Goal: Communication & Community: Answer question/provide support

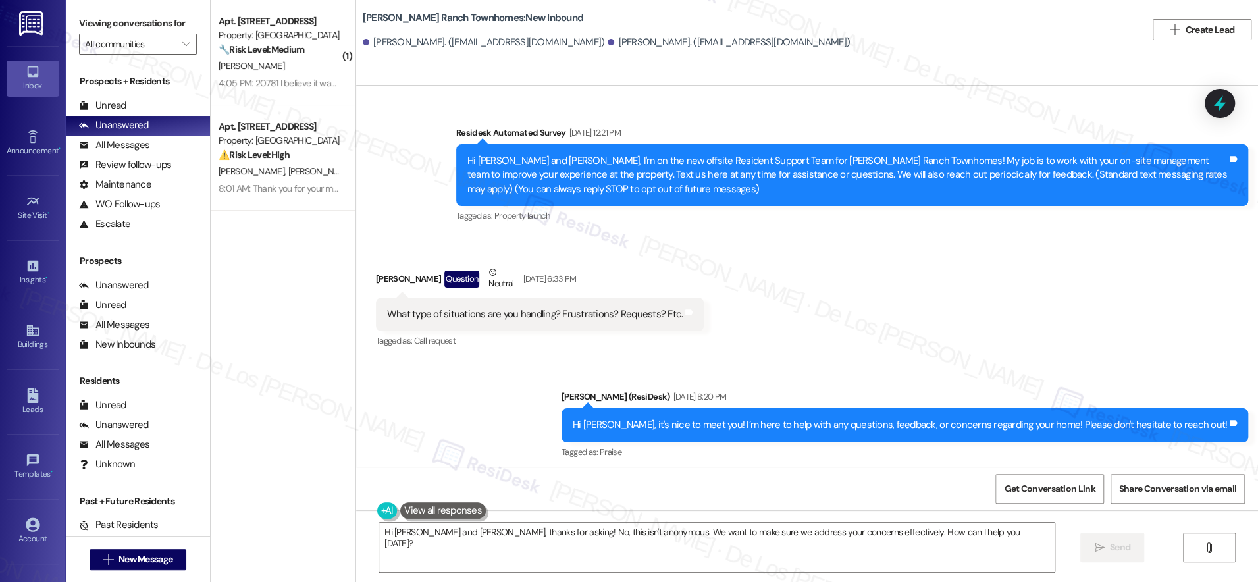
scroll to position [211, 0]
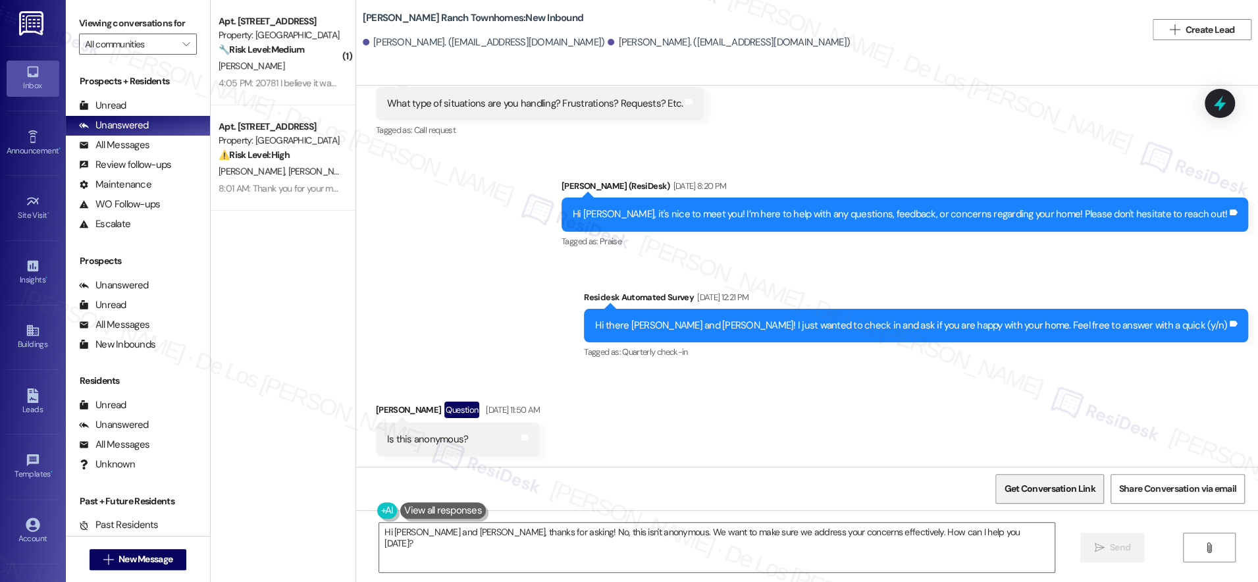
click at [1016, 482] on span "Get Conversation Link" at bounding box center [1049, 489] width 91 height 14
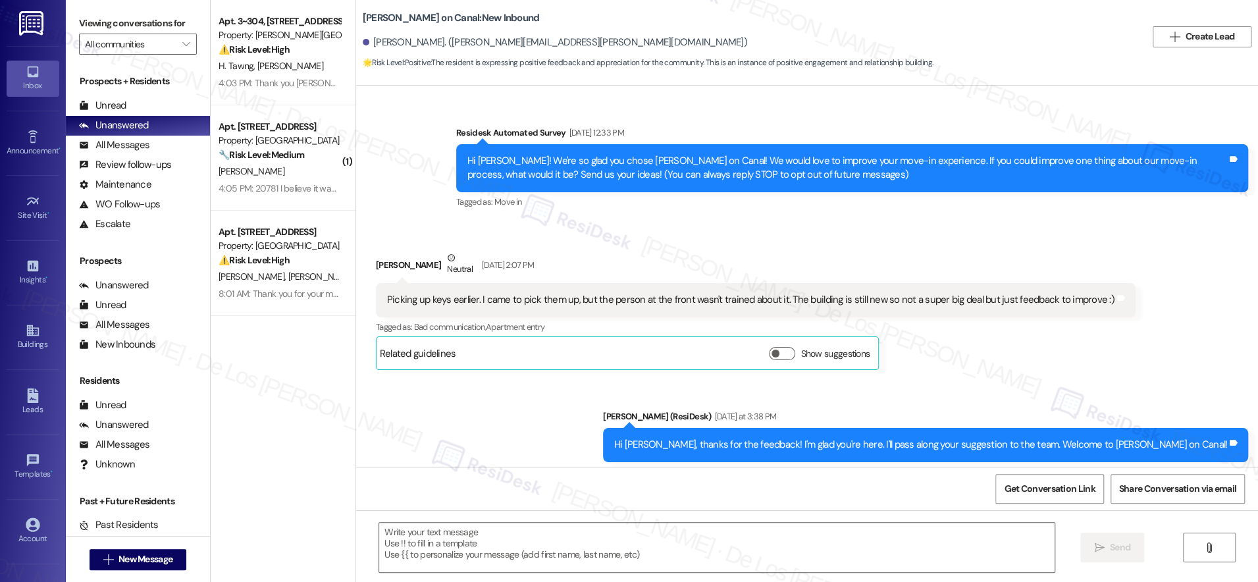
scroll to position [2796, 0]
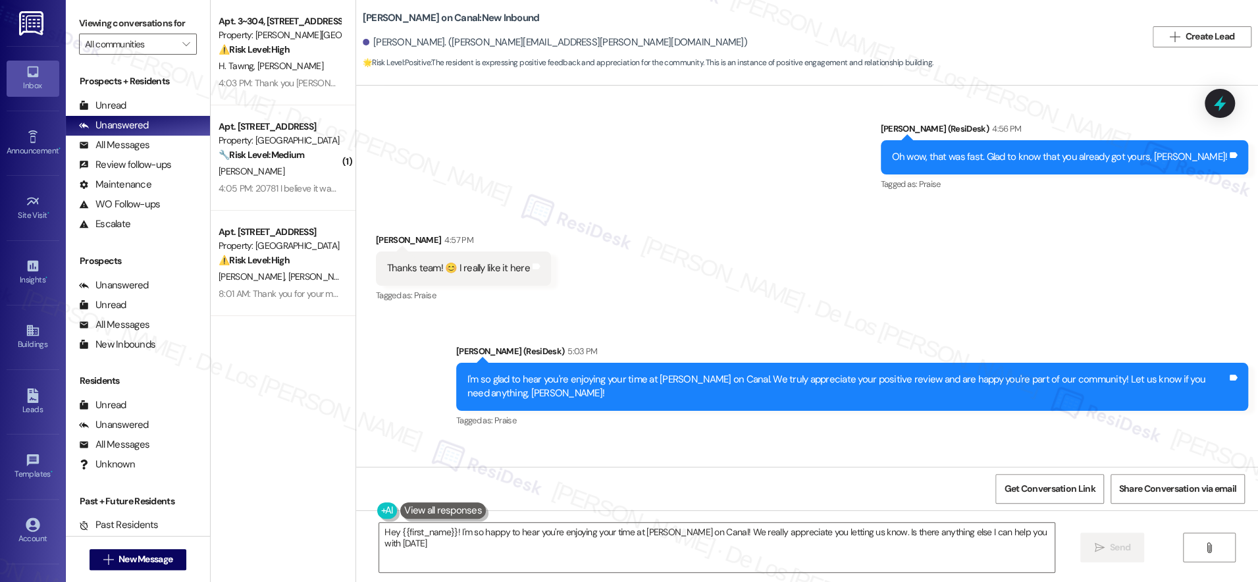
type textarea "Hey {{first_name}}! I'm so happy to hear you're enjoying your time at Cassidy o…"
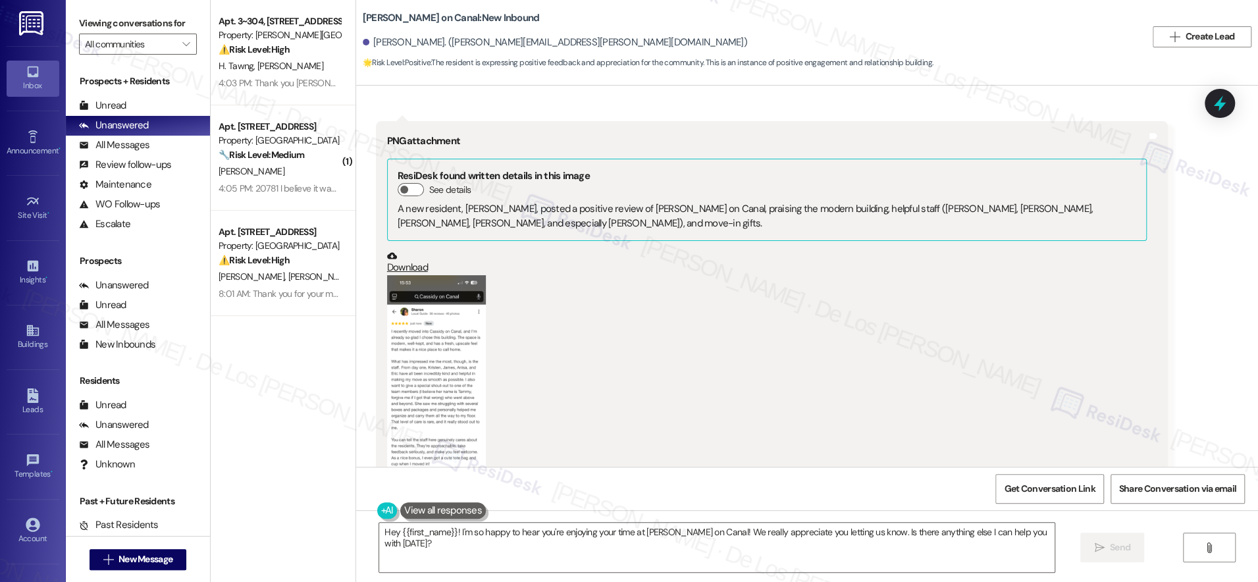
scroll to position [2272, 0]
click at [434, 383] on button "Zoom image" at bounding box center [436, 383] width 99 height 215
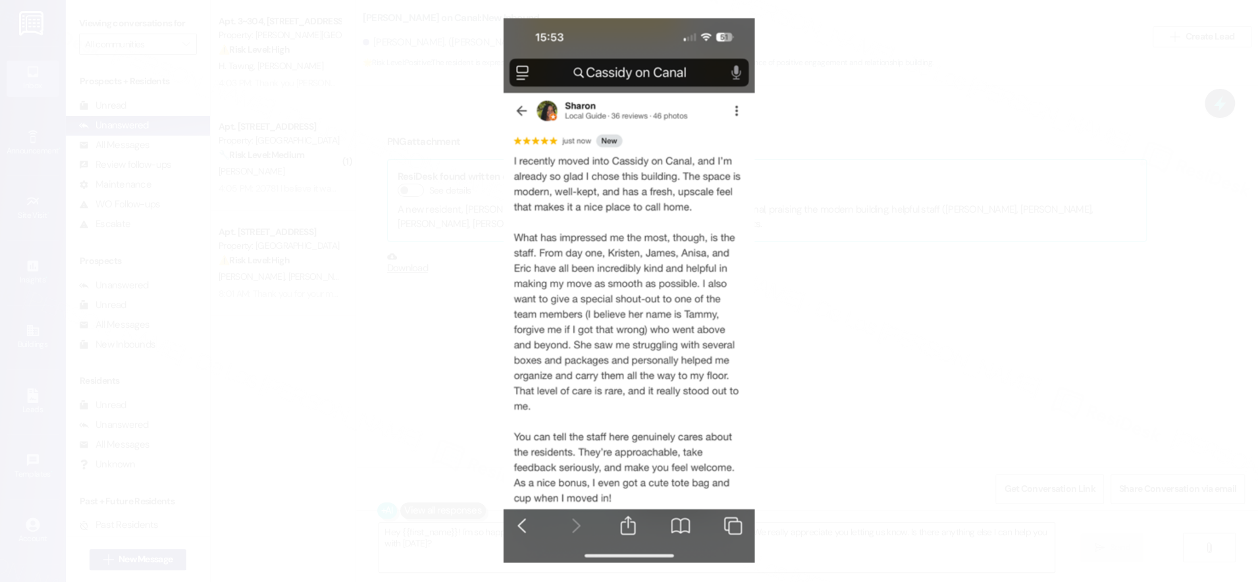
click at [832, 367] on button "Unzoom image" at bounding box center [629, 291] width 1258 height 582
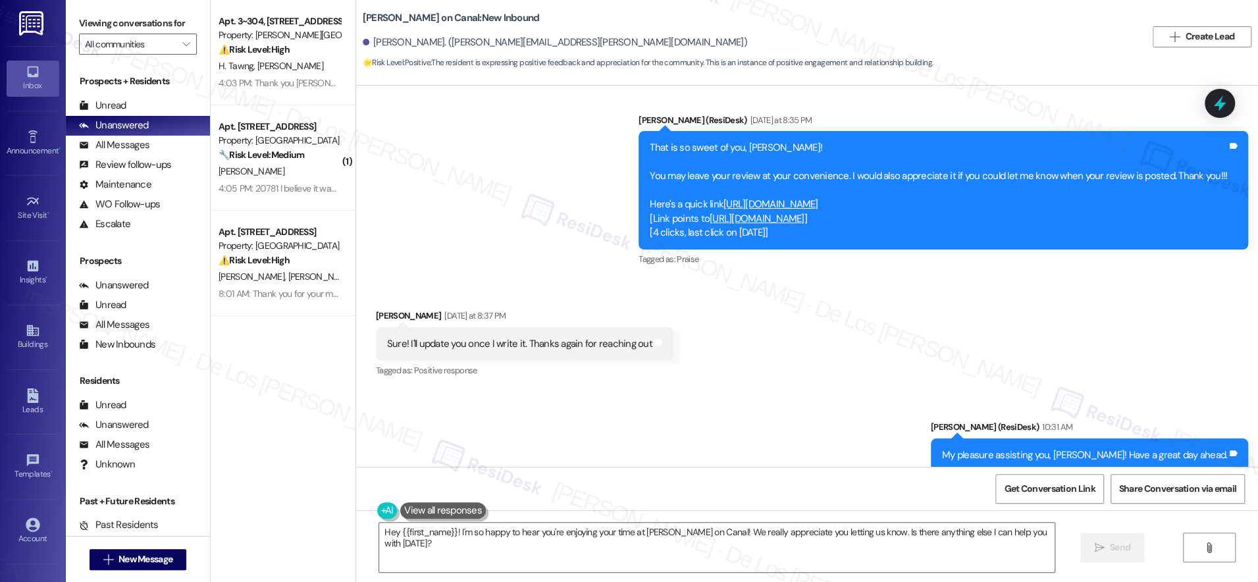
scroll to position [1258, 0]
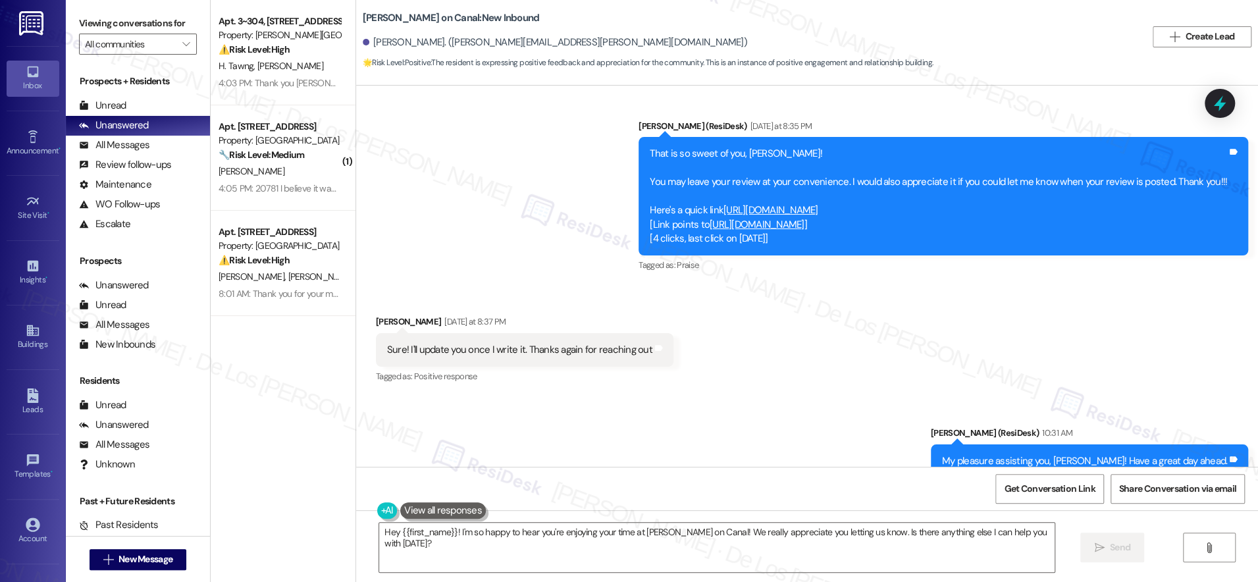
click at [805, 218] on link "https://search.google.com/local/writereview?placeid=ChIJ0bV_vN4tDogRLUDUBSEMIoE" at bounding box center [757, 224] width 95 height 13
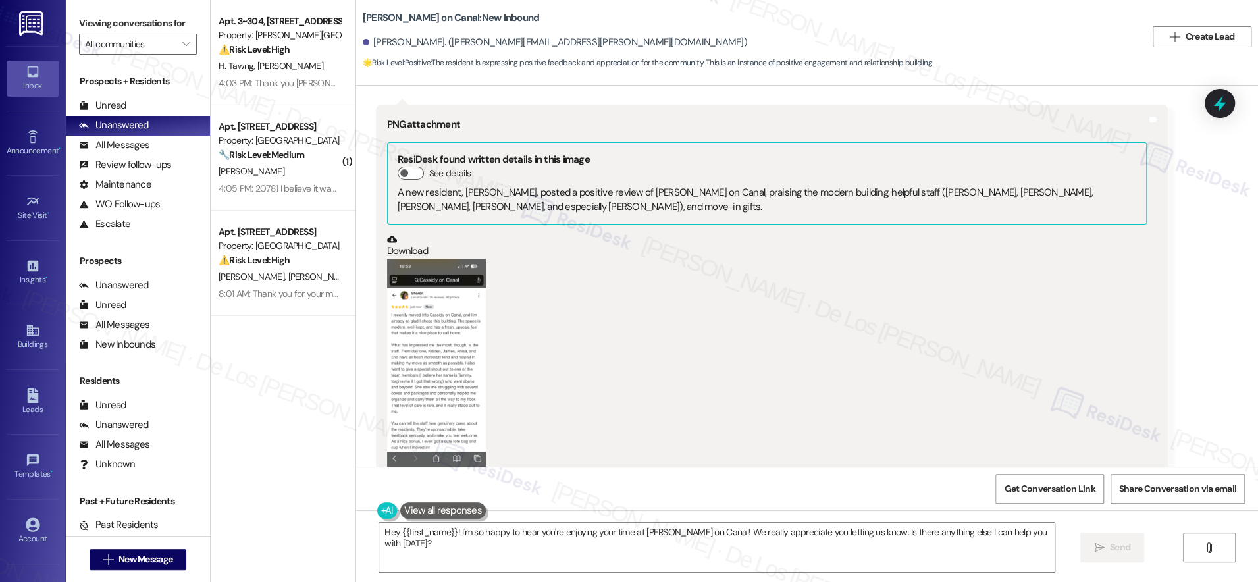
scroll to position [2314, 0]
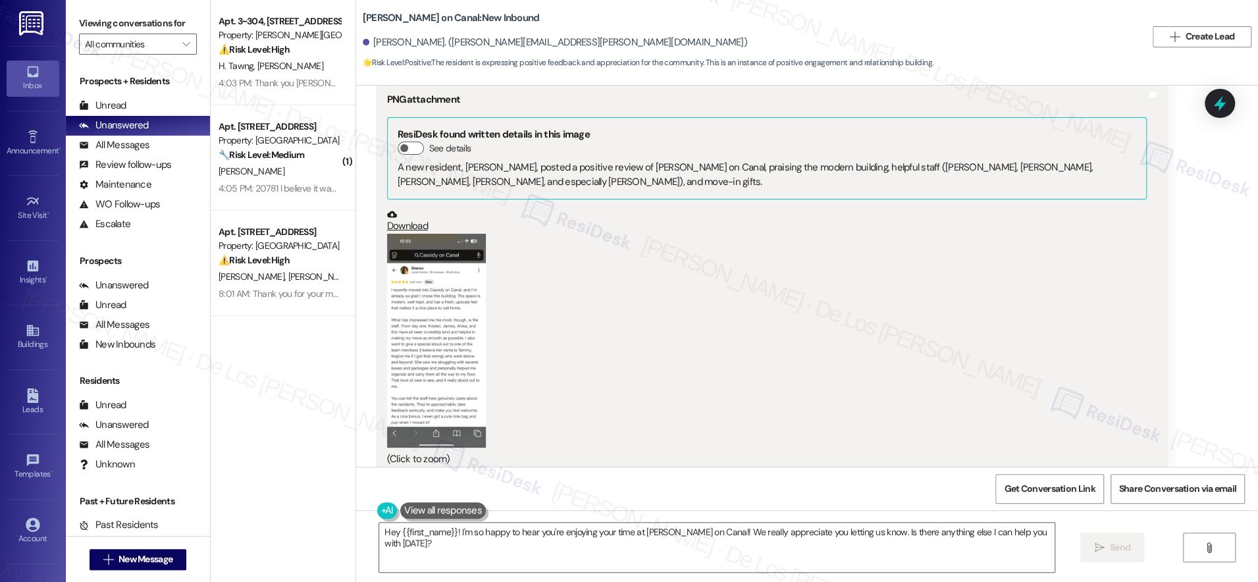
click at [410, 300] on button "Zoom image" at bounding box center [436, 341] width 99 height 215
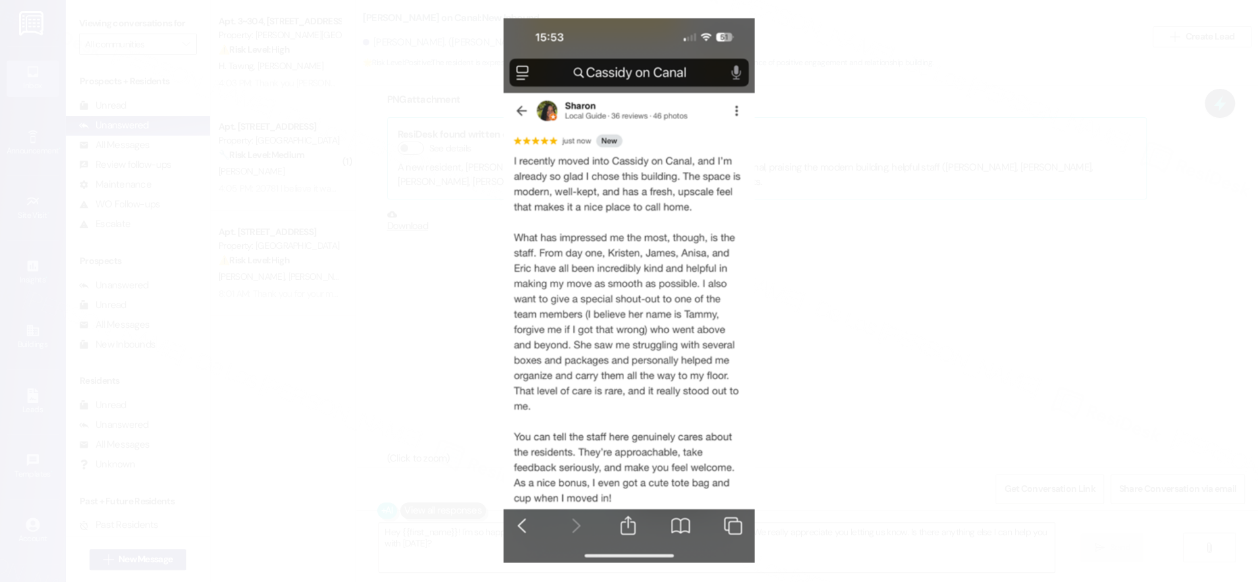
click at [936, 121] on button "Unzoom image" at bounding box center [629, 291] width 1258 height 582
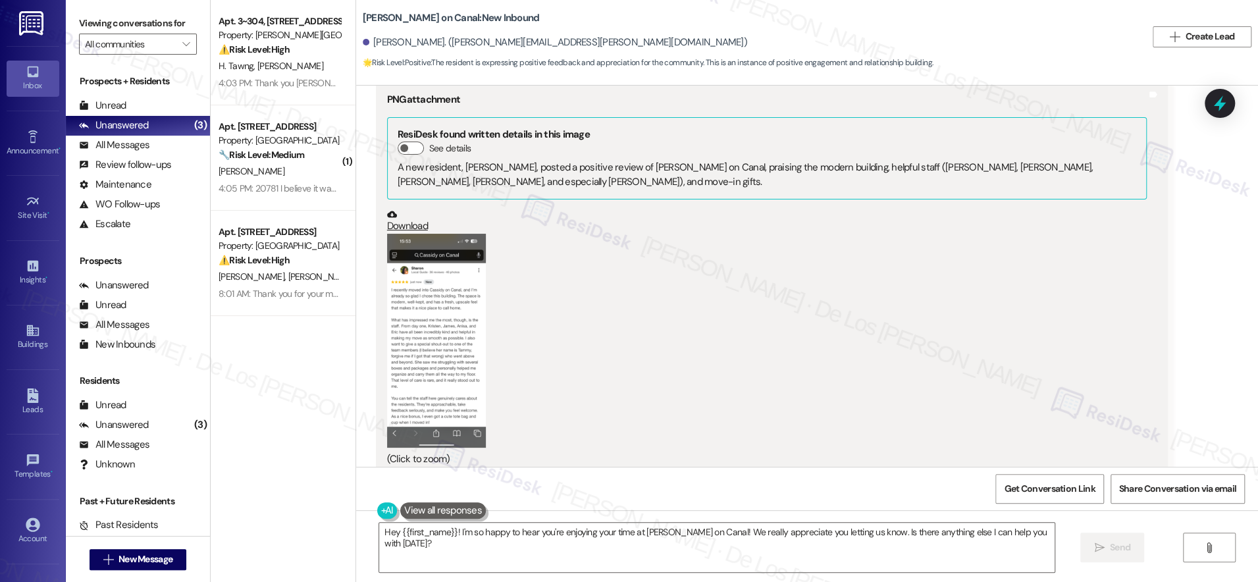
click at [406, 315] on button "Zoom image" at bounding box center [436, 341] width 99 height 215
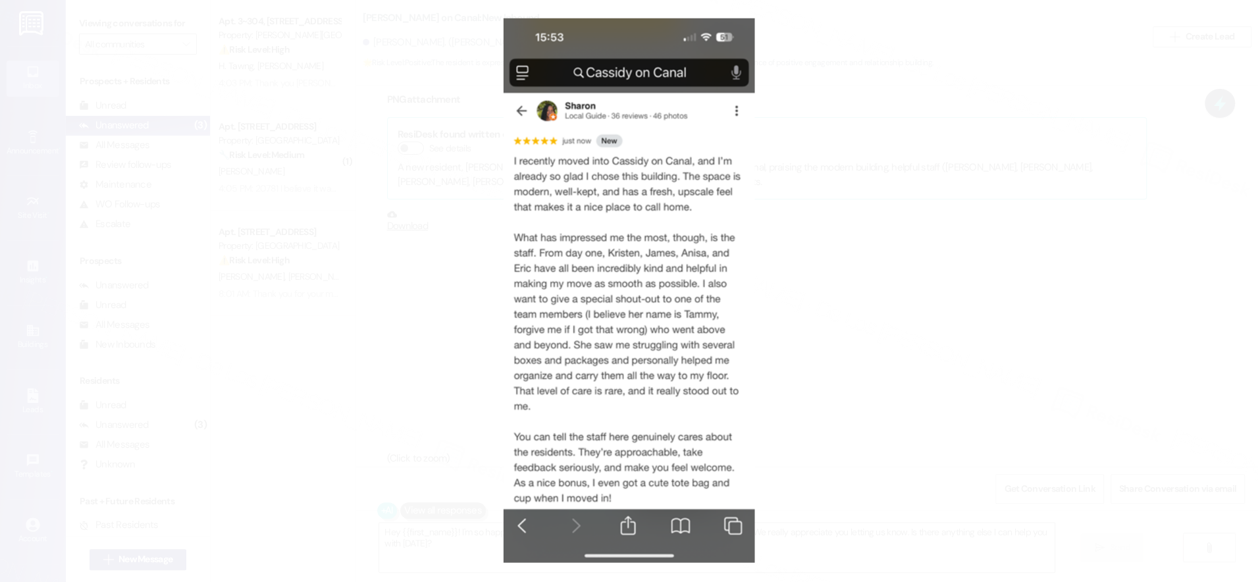
click at [970, 219] on button "Unzoom image" at bounding box center [629, 291] width 1258 height 582
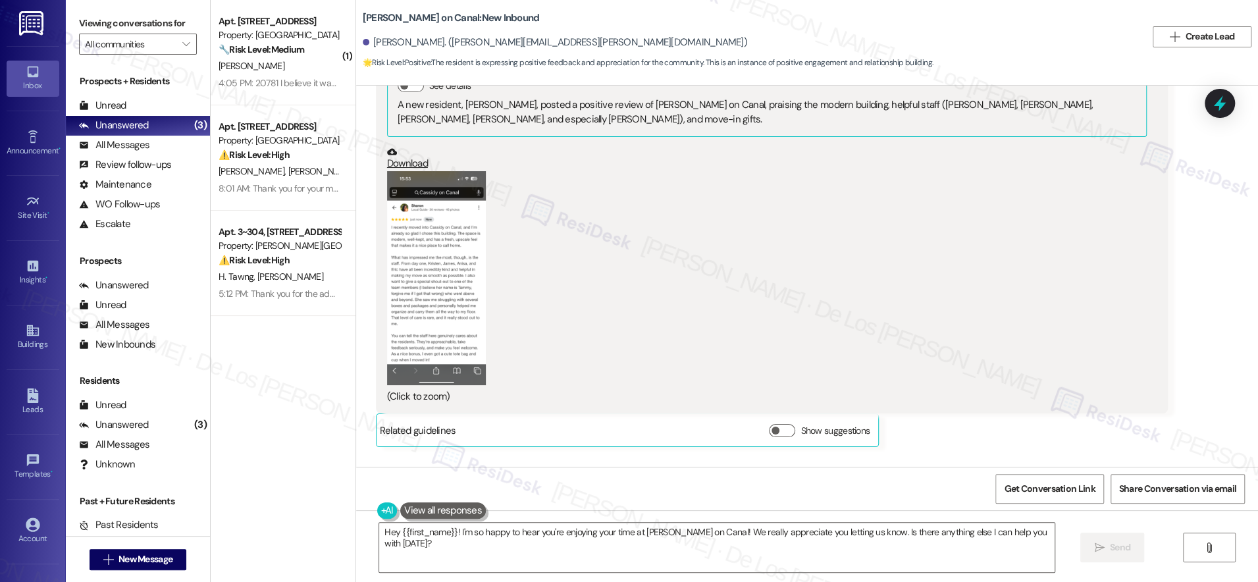
scroll to position [2311, 0]
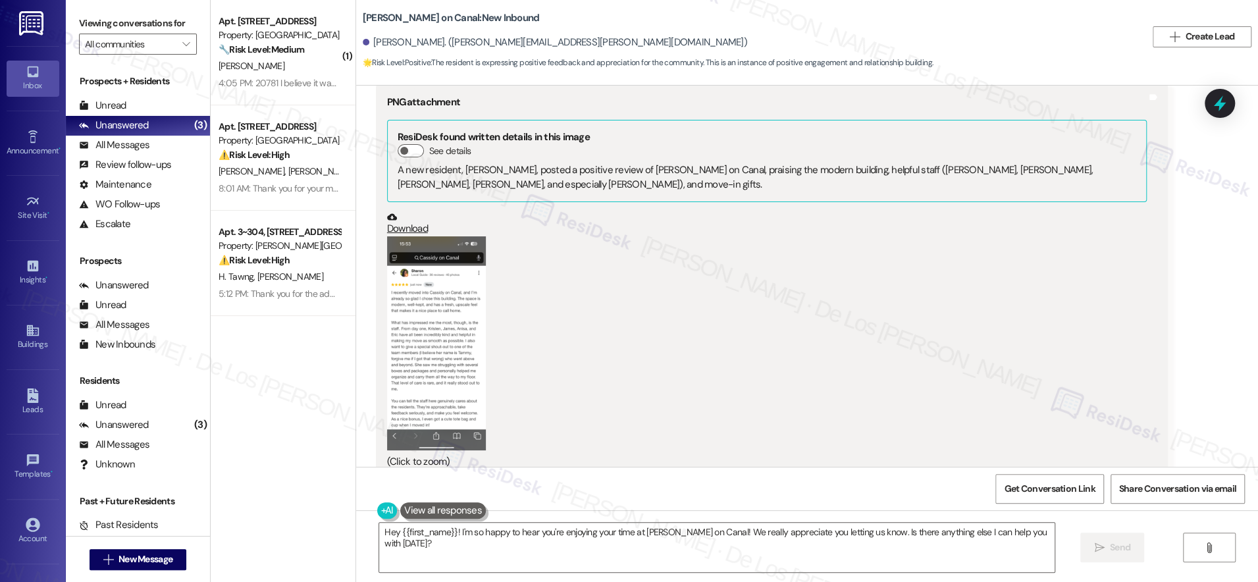
click at [454, 271] on button "Zoom image" at bounding box center [436, 343] width 99 height 215
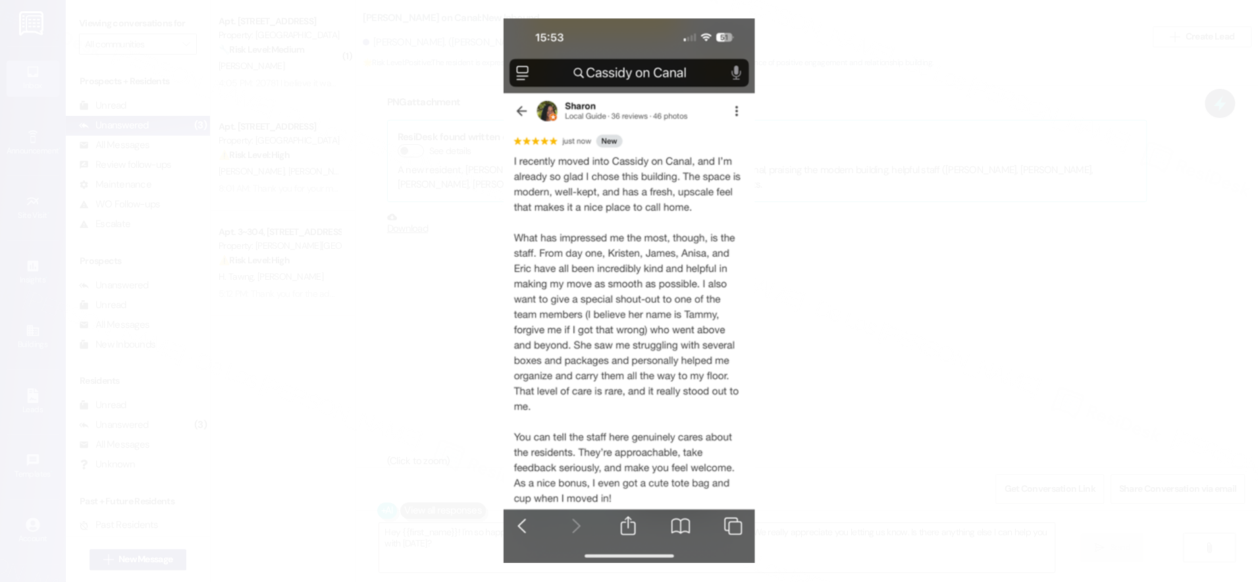
click at [898, 238] on button "Unzoom image" at bounding box center [629, 291] width 1258 height 582
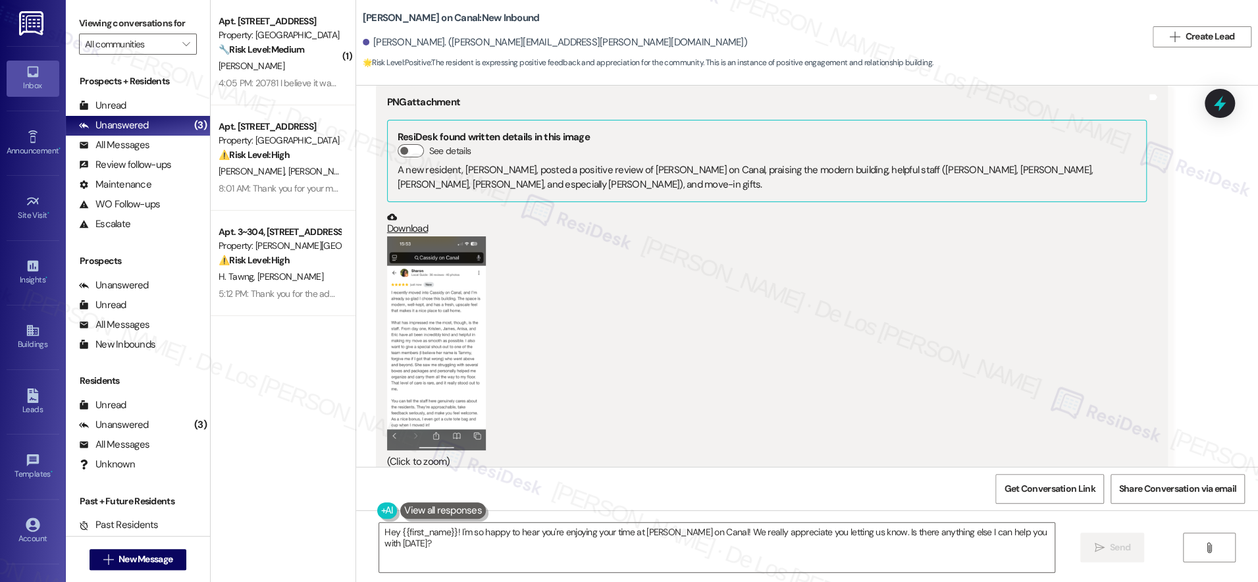
click at [444, 329] on button "Zoom image" at bounding box center [436, 343] width 99 height 215
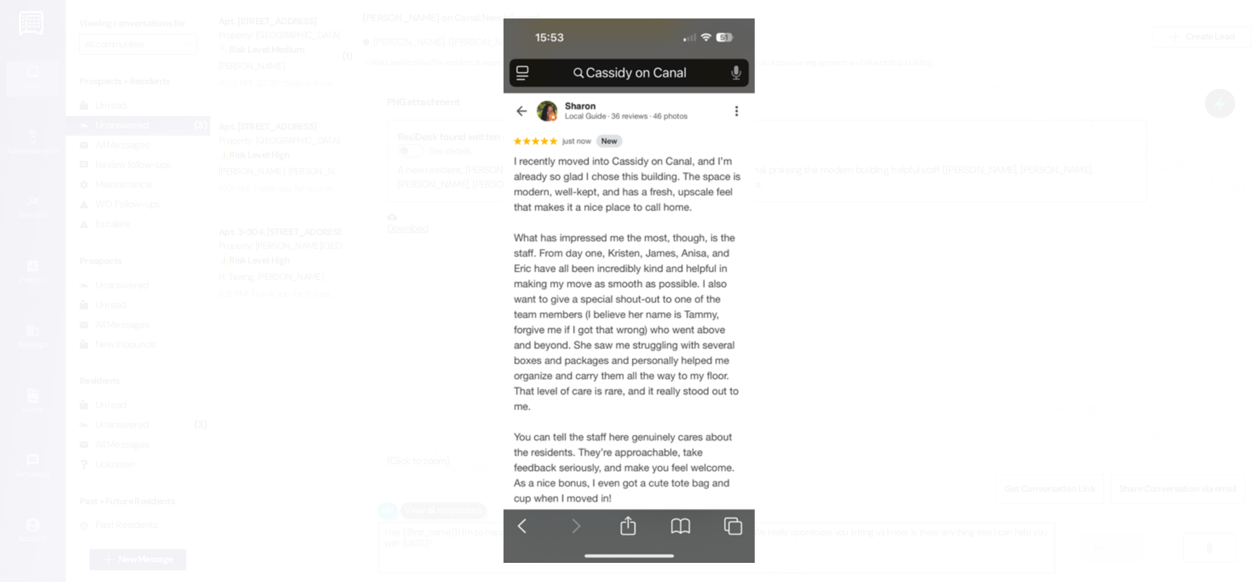
drag, startPoint x: 315, startPoint y: 78, endPoint x: 238, endPoint y: 3, distance: 108.0
click at [315, 78] on button "Unzoom image" at bounding box center [629, 291] width 1258 height 582
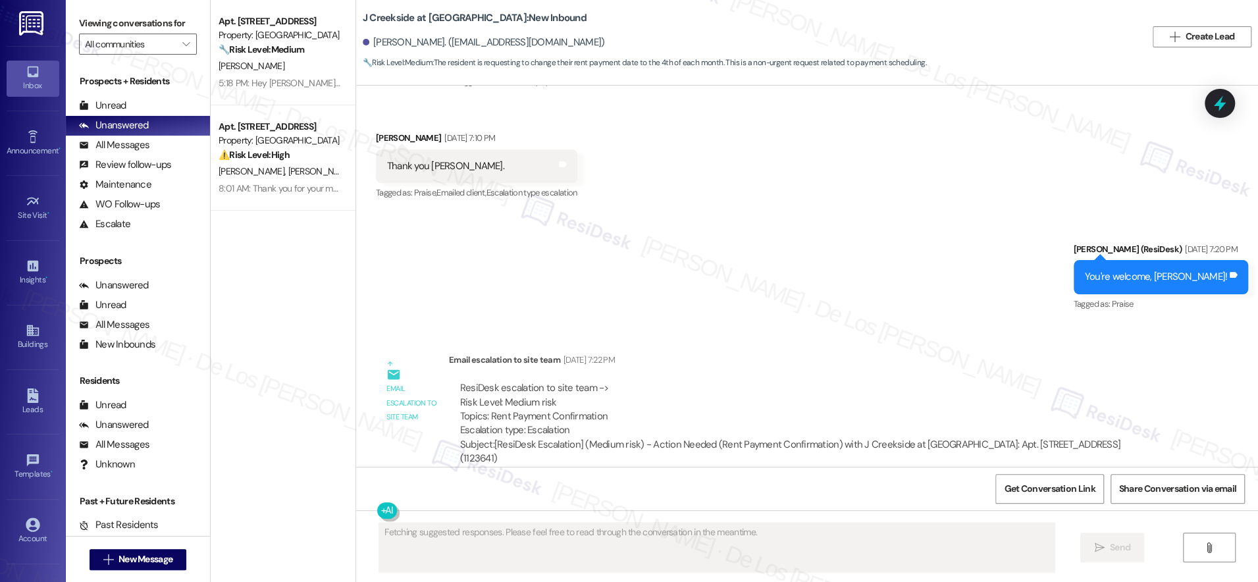
scroll to position [9579, 0]
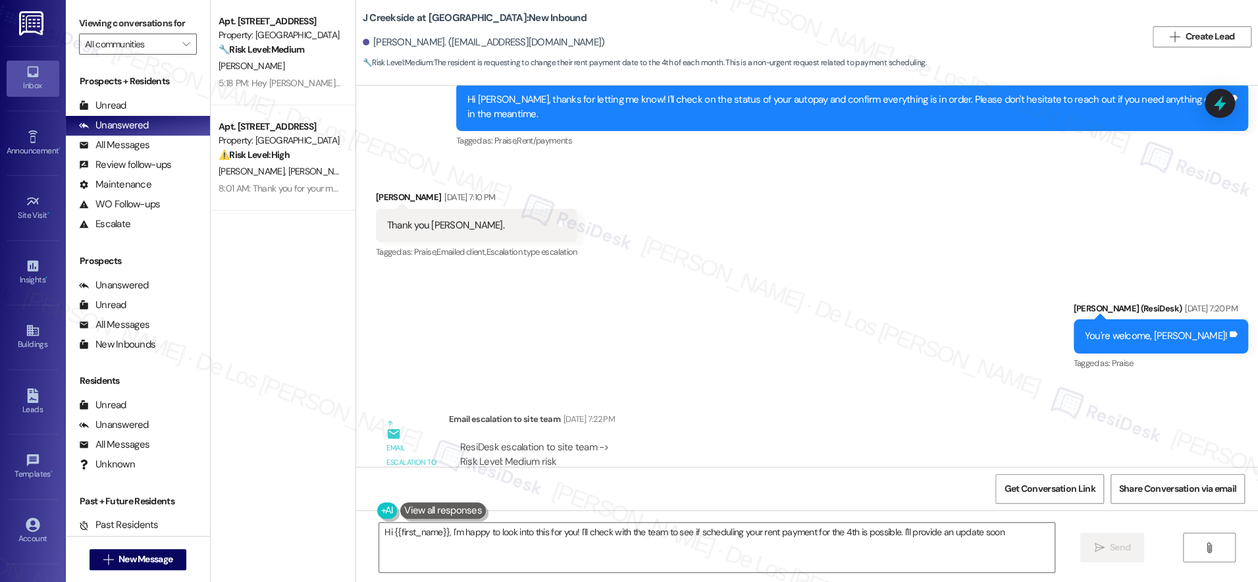
type textarea "Hi {{first_name}}, I'm happy to look into this for you! I'll check with the tea…"
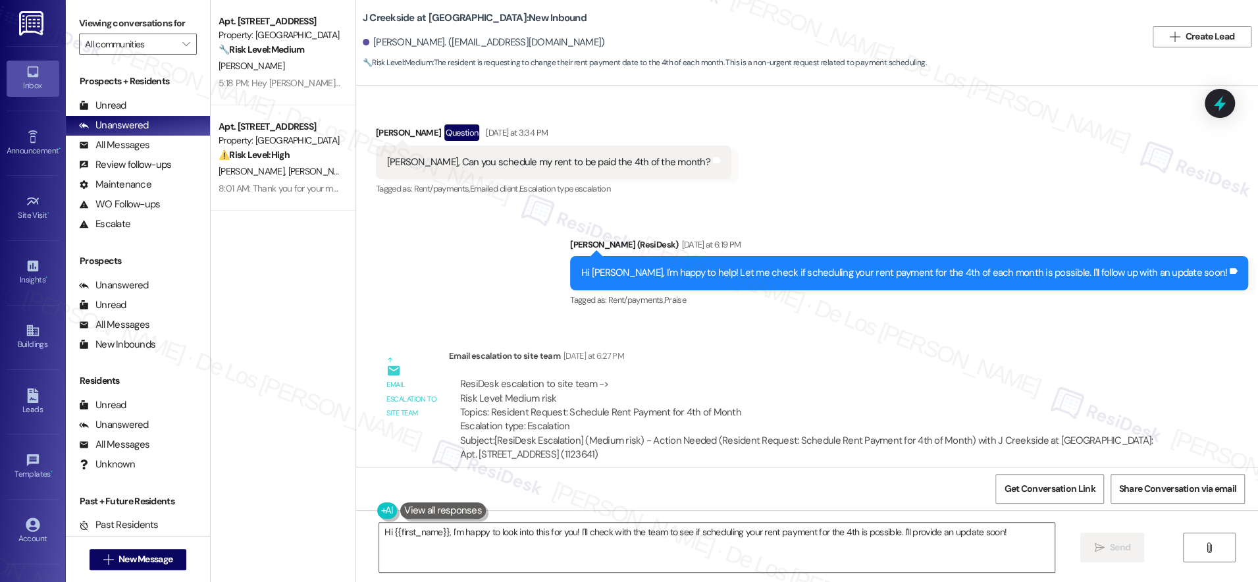
scroll to position [10614, 0]
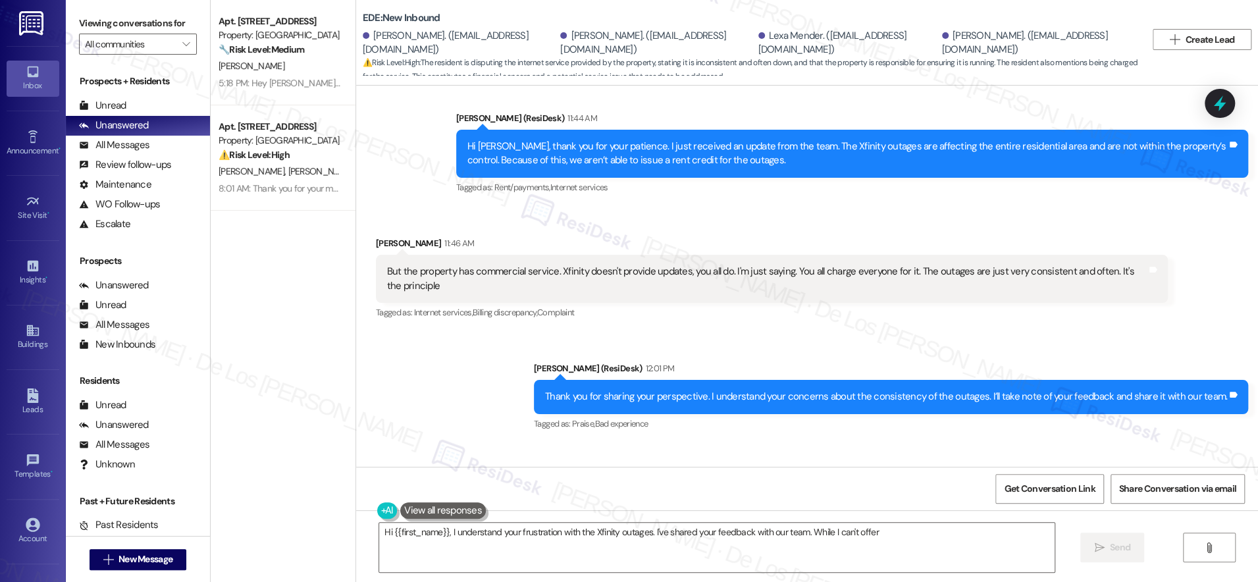
scroll to position [3321, 0]
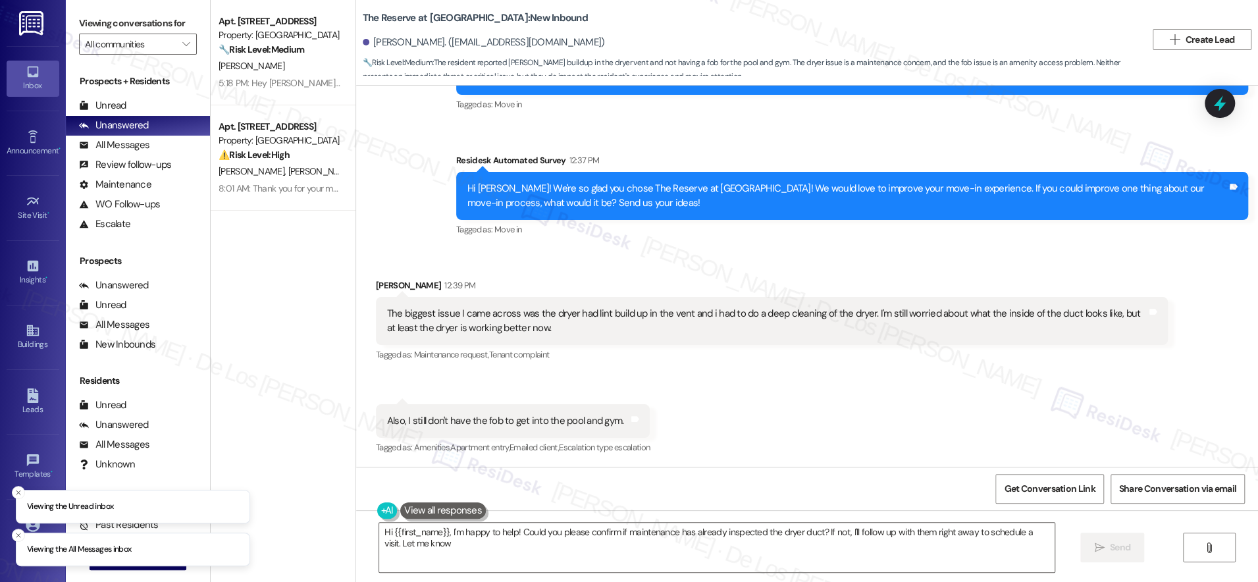
type textarea "Hi {{first_name}}, I'm happy to help! Could you please confirm if maintenance h…"
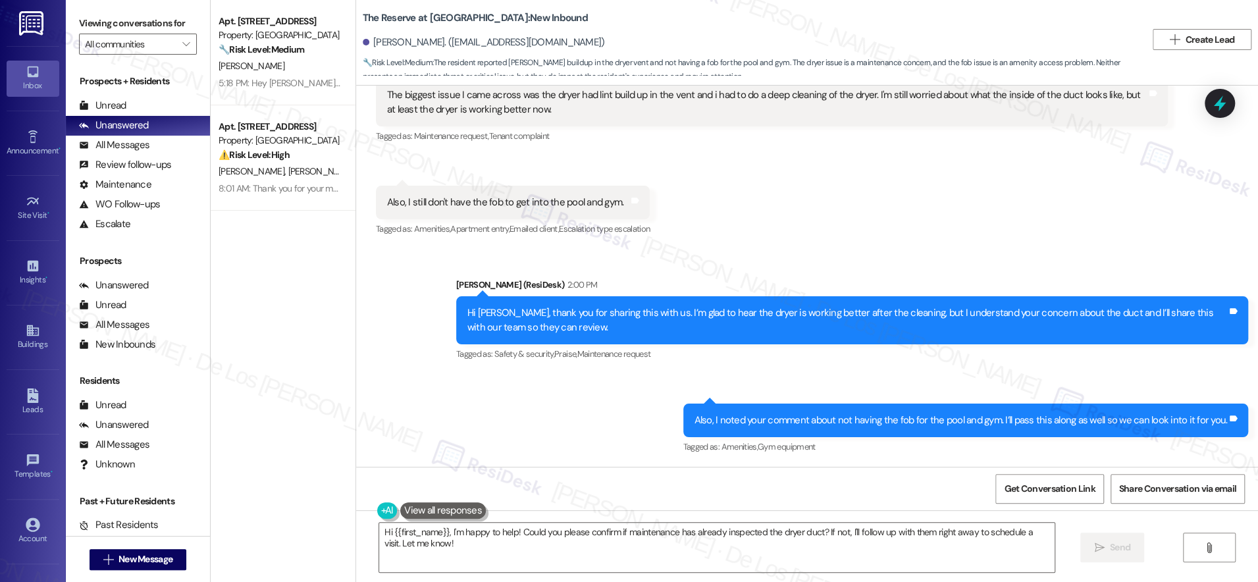
scroll to position [465, 0]
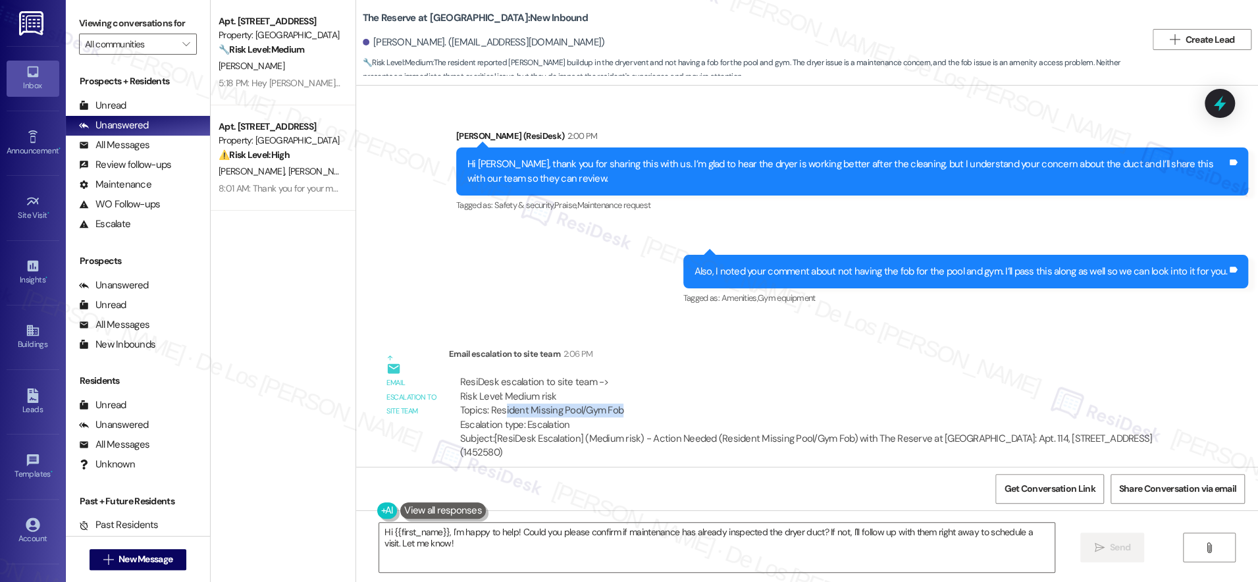
drag, startPoint x: 494, startPoint y: 412, endPoint x: 625, endPoint y: 407, distance: 131.8
click at [625, 407] on div "ResiDesk escalation to site team -> Risk Level: Medium risk Topics: Resident Mi…" at bounding box center [808, 403] width 697 height 57
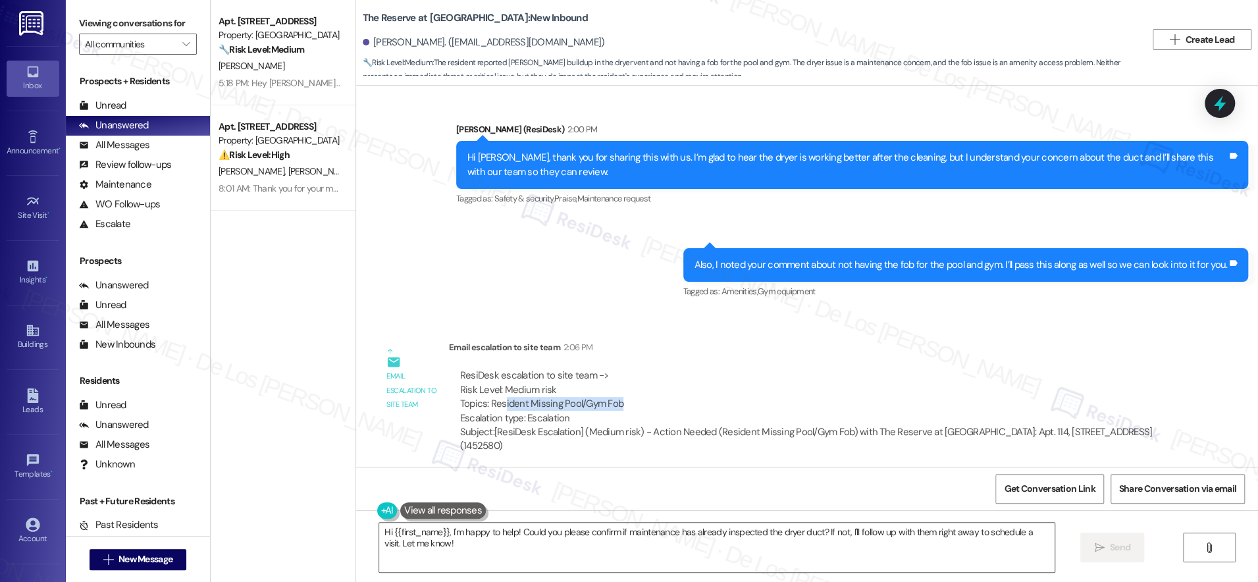
scroll to position [695, 0]
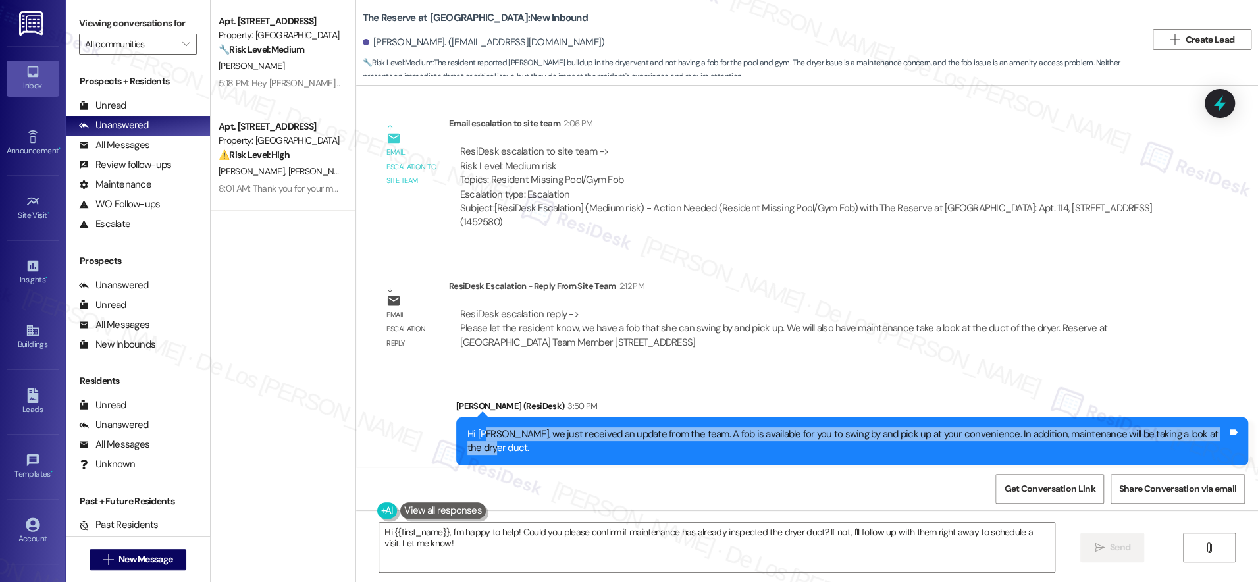
drag, startPoint x: 494, startPoint y: 418, endPoint x: 761, endPoint y: 428, distance: 266.8
click at [761, 428] on div "Hi Holly, we just received an update from the team. A fob is available for you …" at bounding box center [852, 441] width 792 height 48
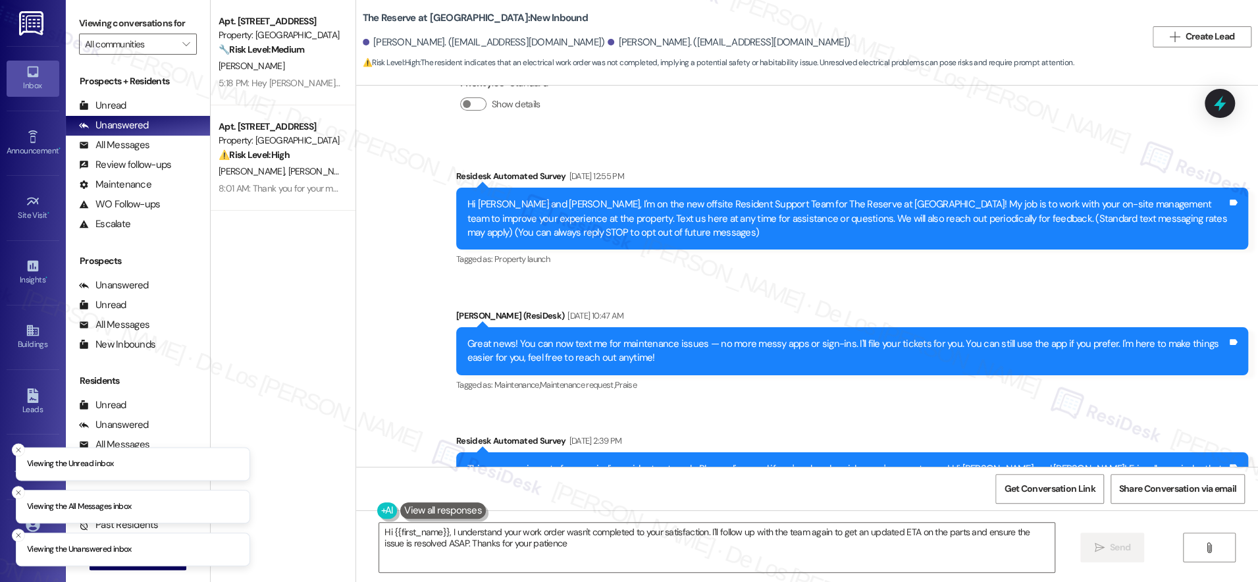
type textarea "Hi {{first_name}}, I understand your work order wasn't completed to your satisf…"
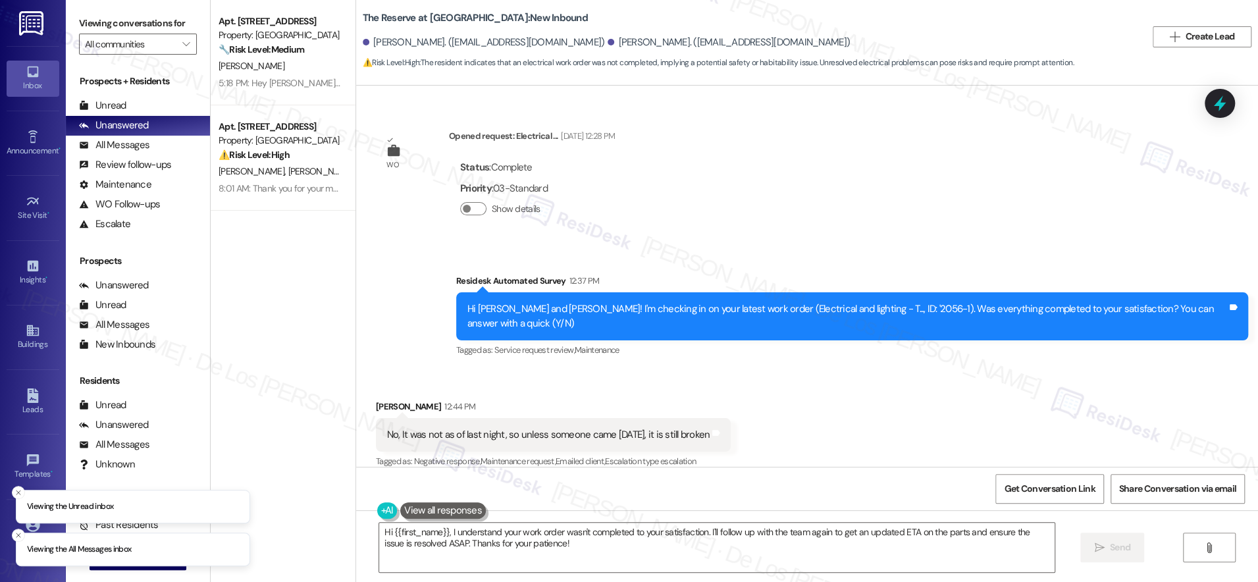
scroll to position [1879, 0]
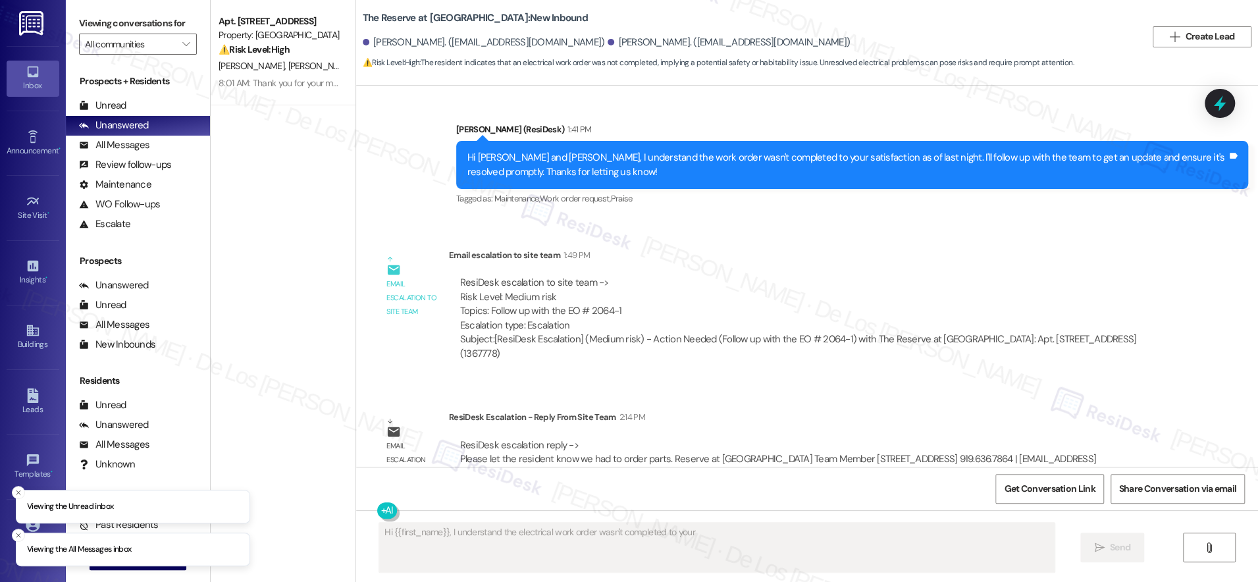
scroll to position [1879, 0]
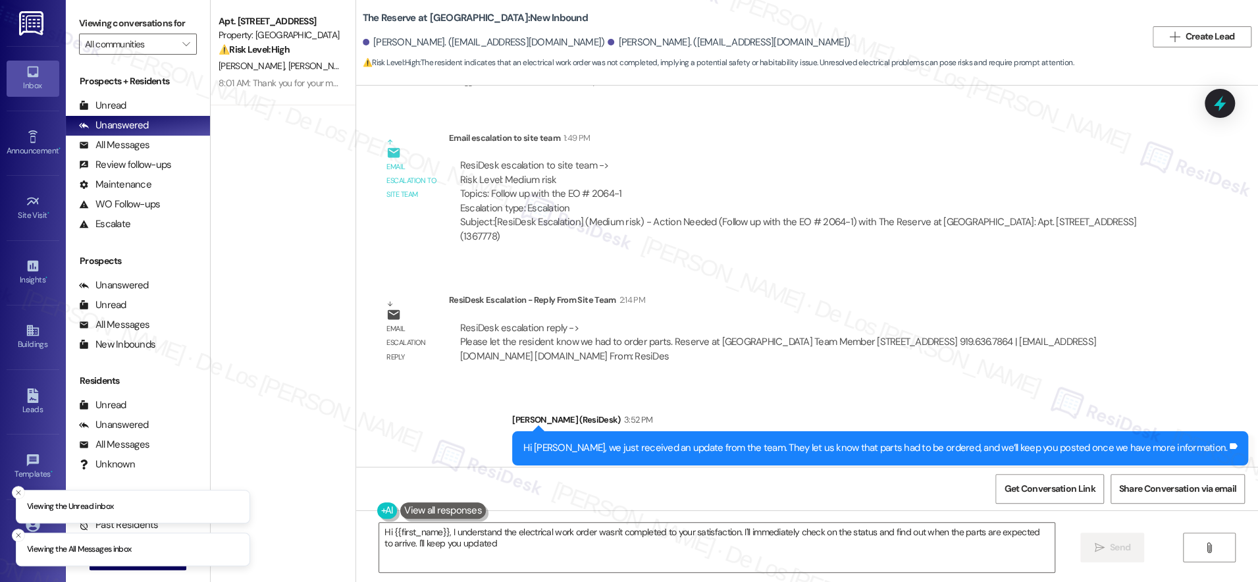
type textarea "Hi {{first_name}}, I understand the electrical work order wasn't completed to y…"
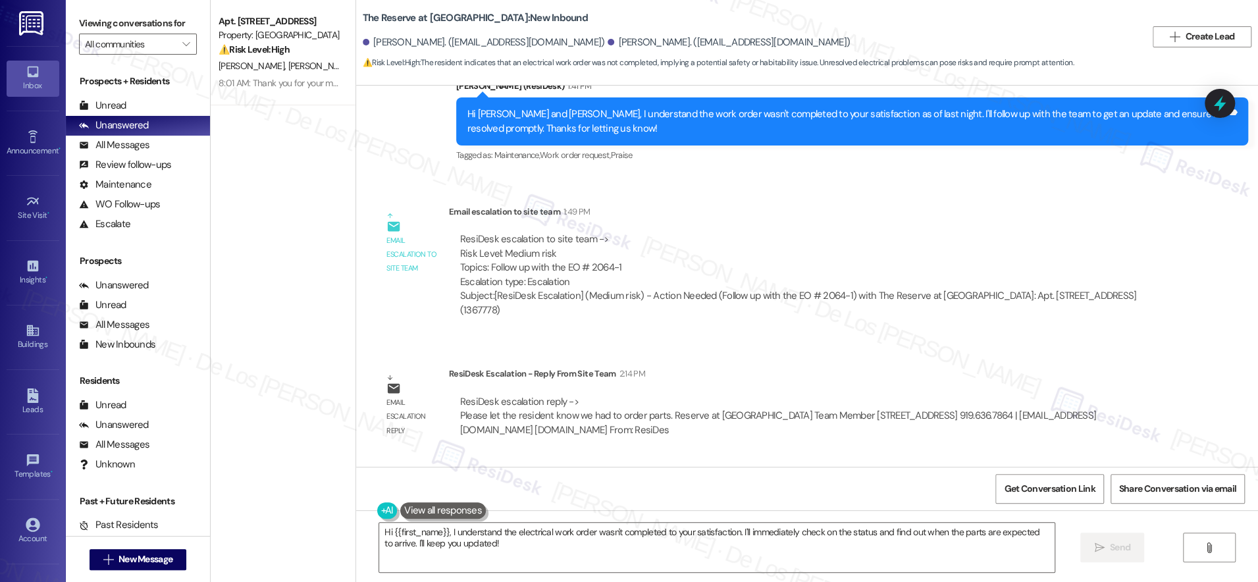
scroll to position [1788, 0]
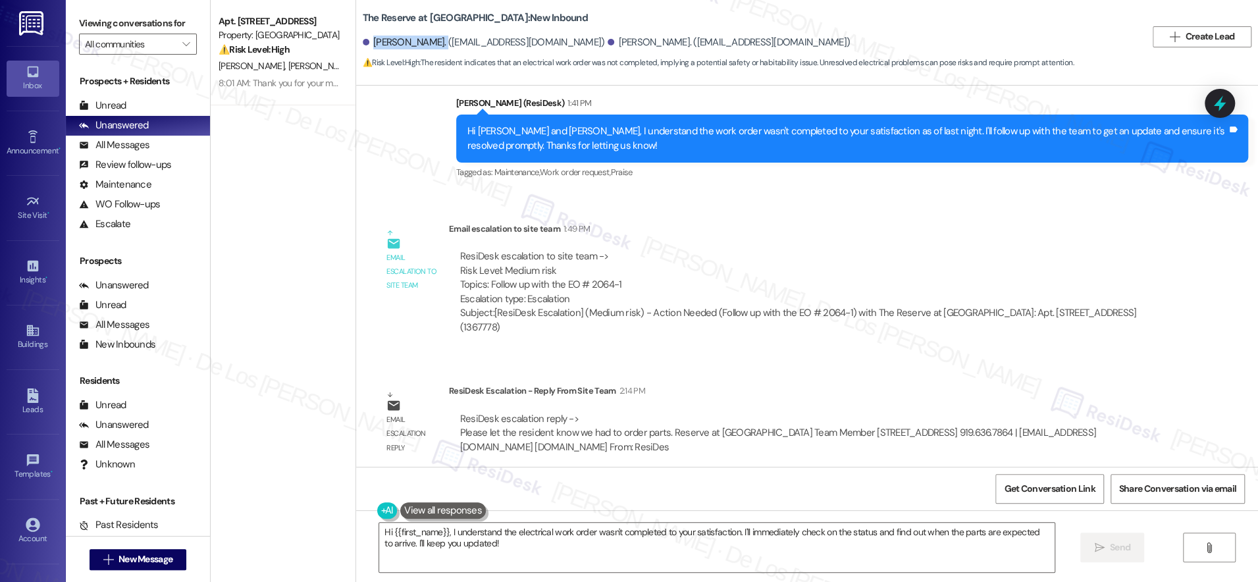
drag, startPoint x: 428, startPoint y: 39, endPoint x: 412, endPoint y: 59, distance: 25.8
click at [363, 41] on div "Ethan Schwindt. (ethanjschwindt@gmail.com)" at bounding box center [484, 43] width 242 height 14
copy div "Ethan Schwindt."
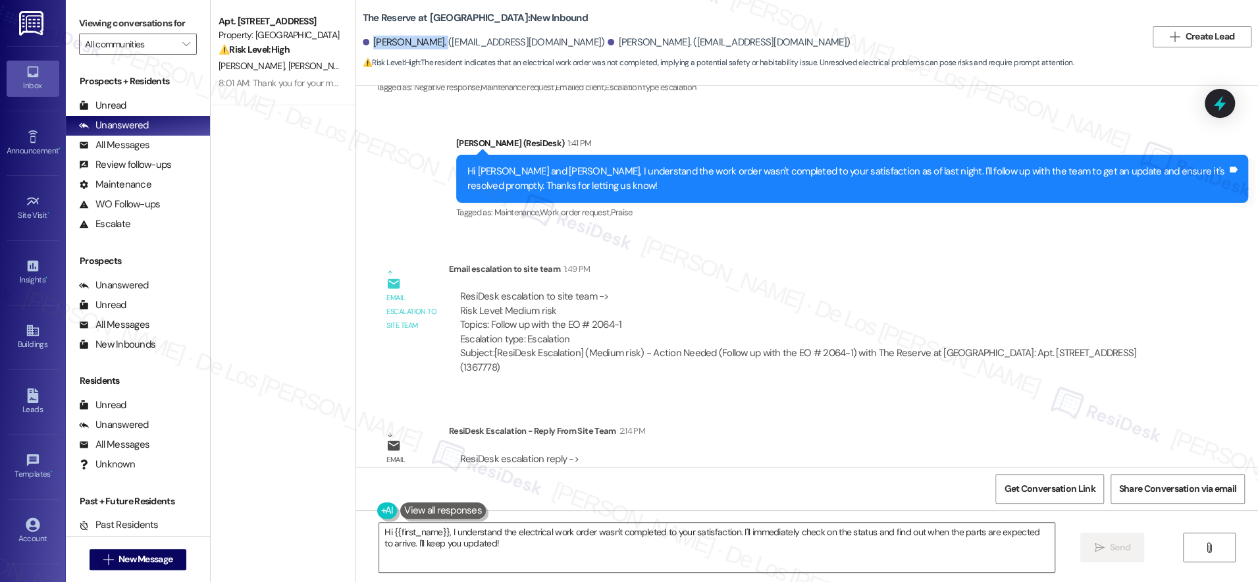
scroll to position [1745, 0]
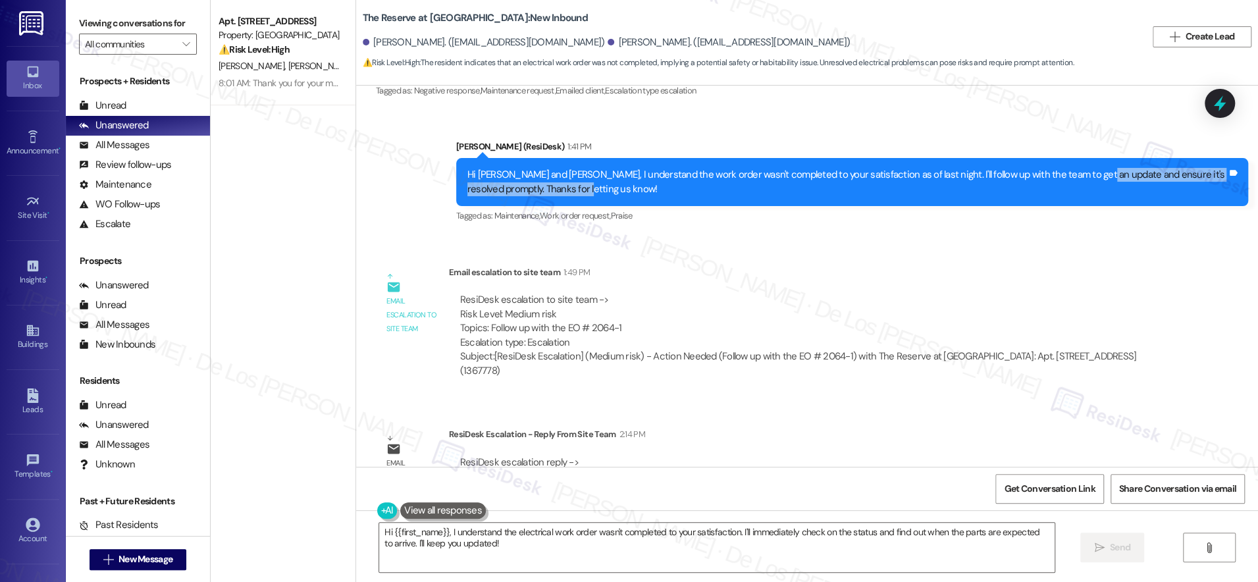
drag, startPoint x: 1070, startPoint y: 161, endPoint x: 1104, endPoint y: 181, distance: 39.9
click at [1104, 181] on div "Hi Ethan and Camila, I understand the work order wasn't completed to your satis…" at bounding box center [847, 182] width 760 height 28
copy div "ensure it's resolved promptly. Thanks for letting us know!"
click at [1116, 180] on div "Hi Ethan and Camila, I understand the work order wasn't completed to your satis…" at bounding box center [847, 182] width 760 height 28
drag, startPoint x: 1185, startPoint y: 162, endPoint x: 1053, endPoint y: 157, distance: 132.4
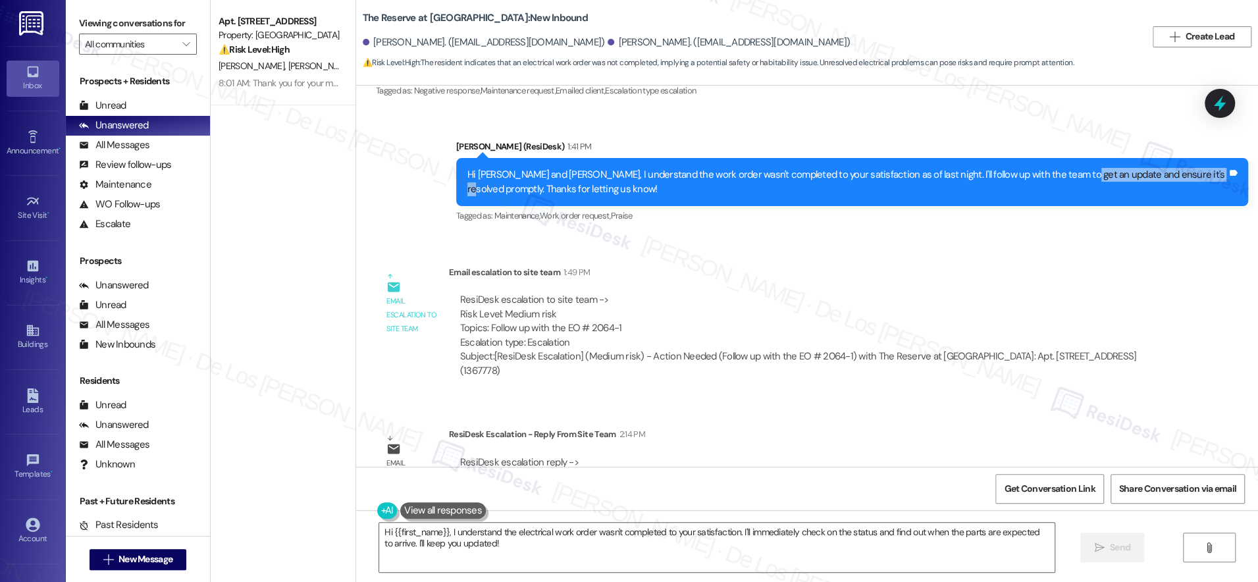
click at [1053, 168] on div "Hi Ethan and Camila, I understand the work order wasn't completed to your satis…" at bounding box center [847, 182] width 760 height 28
copy div "and ensure it's resolved promptly"
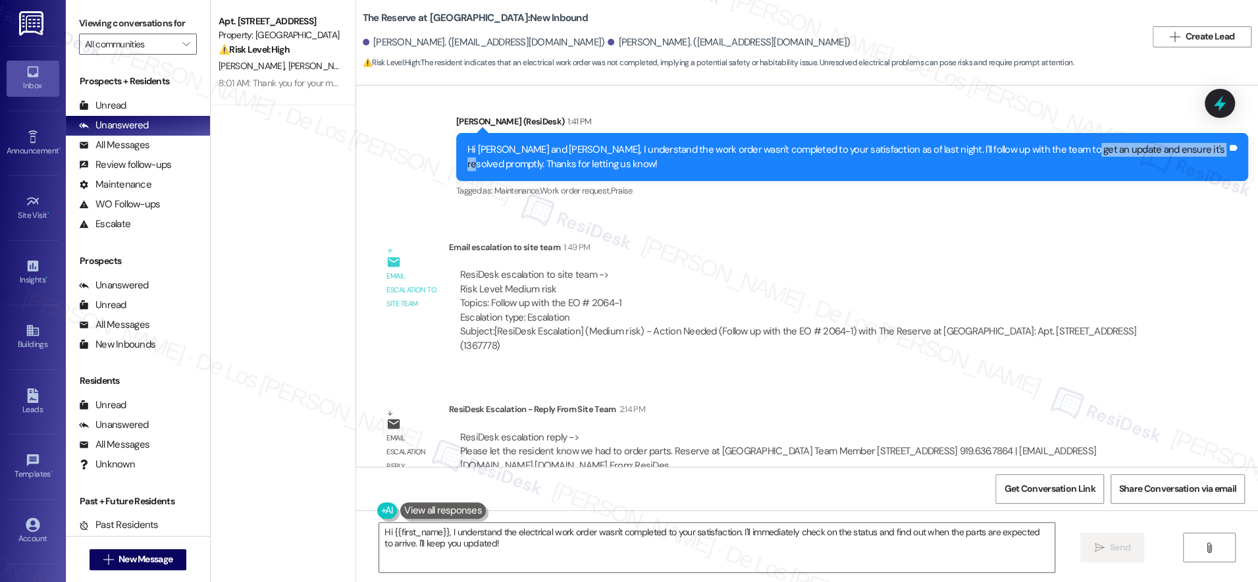
scroll to position [1879, 0]
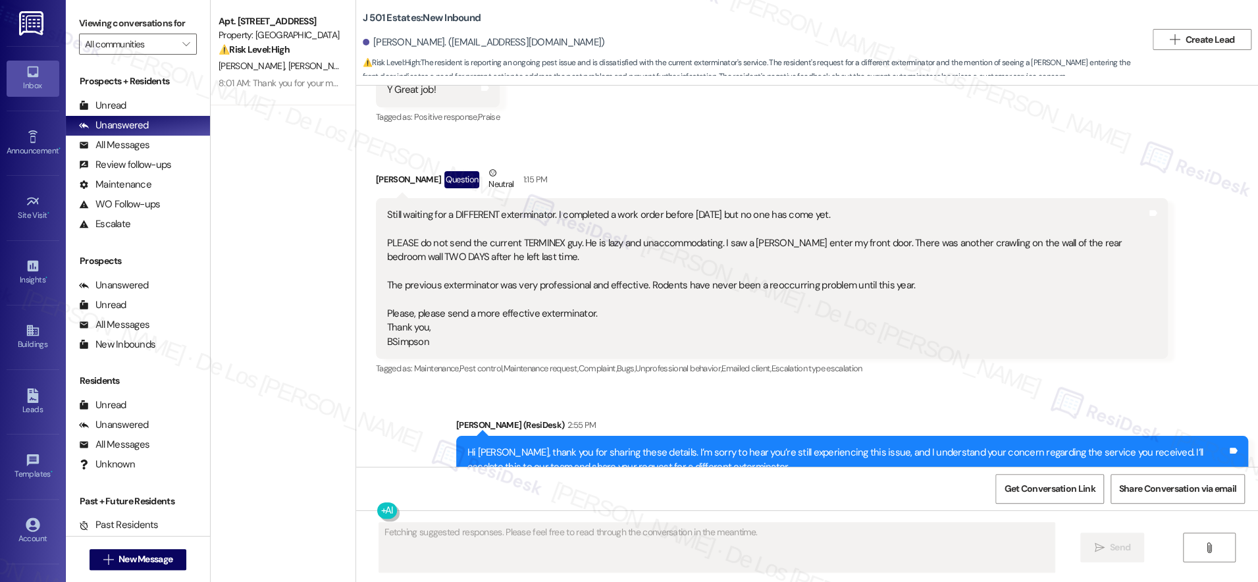
scroll to position [4202, 0]
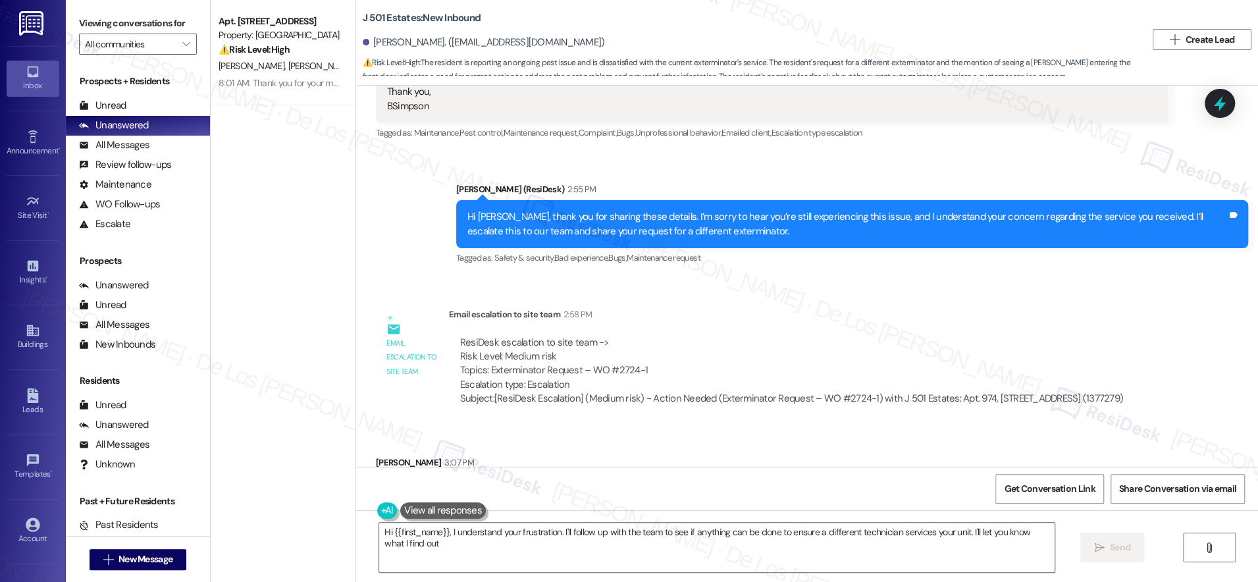
type textarea "Hi {{first_name}}, I understand your frustration. I'll follow up with the team …"
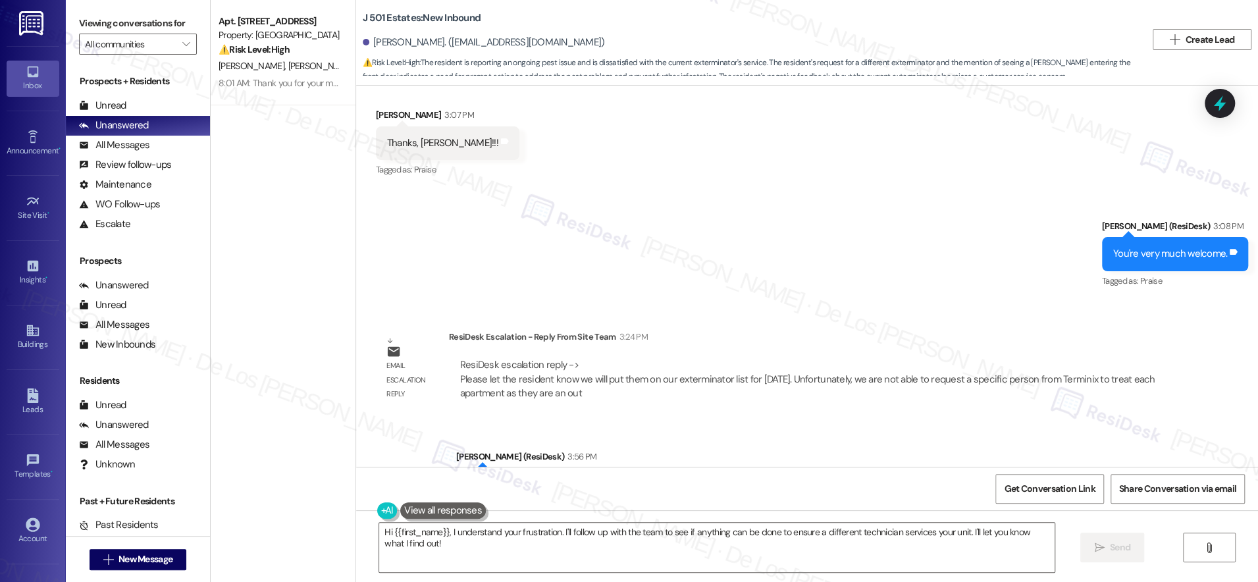
scroll to position [4559, 0]
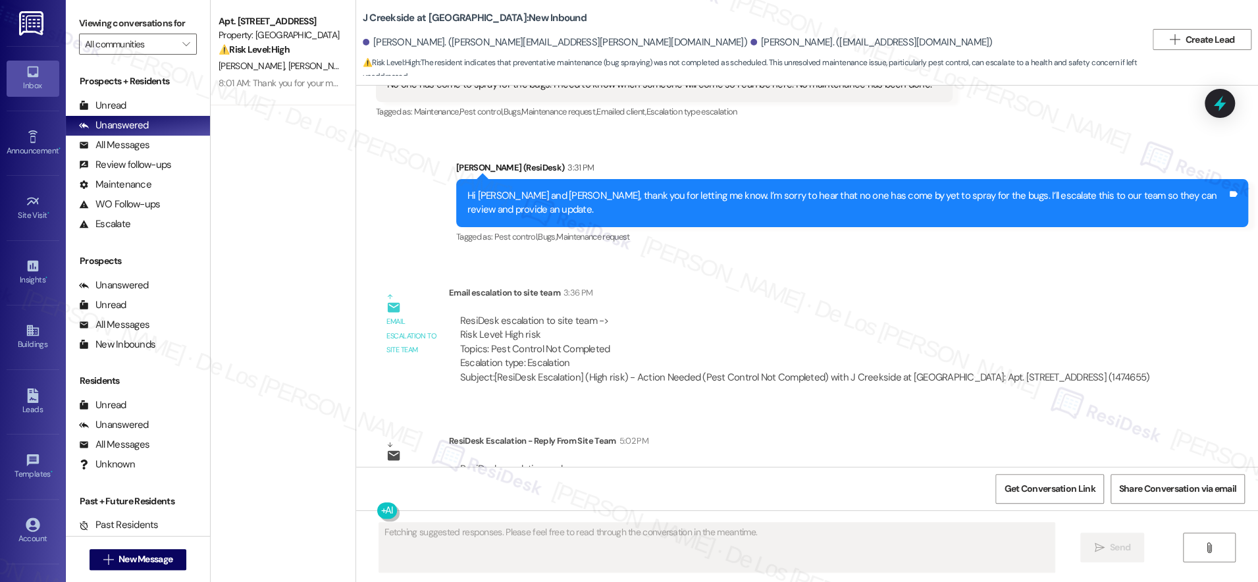
scroll to position [262, 0]
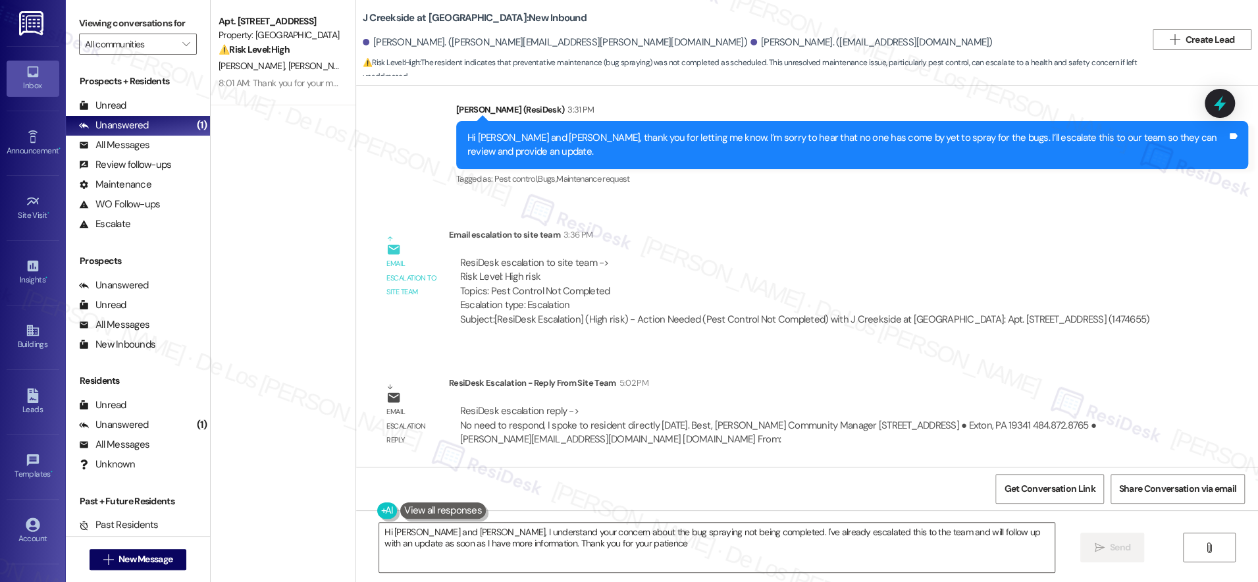
type textarea "Hi [PERSON_NAME] and [PERSON_NAME], I understand your concern about the bug spr…"
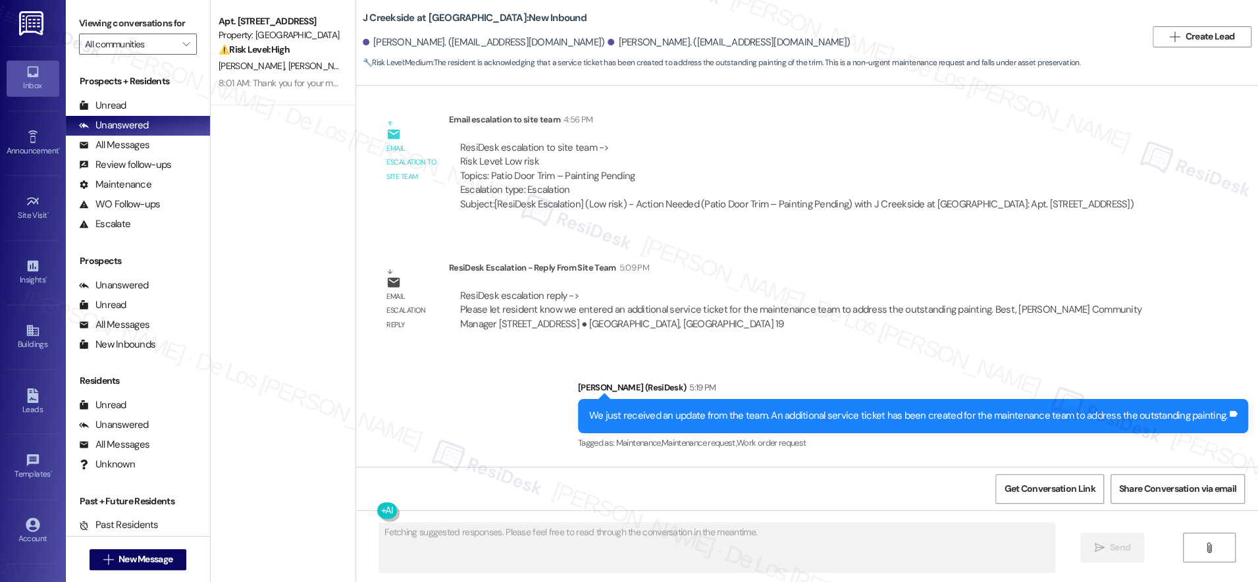
scroll to position [2227, 0]
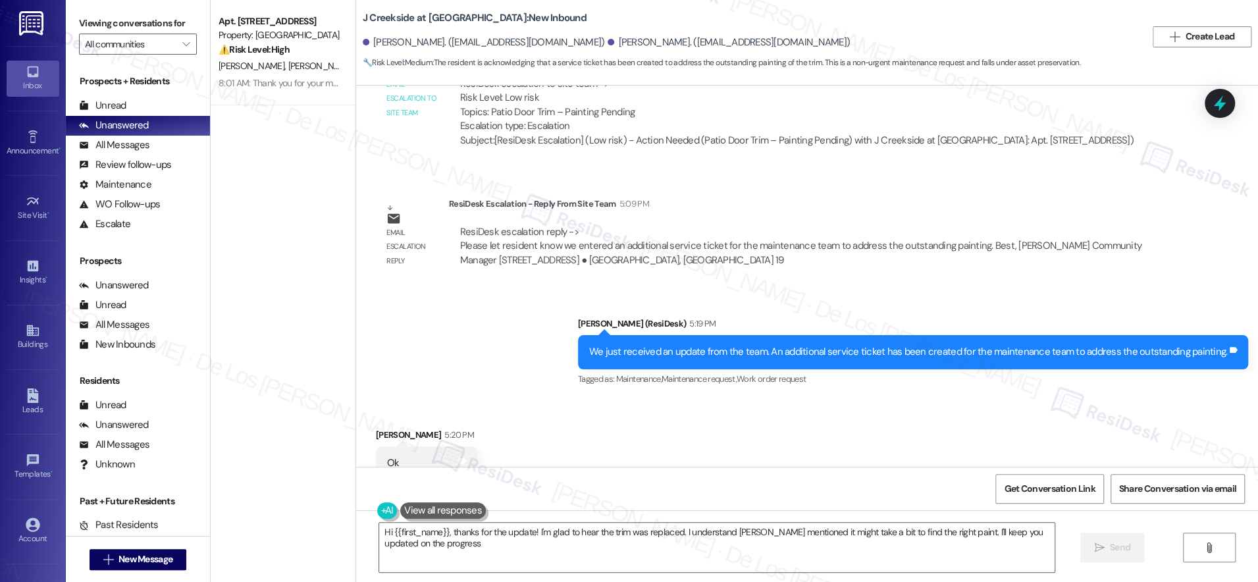
type textarea "Hi {{first_name}}, thanks for the update! I'm glad to hear the trim was replace…"
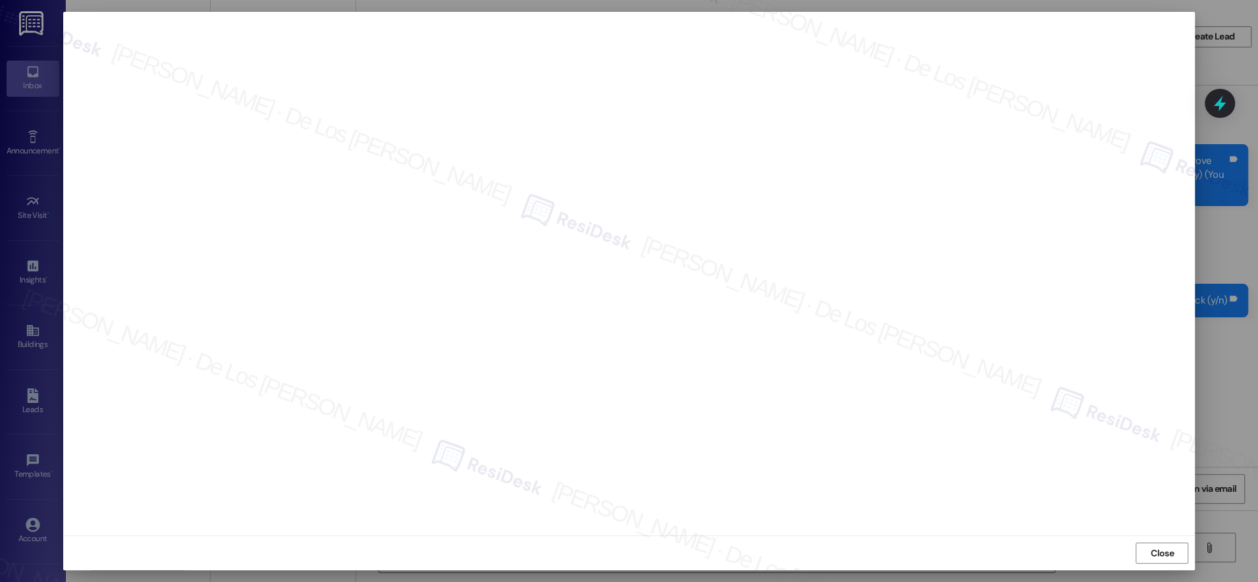
scroll to position [242, 0]
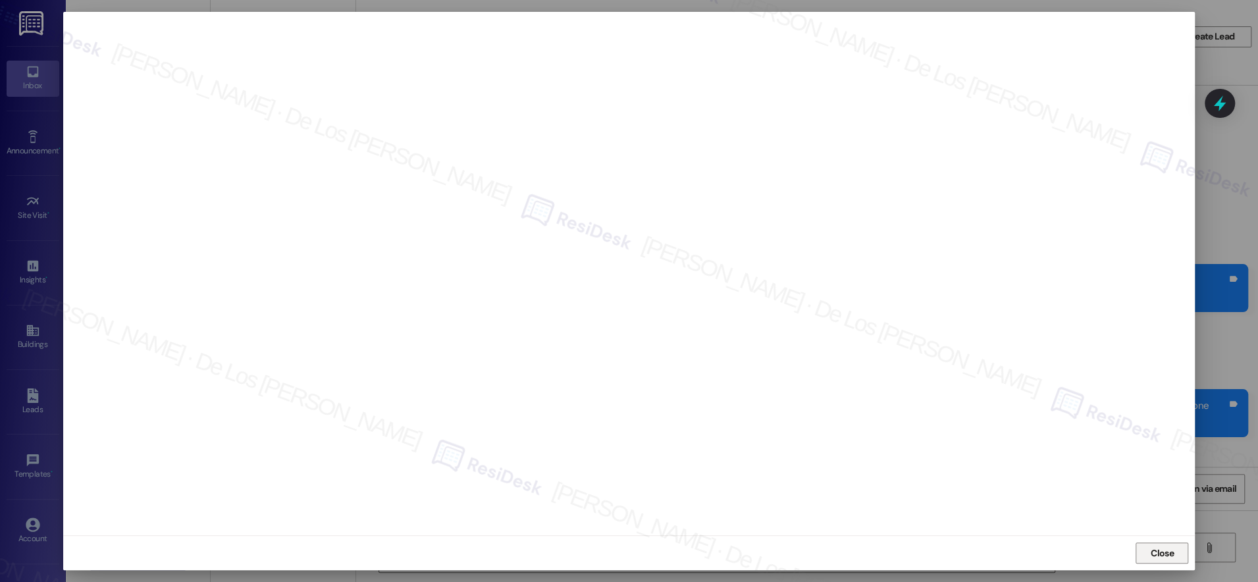
click at [1157, 544] on span "Close" at bounding box center [1162, 553] width 28 height 20
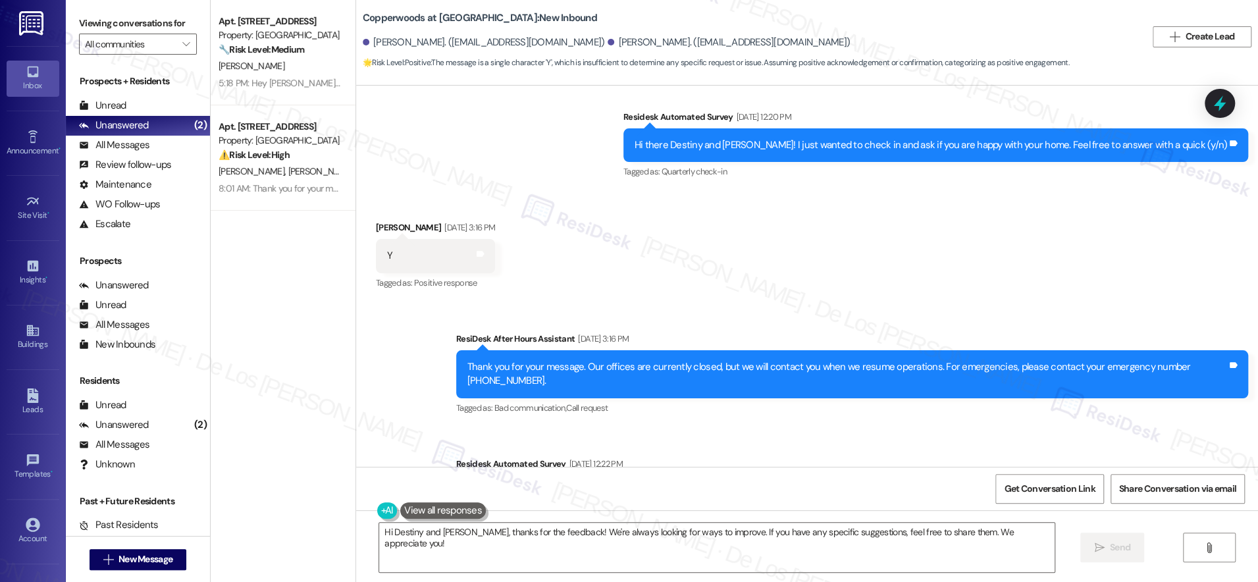
scroll to position [0, 0]
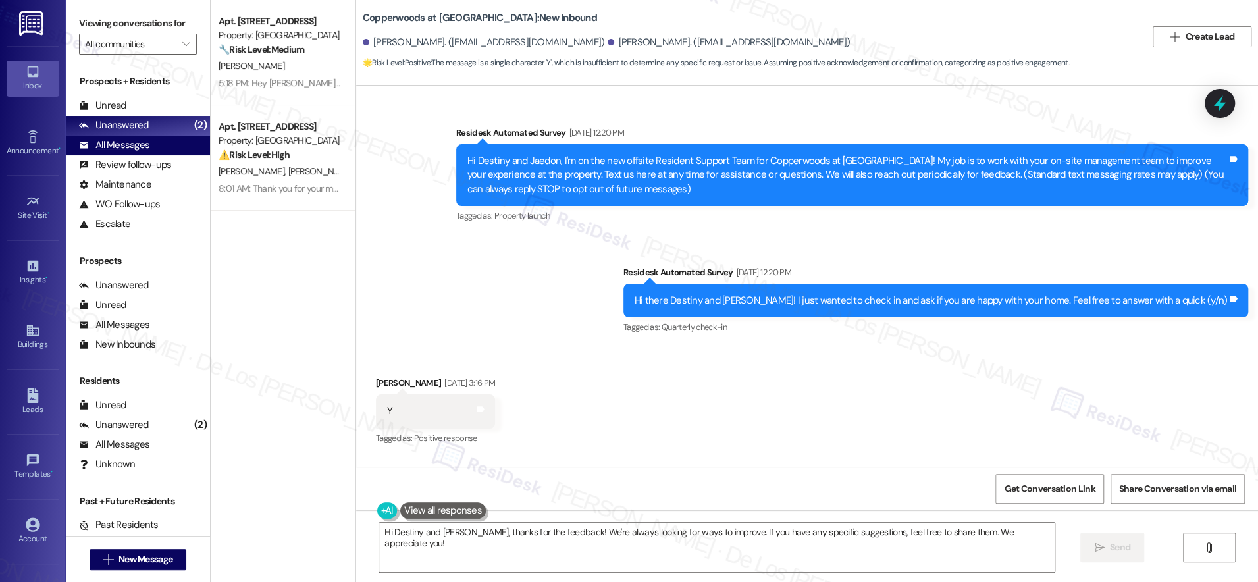
click at [137, 142] on div "All Messages" at bounding box center [114, 145] width 70 height 14
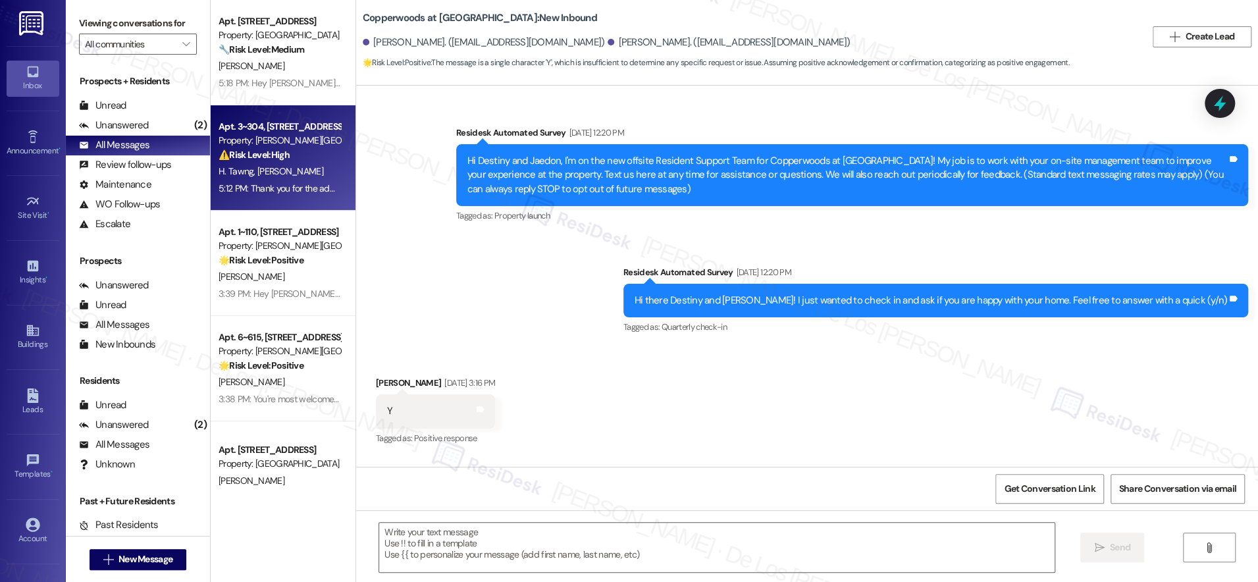
type textarea "Fetching suggested responses. Please feel free to read through the conversation…"
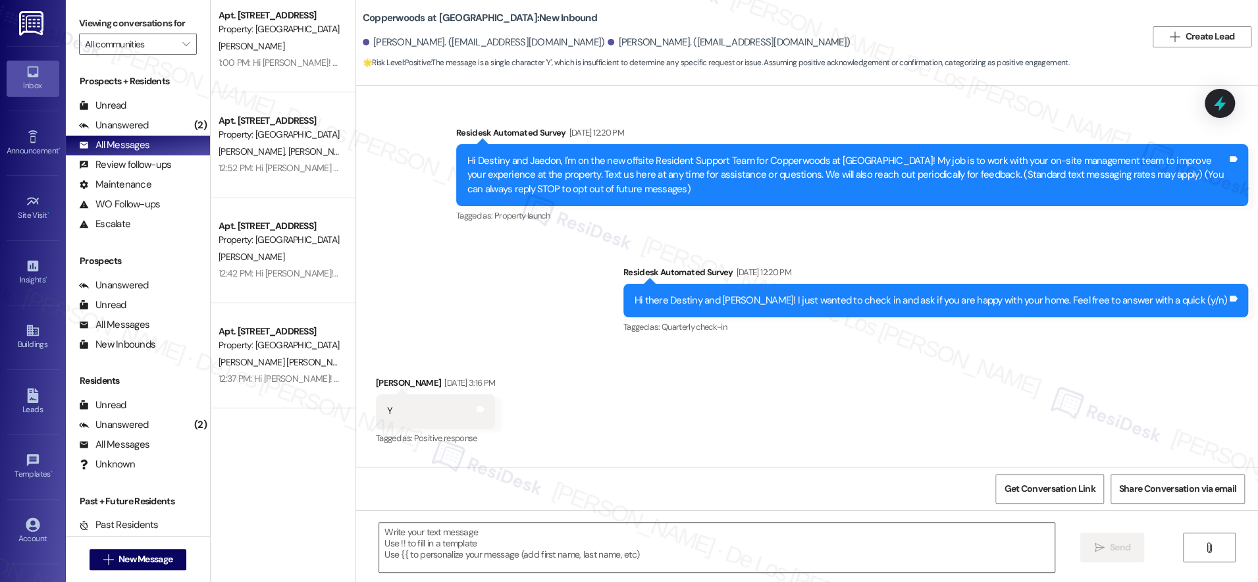
scroll to position [1305, 0]
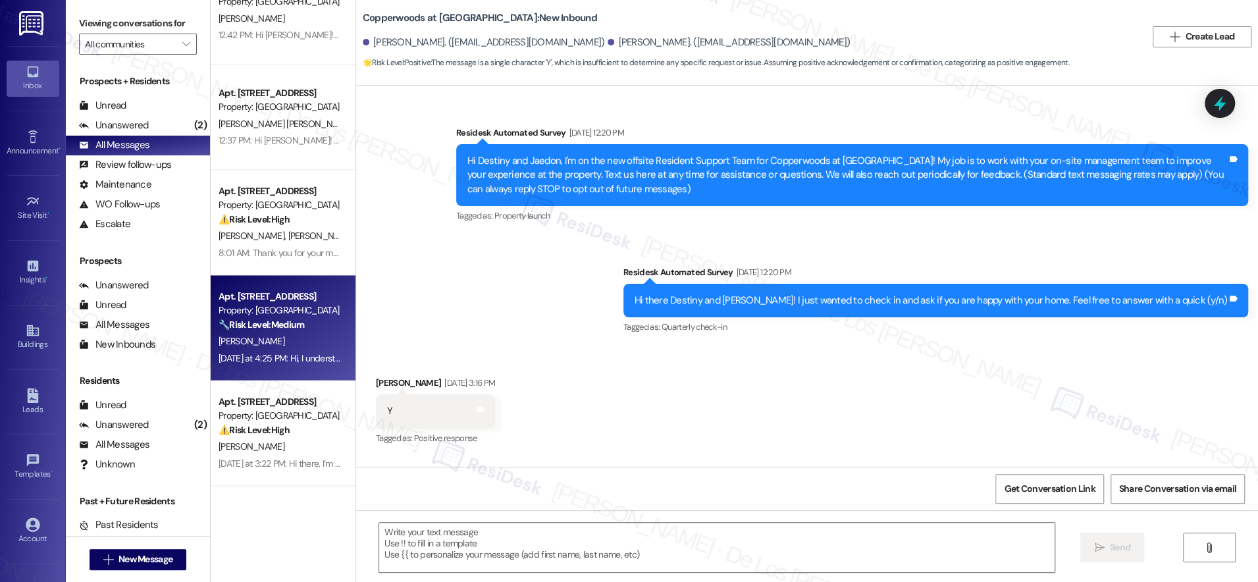
click at [271, 319] on strong "🔧 Risk Level: Medium" at bounding box center [262, 325] width 86 height 12
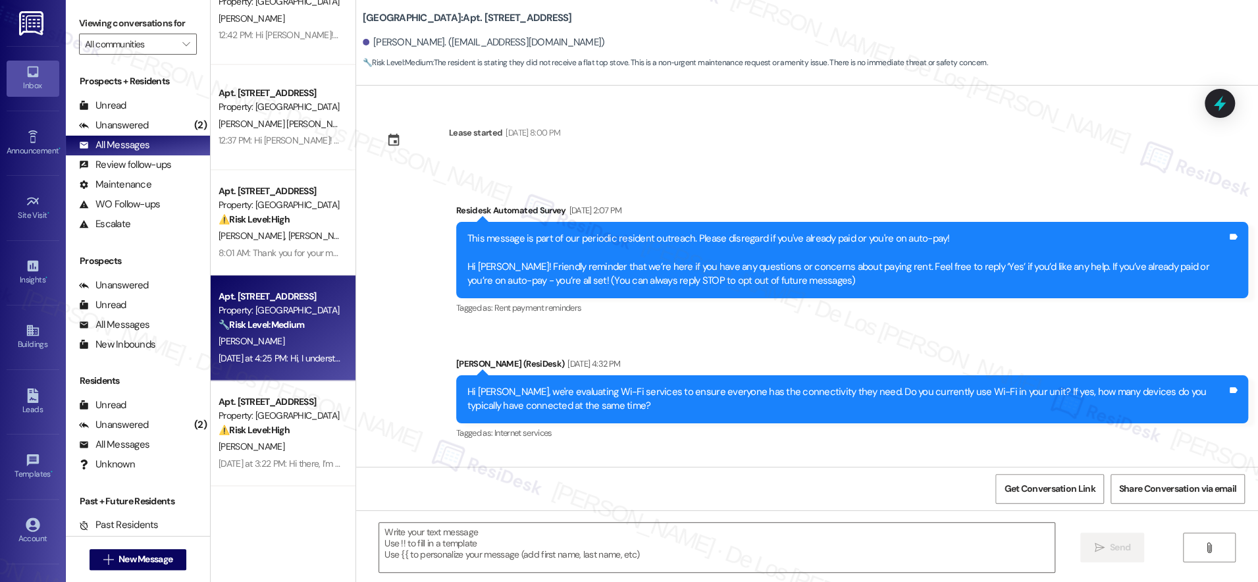
scroll to position [3651, 0]
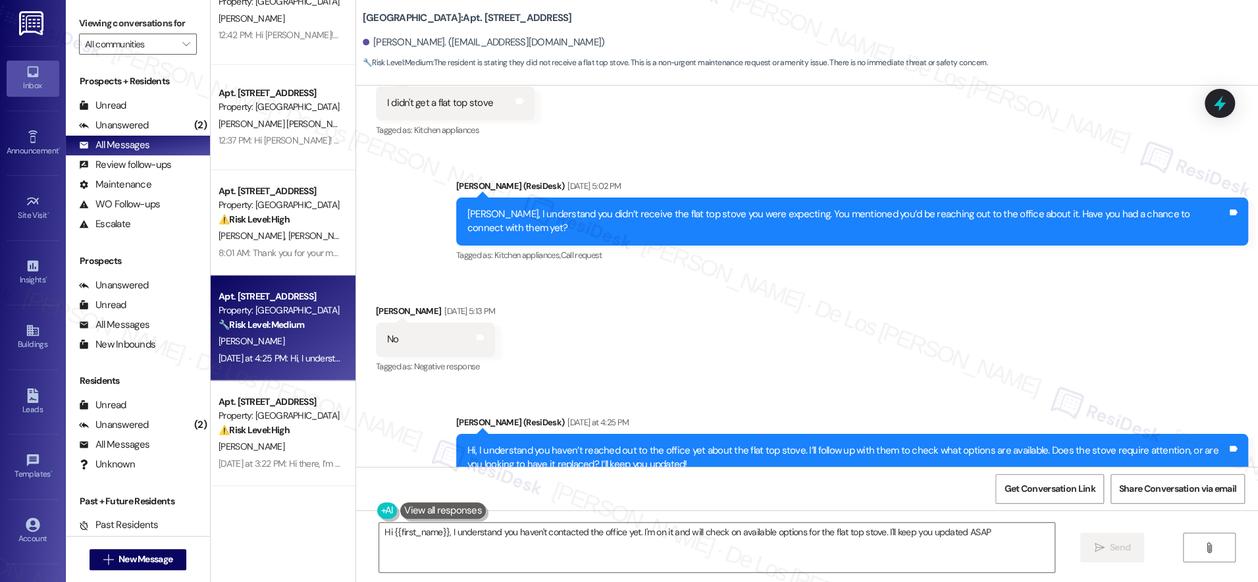
type textarea "Hi {{first_name}}, I understand you haven't contacted the office yet. I'm on it…"
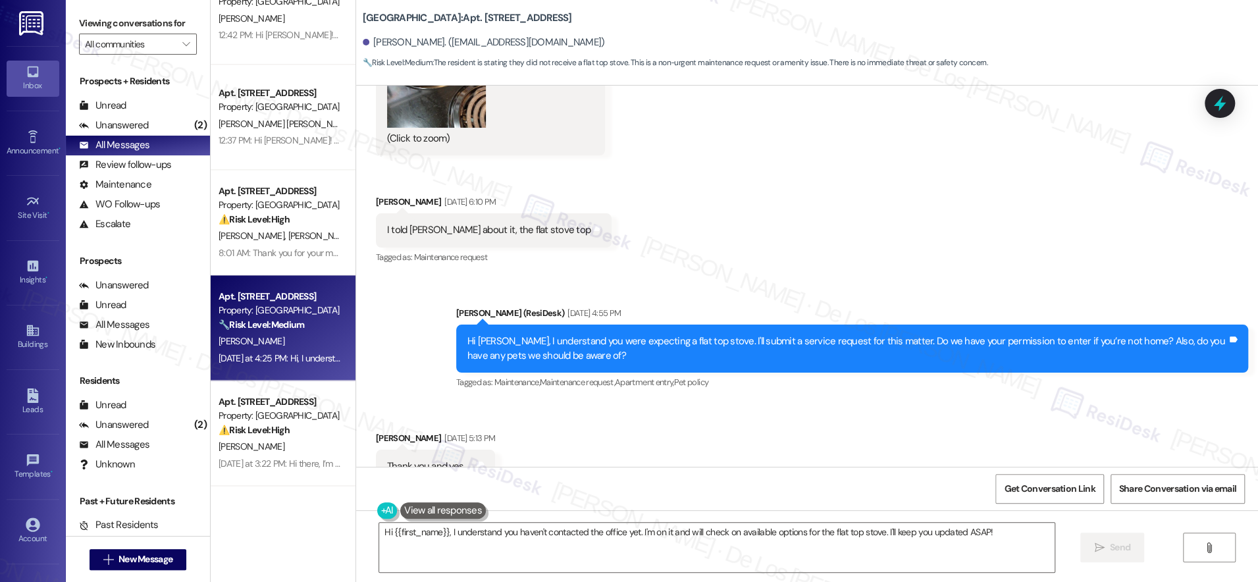
scroll to position [2032, 0]
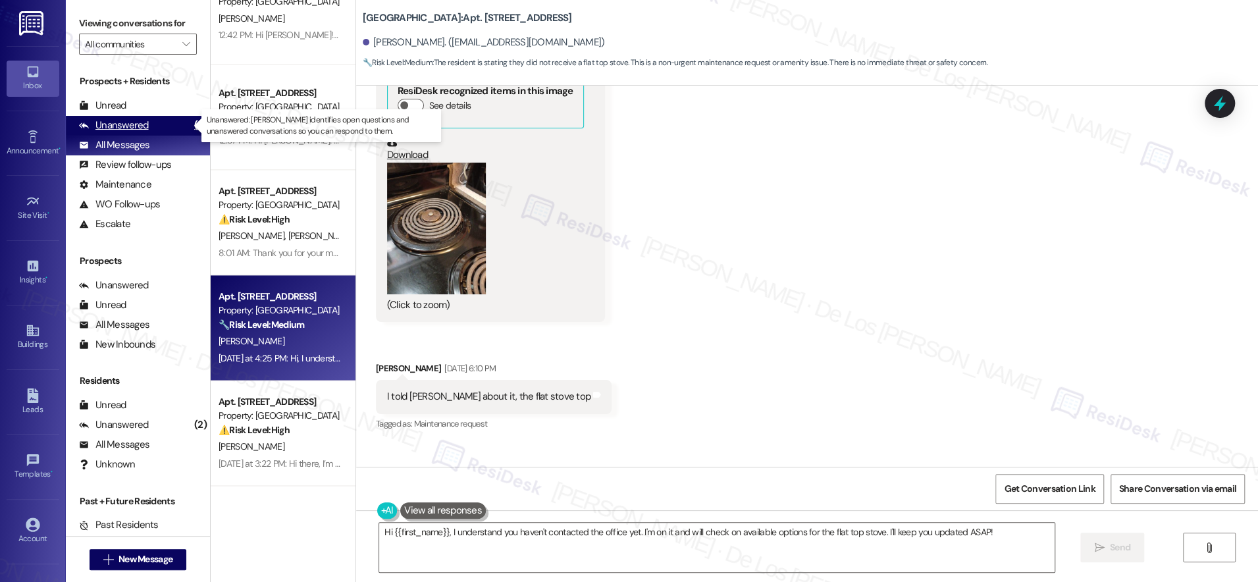
click at [173, 126] on div "Unanswered (2)" at bounding box center [138, 126] width 144 height 20
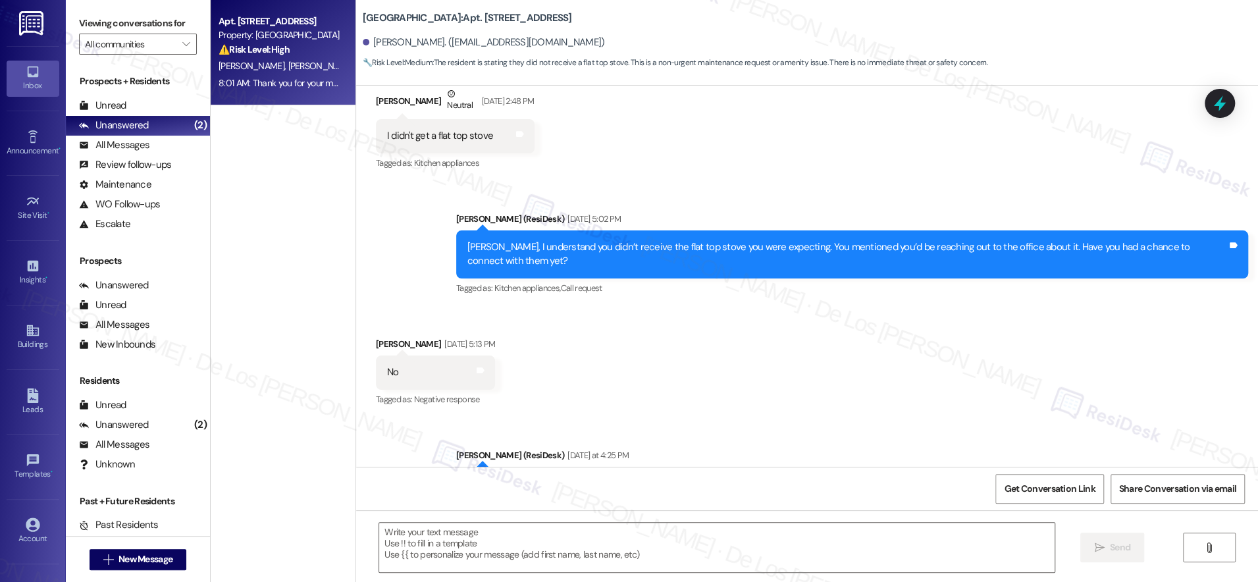
scroll to position [3525, 0]
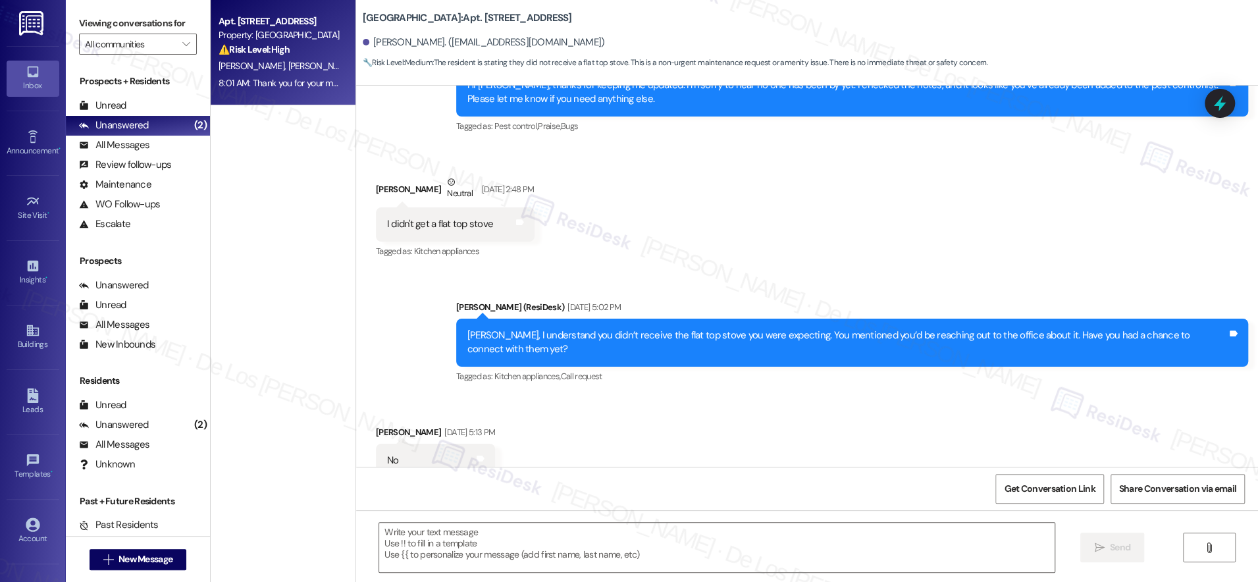
click at [303, 79] on div "8:01 AM: Thank you for your message. Our offices are currently closed, but we w…" at bounding box center [604, 83] width 770 height 12
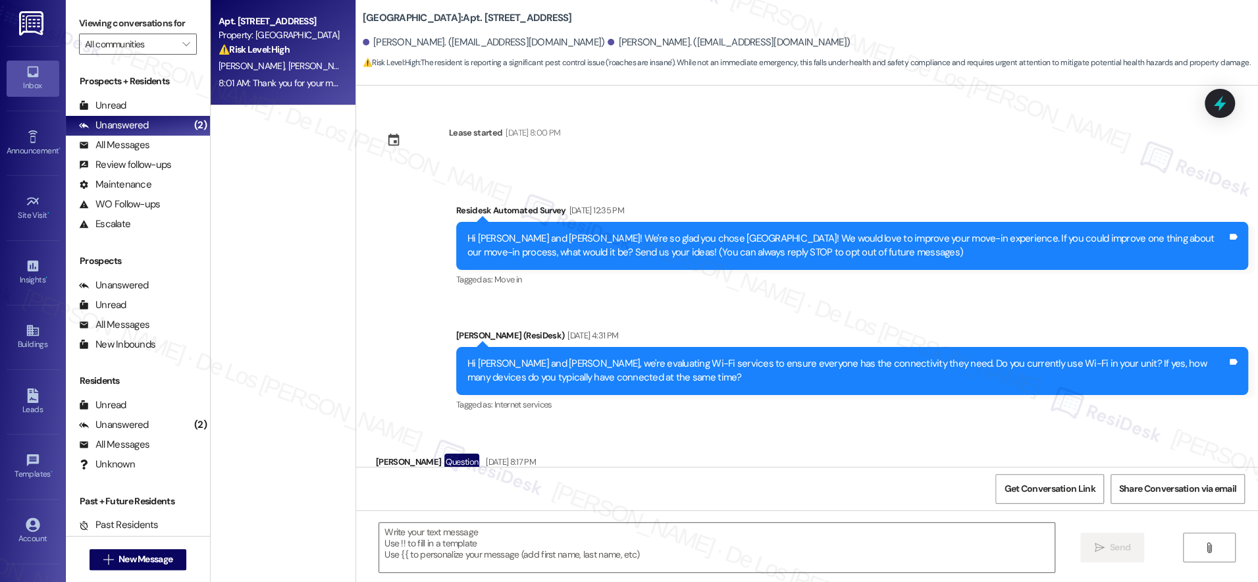
scroll to position [3295, 0]
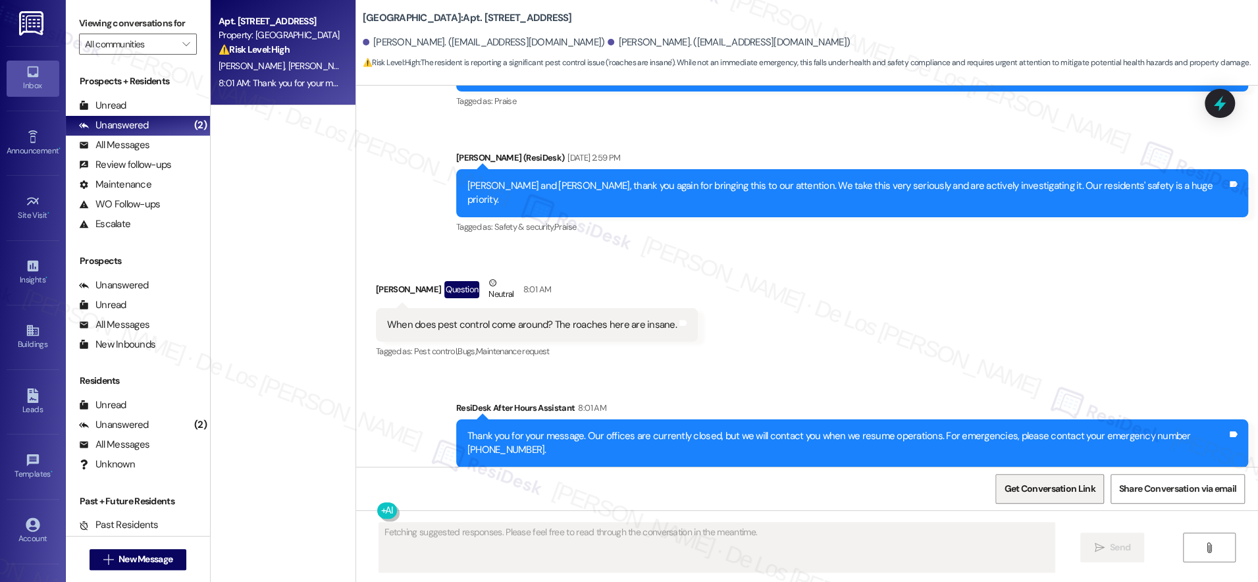
click at [1066, 484] on span "Get Conversation Link" at bounding box center [1049, 489] width 91 height 14
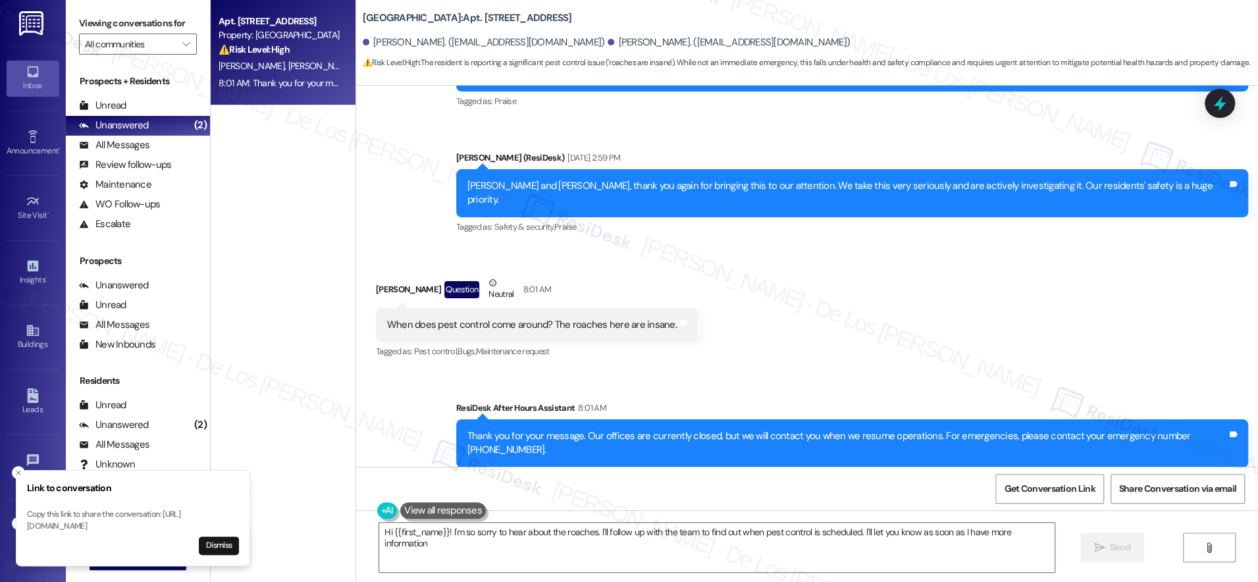
type textarea "Hi {{first_name}}! I'm so sorry to hear about the roaches. I'll follow up with …"
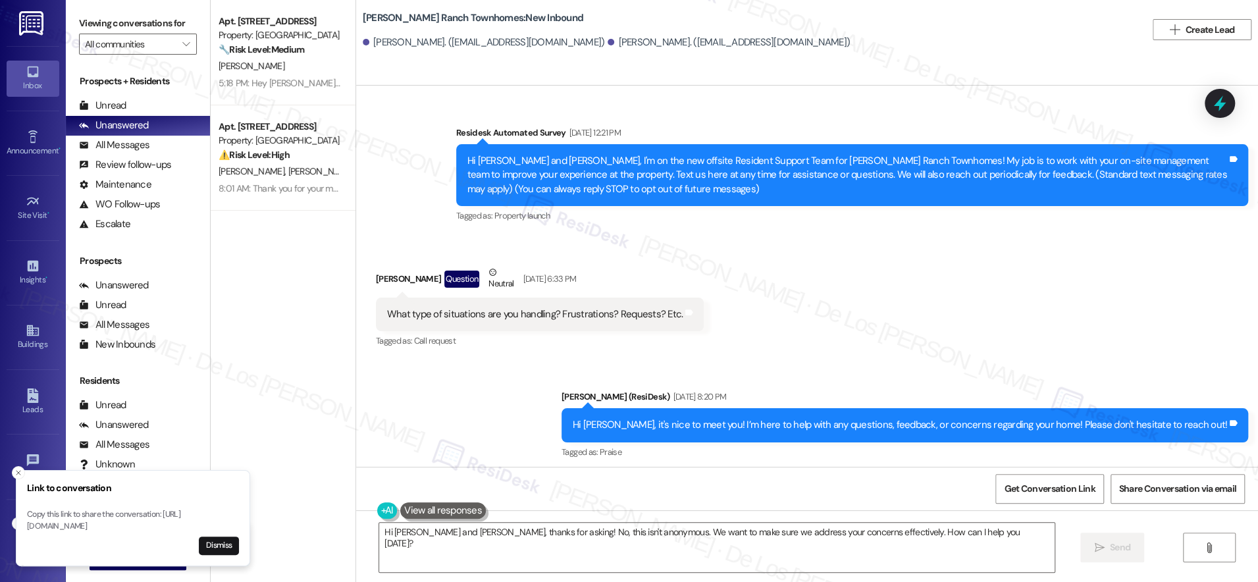
scroll to position [211, 0]
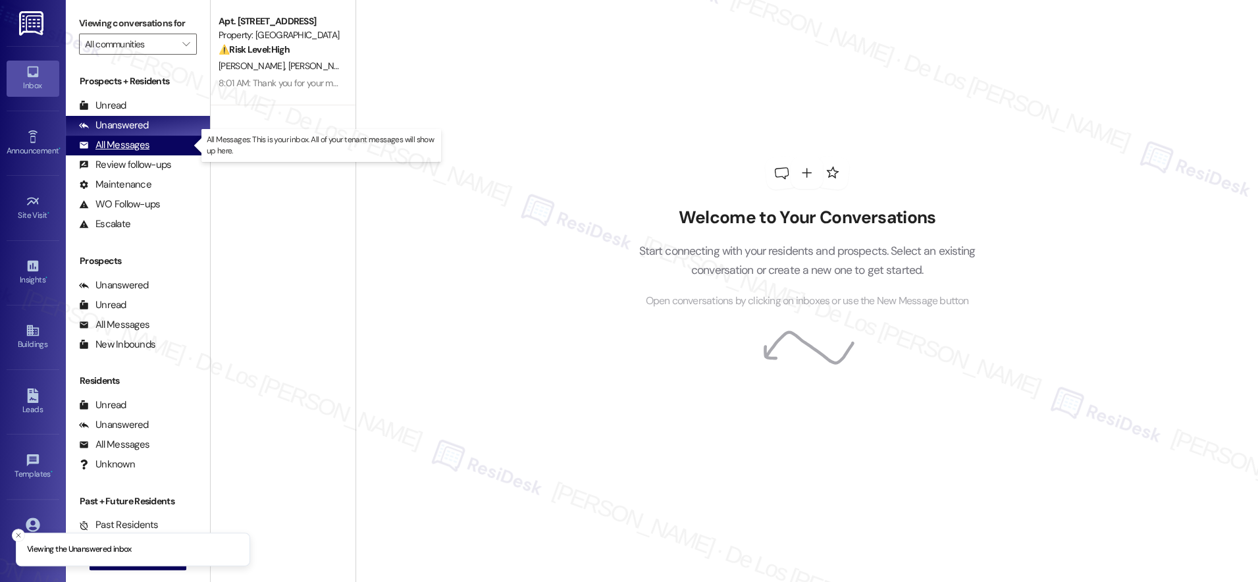
click at [157, 140] on div "All Messages (undefined)" at bounding box center [138, 146] width 144 height 20
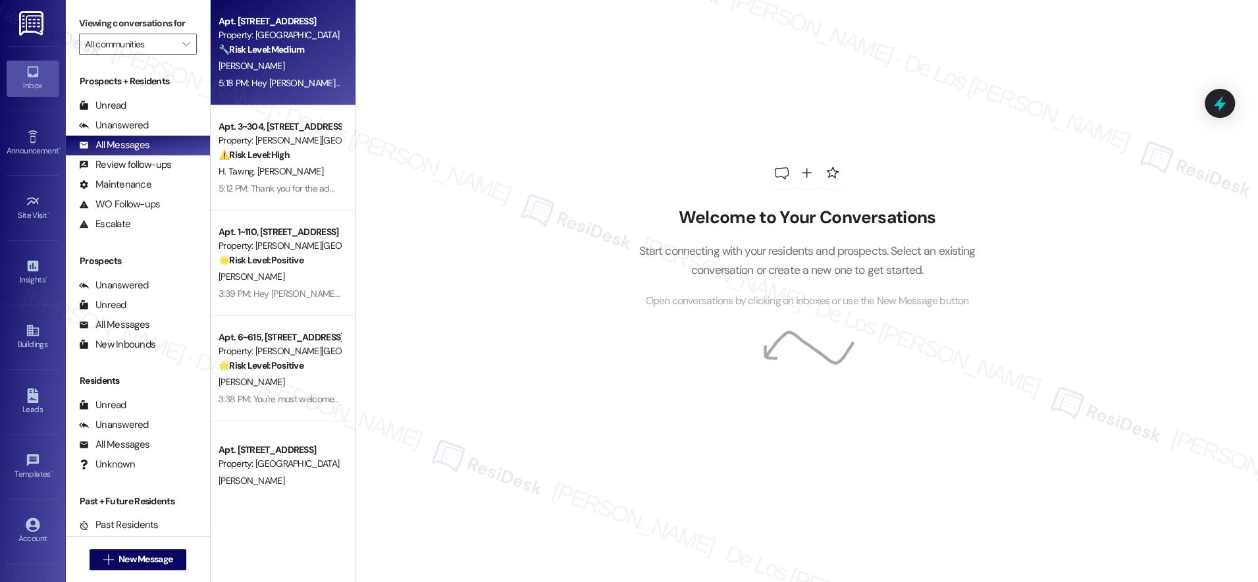
click at [311, 80] on div "5:18 PM: Hey [PERSON_NAME], thanks for keeping me updated! I'll keep an eye out…" at bounding box center [583, 83] width 729 height 12
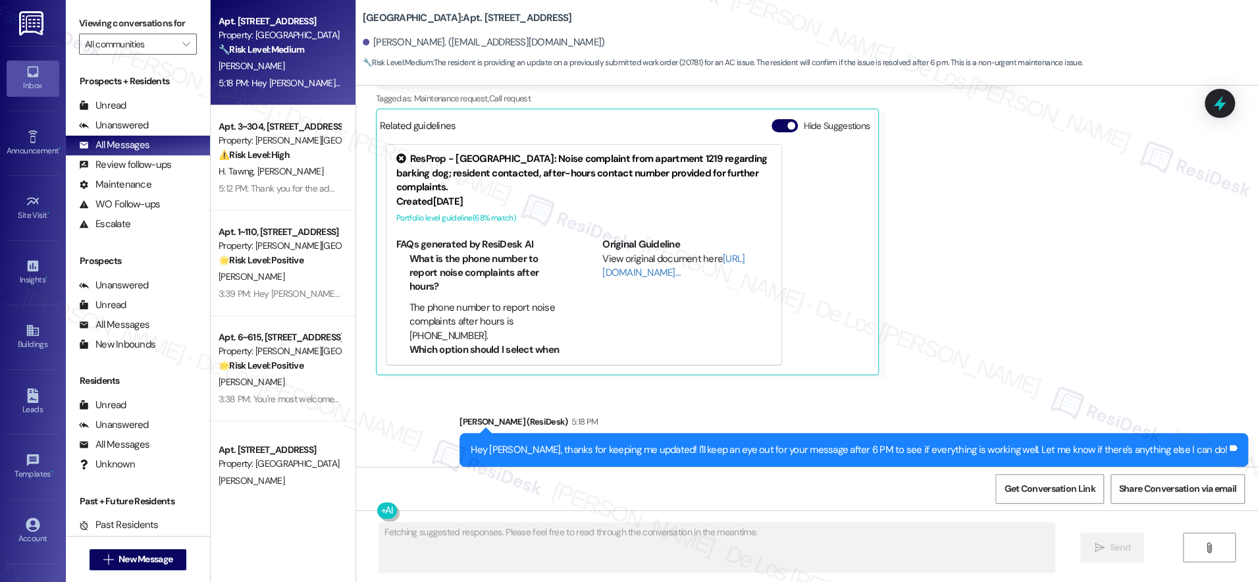
scroll to position [25995, 0]
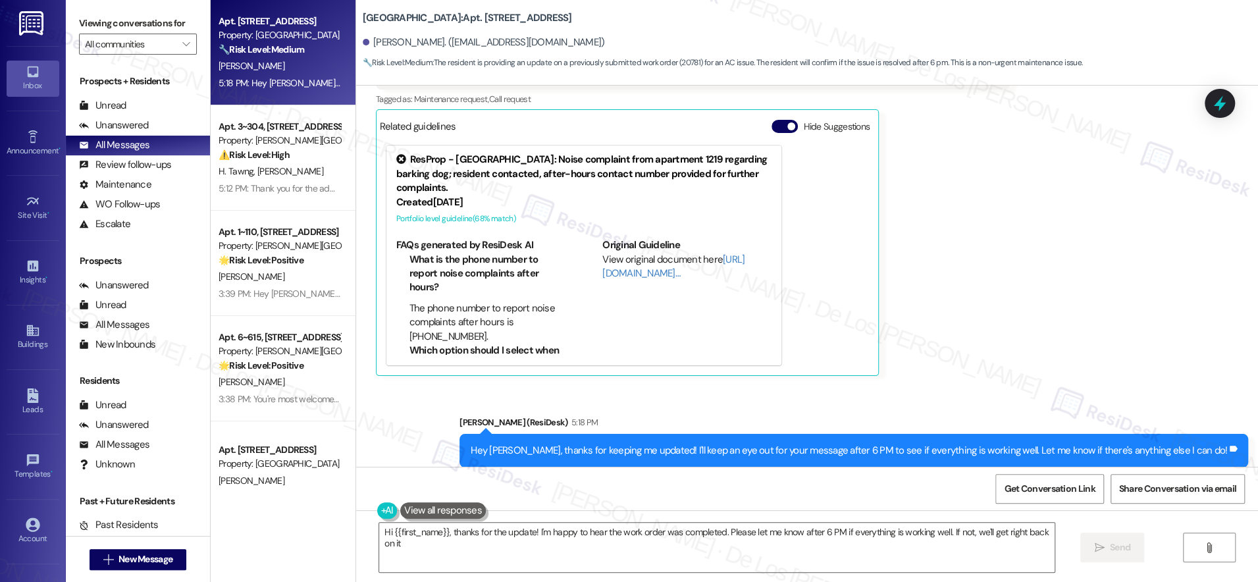
type textarea "Hi {{first_name}}, thanks for the update! I'm happy to hear the work order was …"
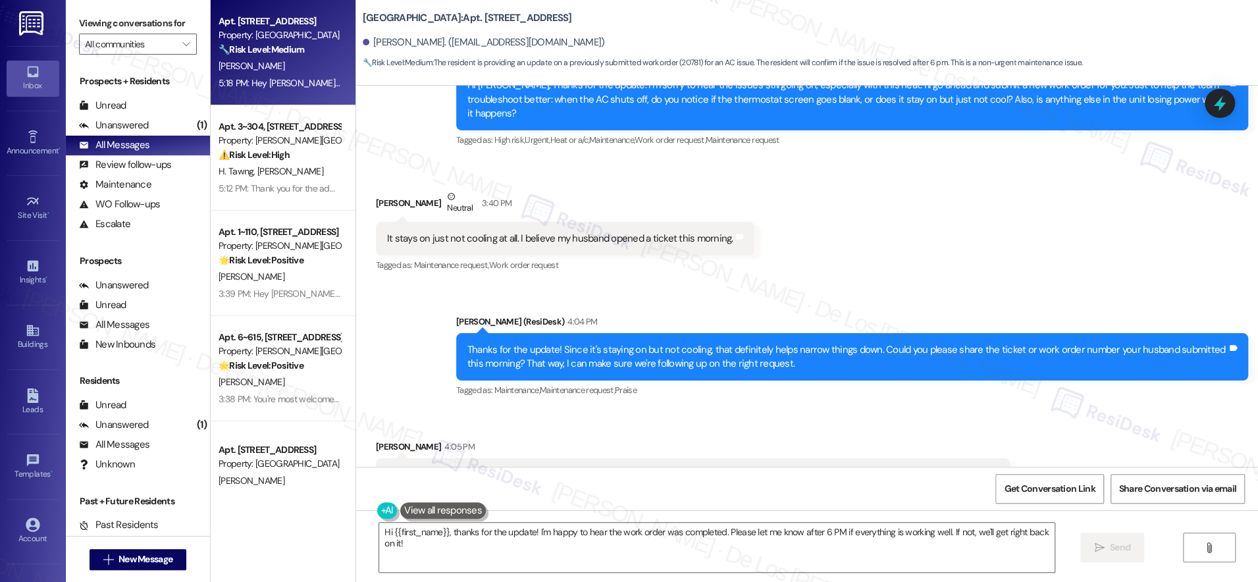
scroll to position [25608, 0]
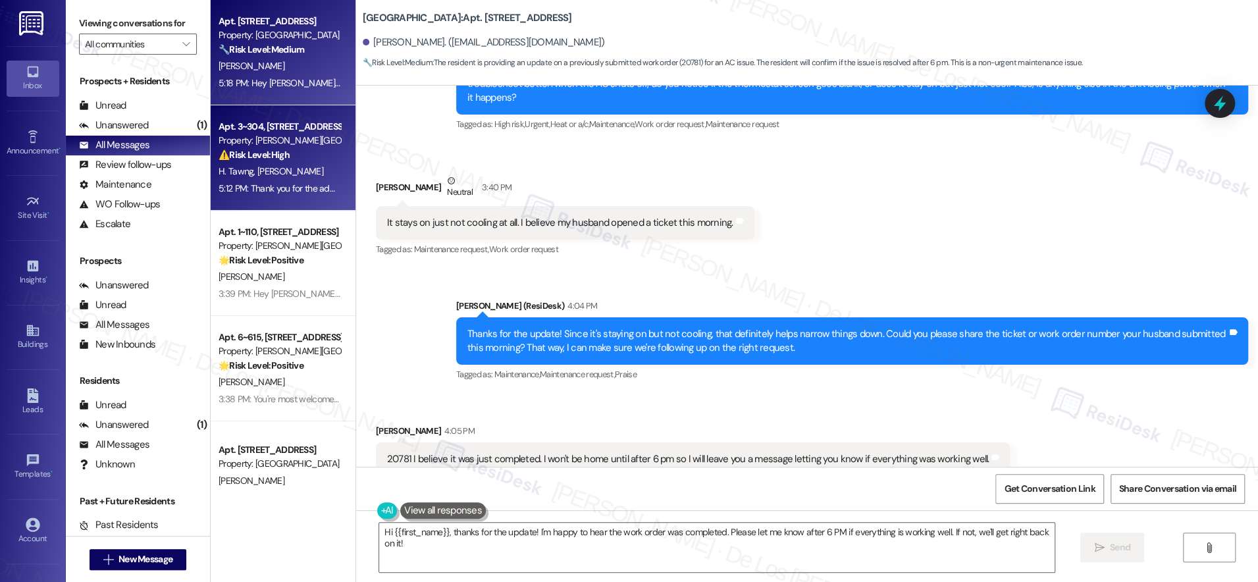
click at [282, 173] on div "H. Tawng A. Naing" at bounding box center [279, 171] width 124 height 16
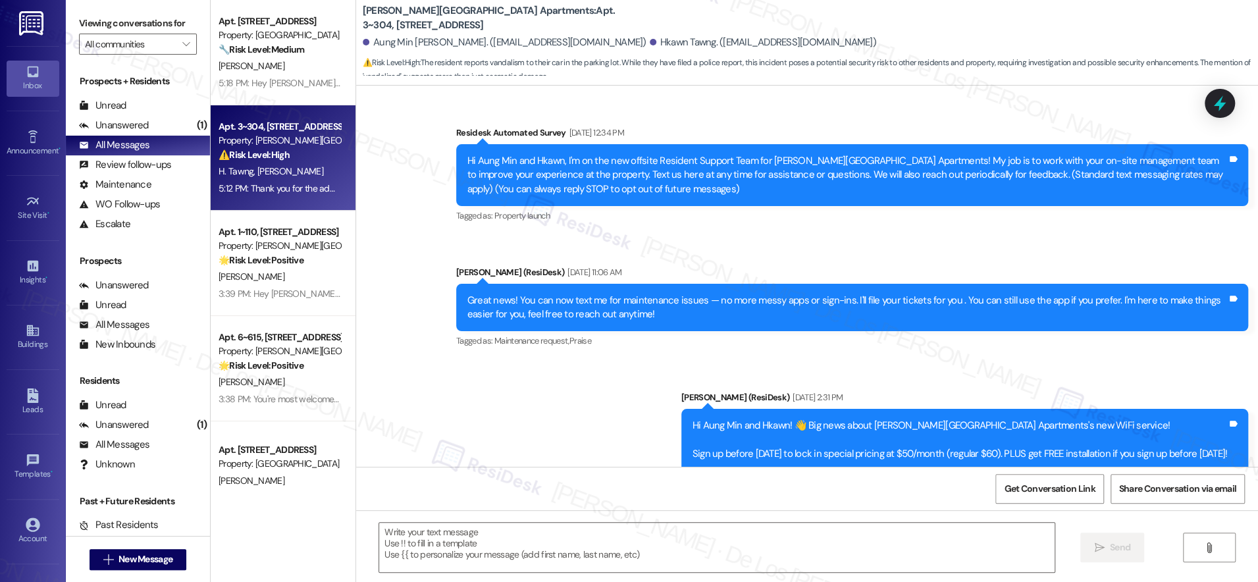
scroll to position [5568, 0]
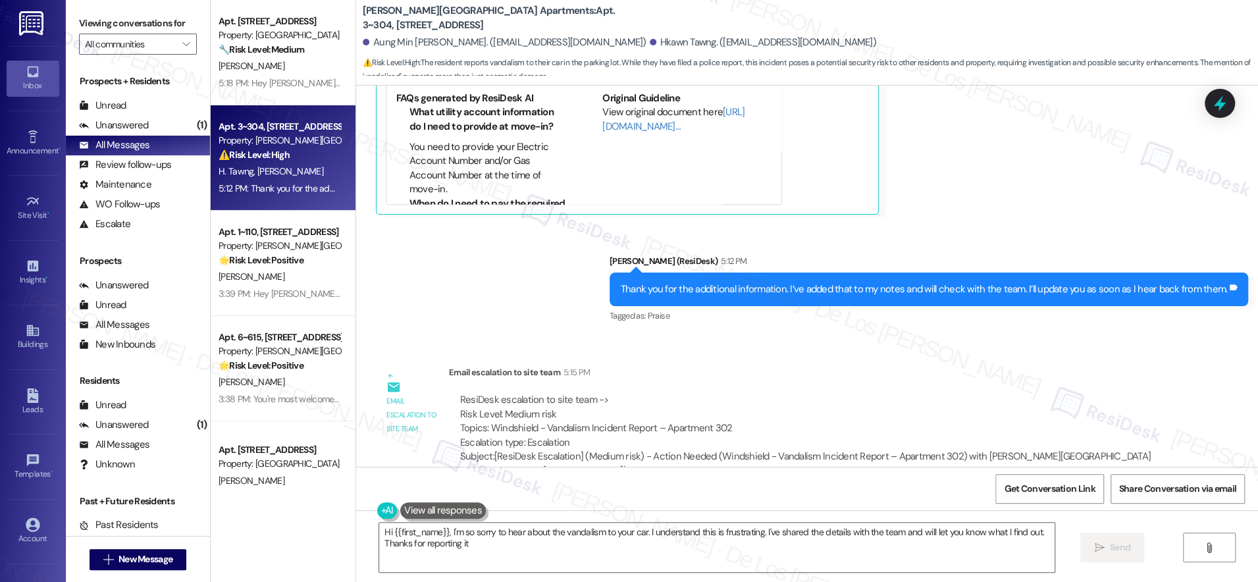
type textarea "Hi {{first_name}}, I'm so sorry to hear about the vandalism to your car. I unde…"
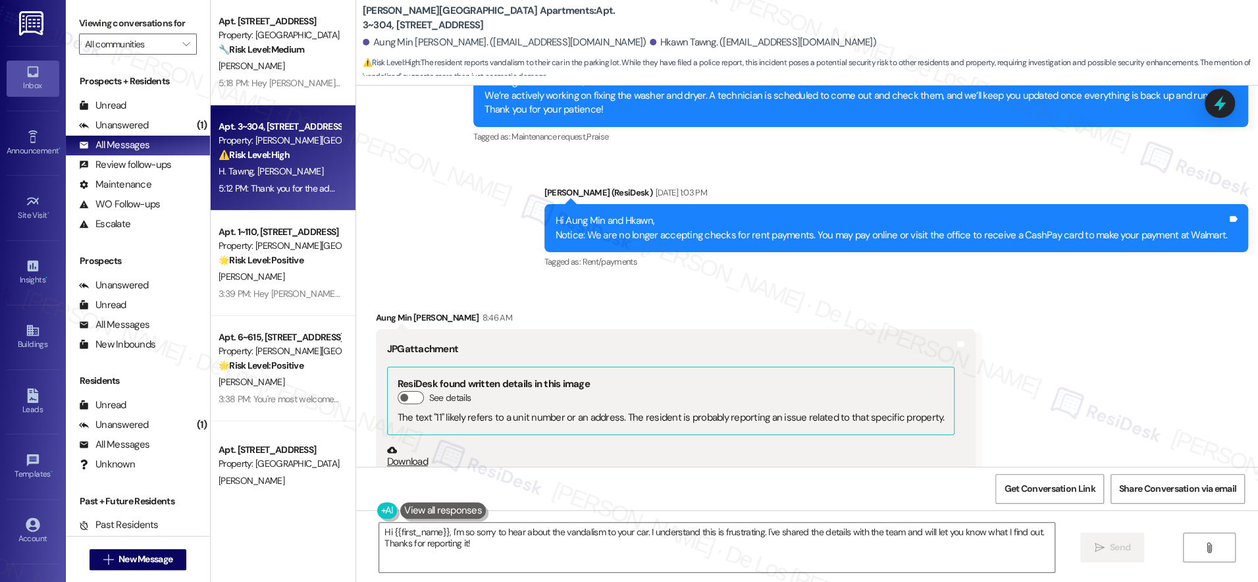
scroll to position [4544, 0]
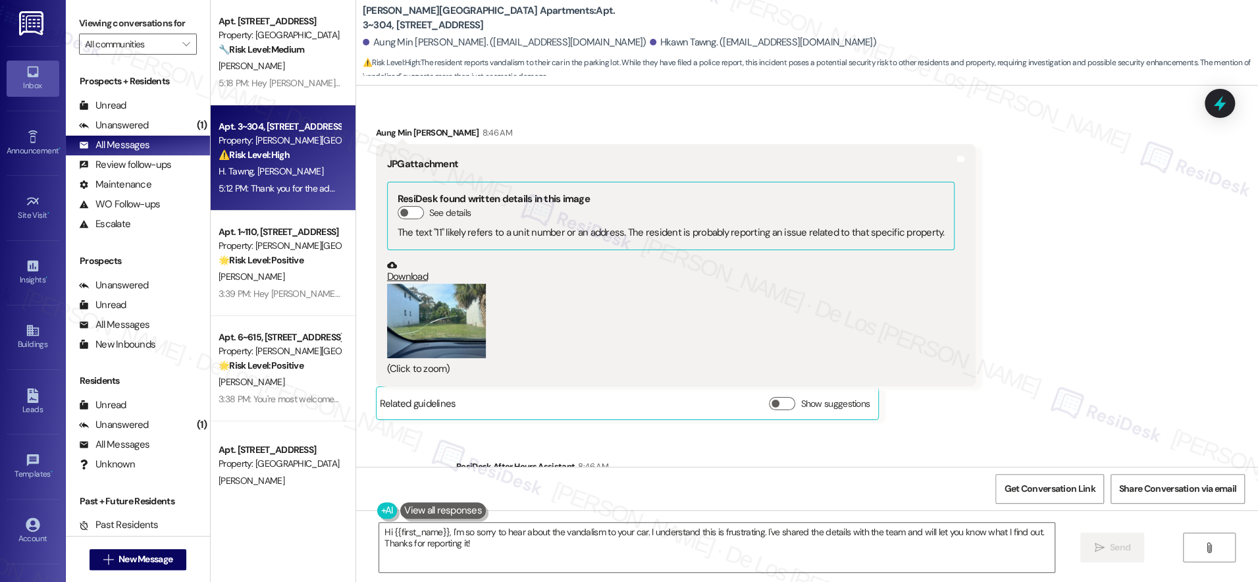
click at [464, 284] on button "Zoom image" at bounding box center [436, 321] width 99 height 74
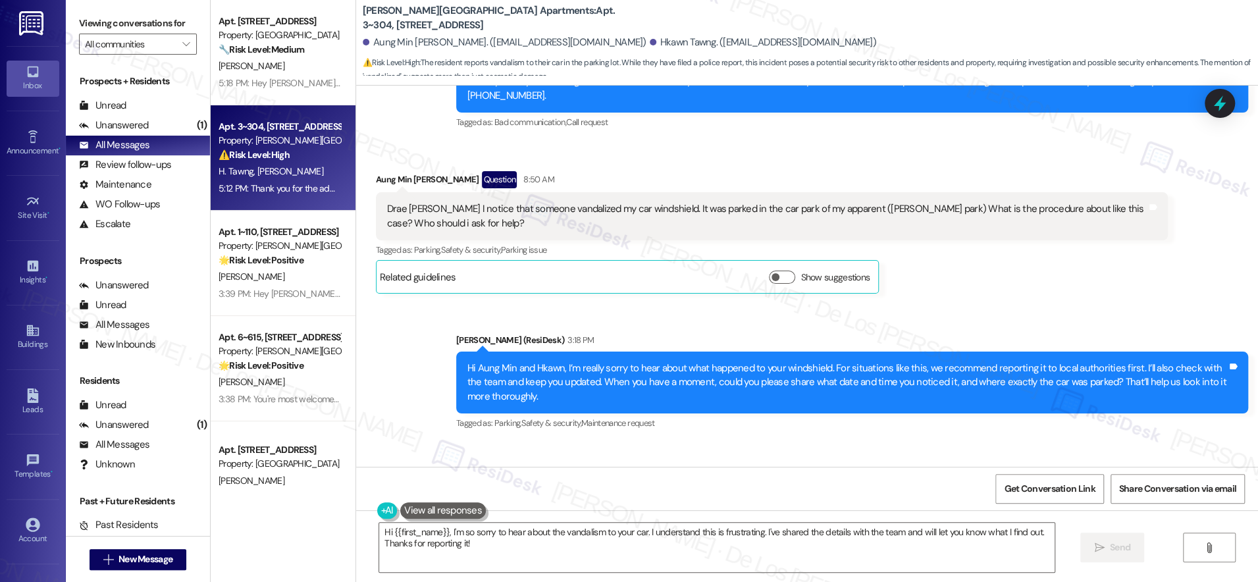
scroll to position [4961, 0]
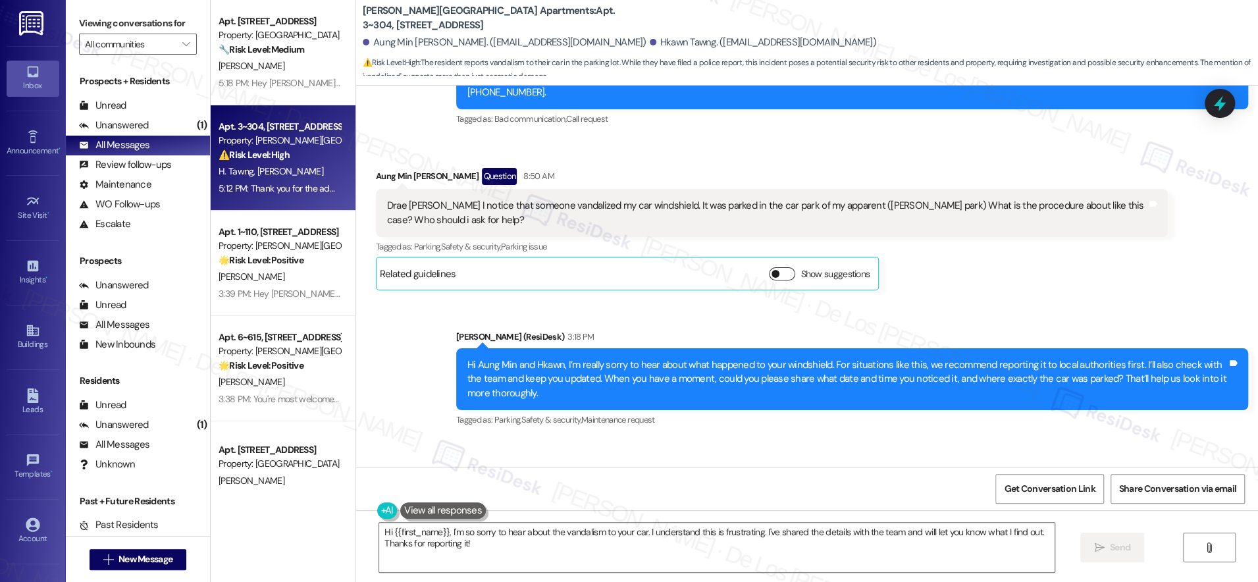
click at [769, 267] on button "Show suggestions" at bounding box center [782, 273] width 26 height 13
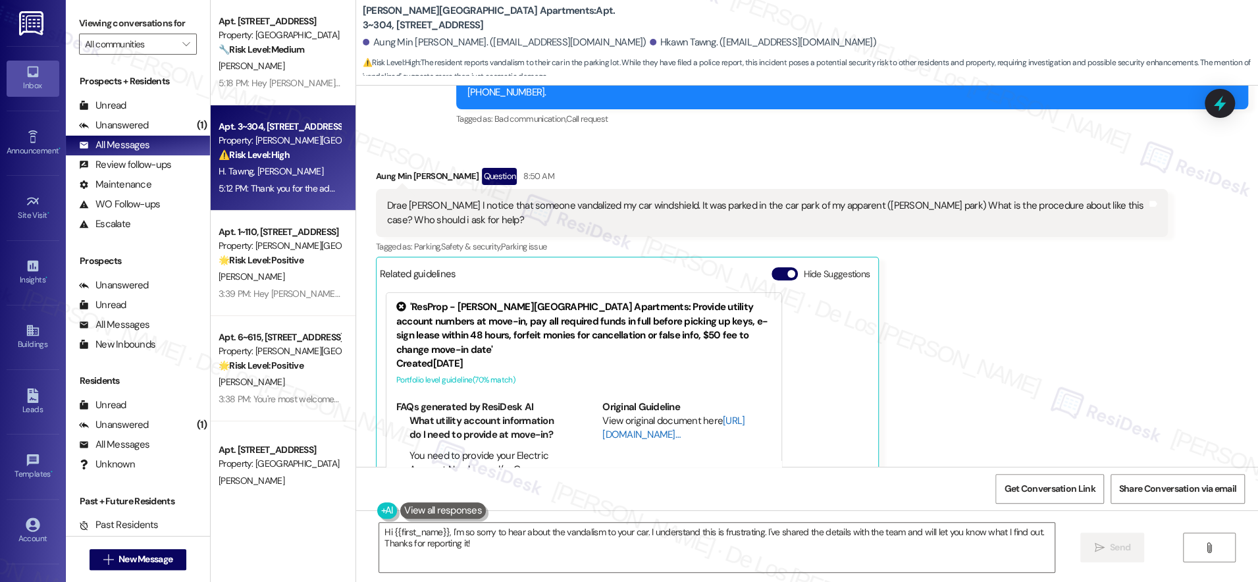
click at [619, 414] on link "http://res.cl…" at bounding box center [673, 427] width 142 height 27
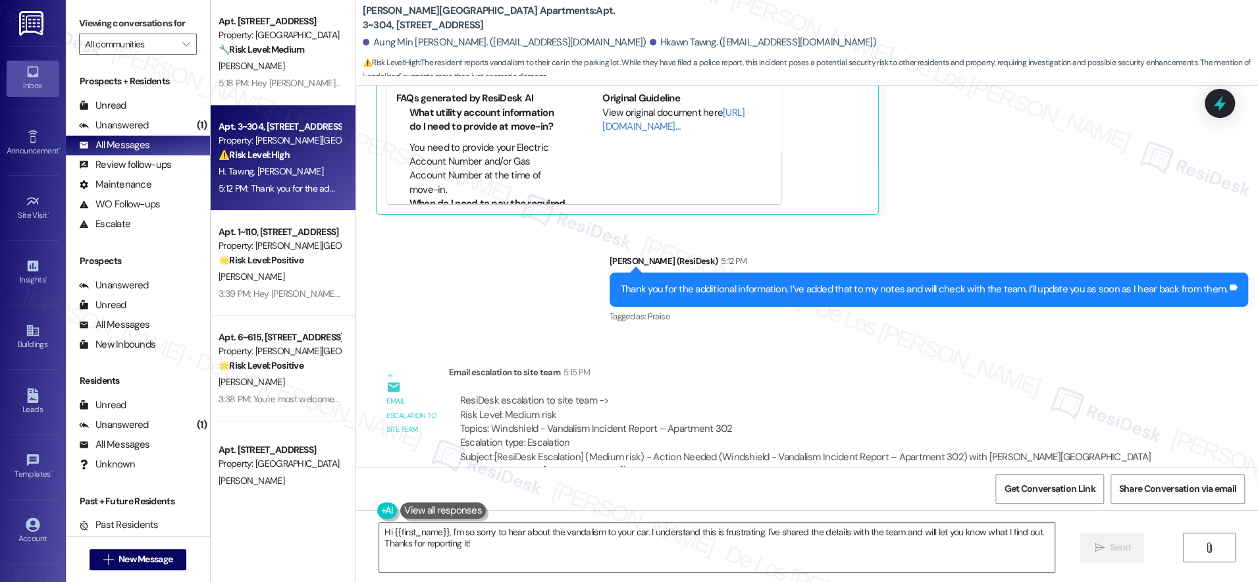
scroll to position [5801, 0]
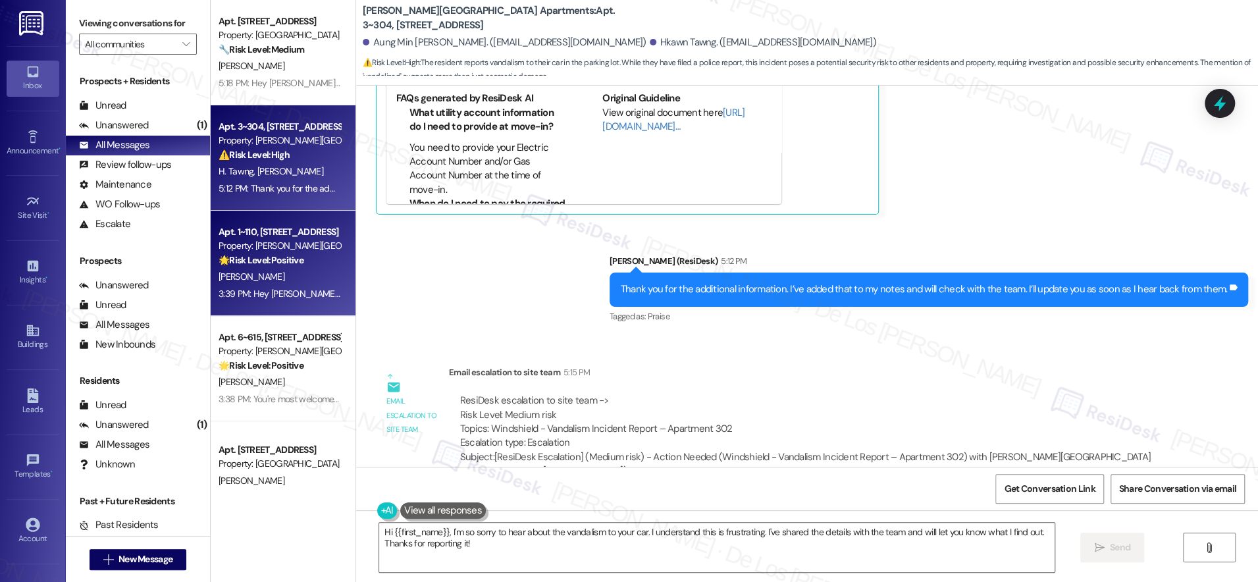
click at [271, 255] on strong "🌟 Risk Level: Positive" at bounding box center [261, 260] width 85 height 12
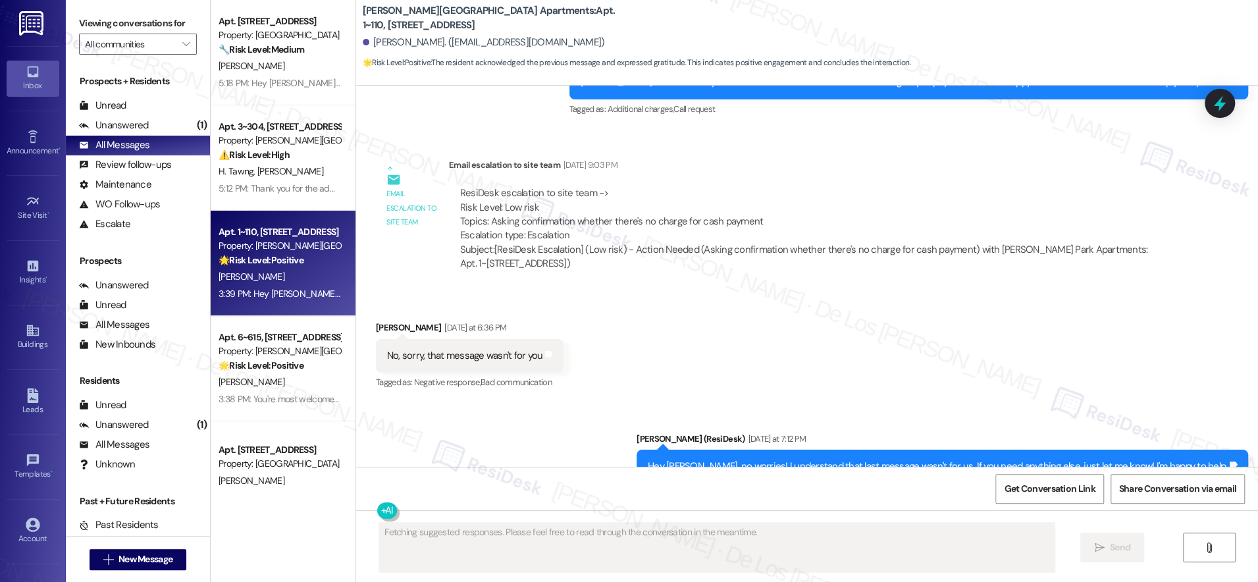
scroll to position [10463, 0]
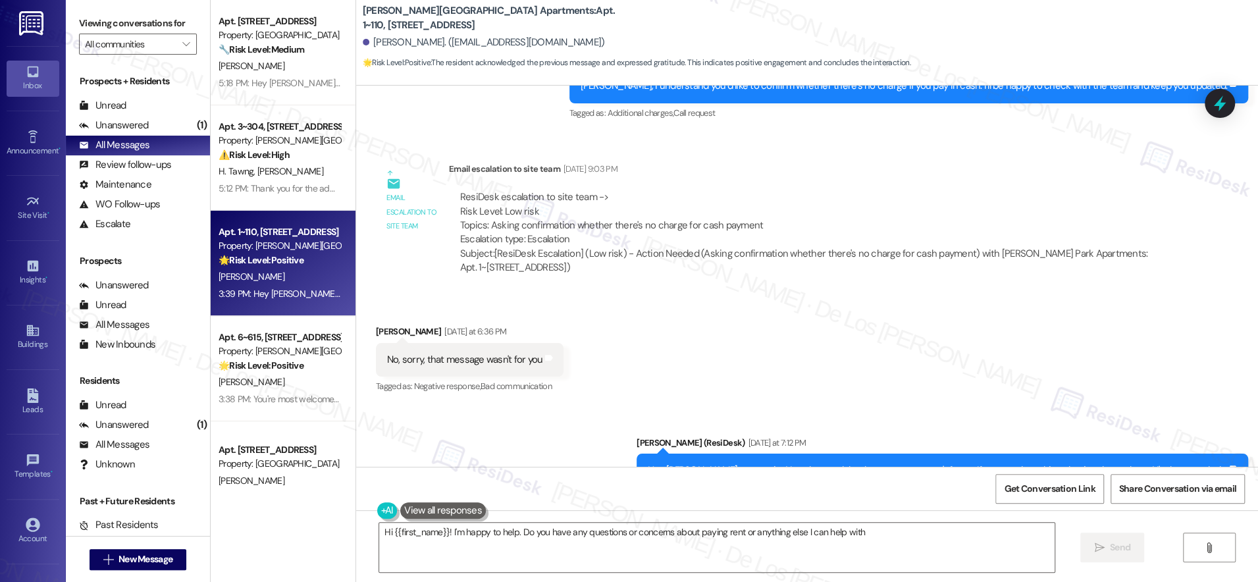
type textarea "Hi {{first_name}}! I'm happy to help. Do you have any questions or concerns abo…"
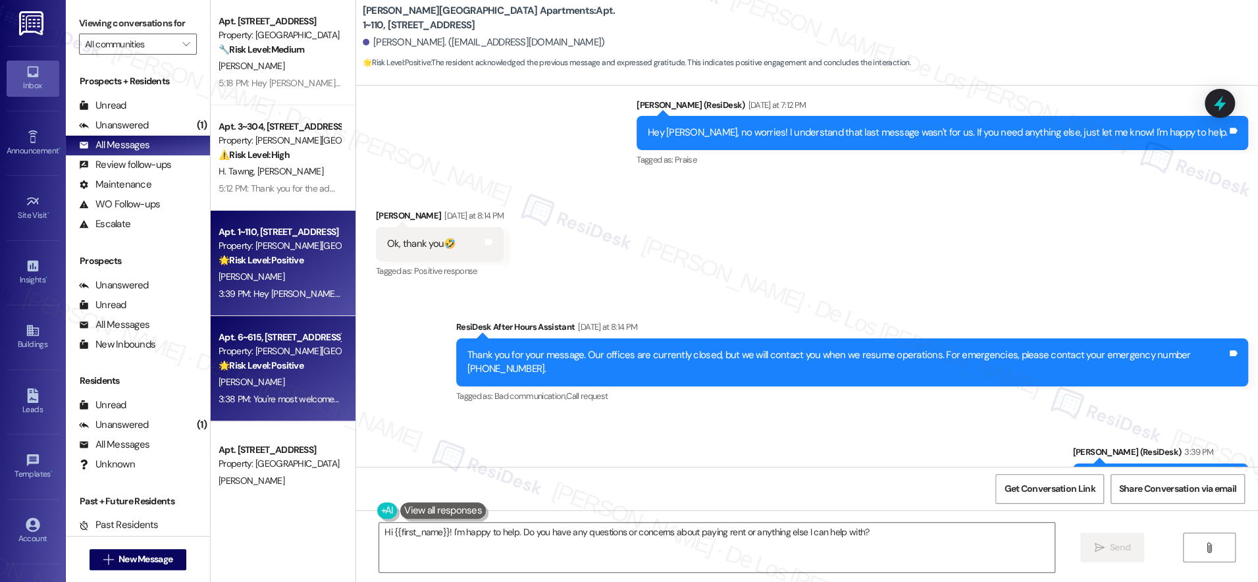
click at [239, 344] on div "Property: Alderman Park Apartments" at bounding box center [280, 351] width 122 height 14
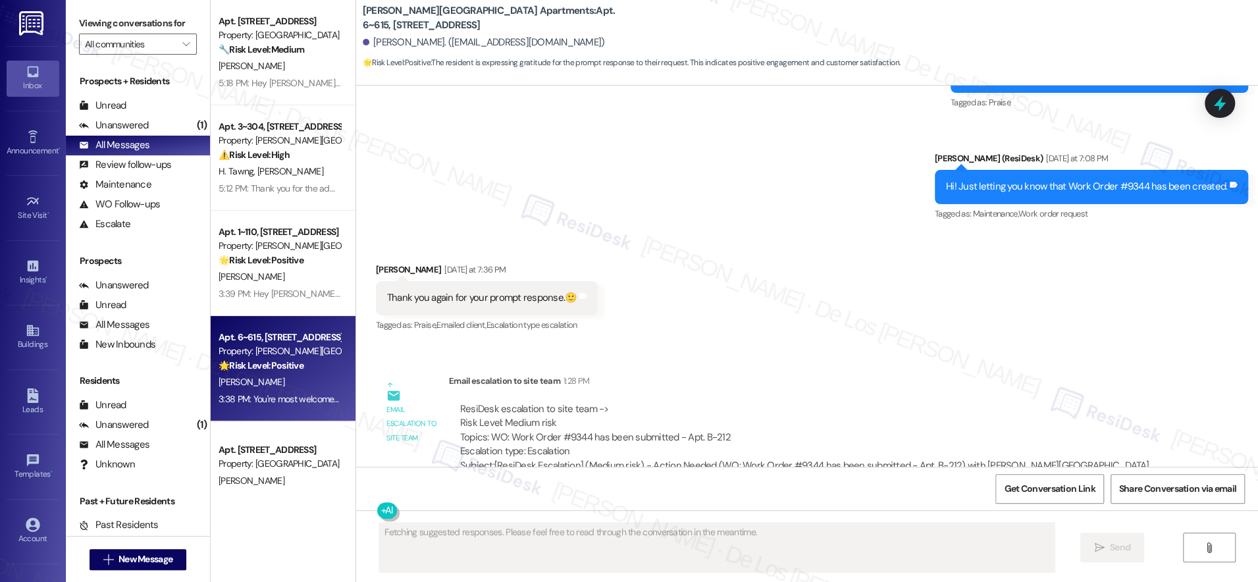
scroll to position [25844, 0]
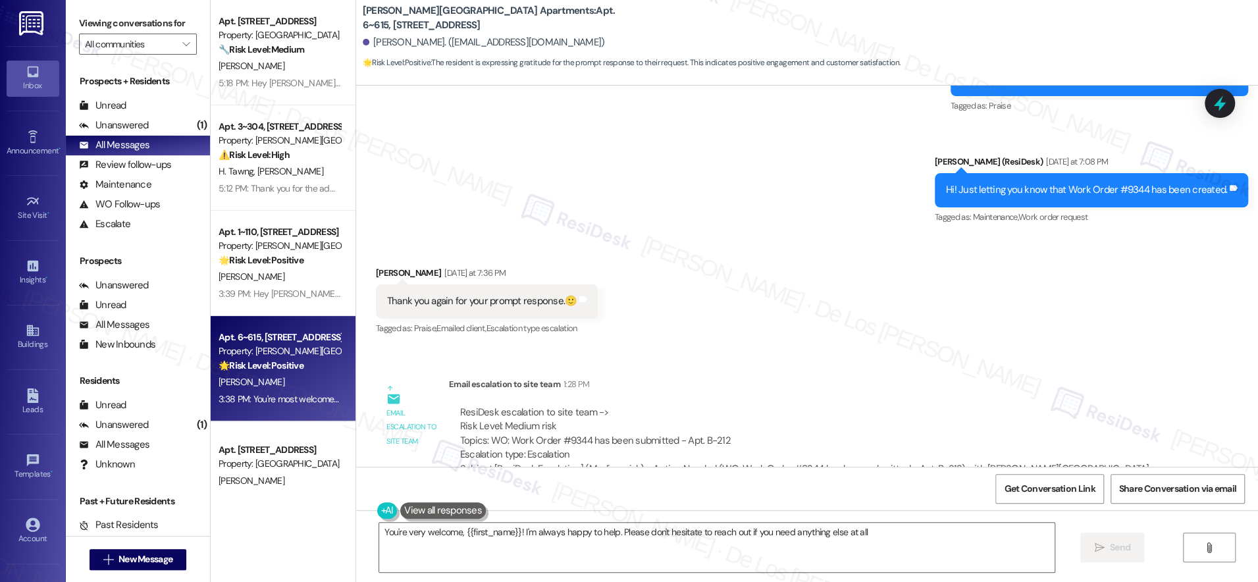
type textarea "You're very welcome, {{first_name}}! I'm always happy to help. Please don't hes…"
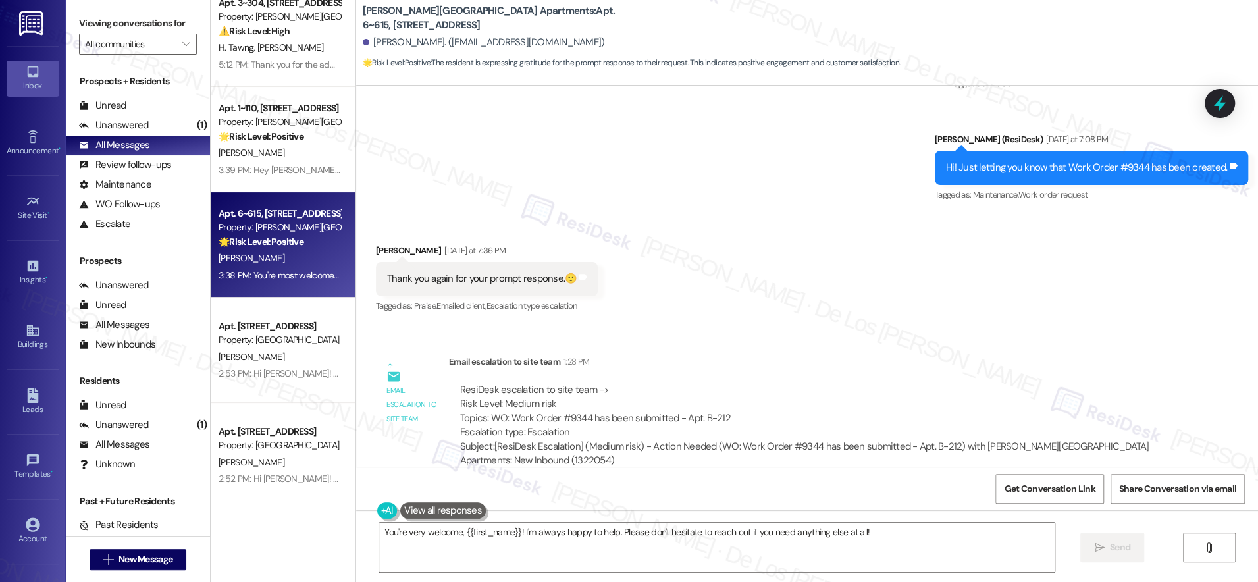
scroll to position [136, 0]
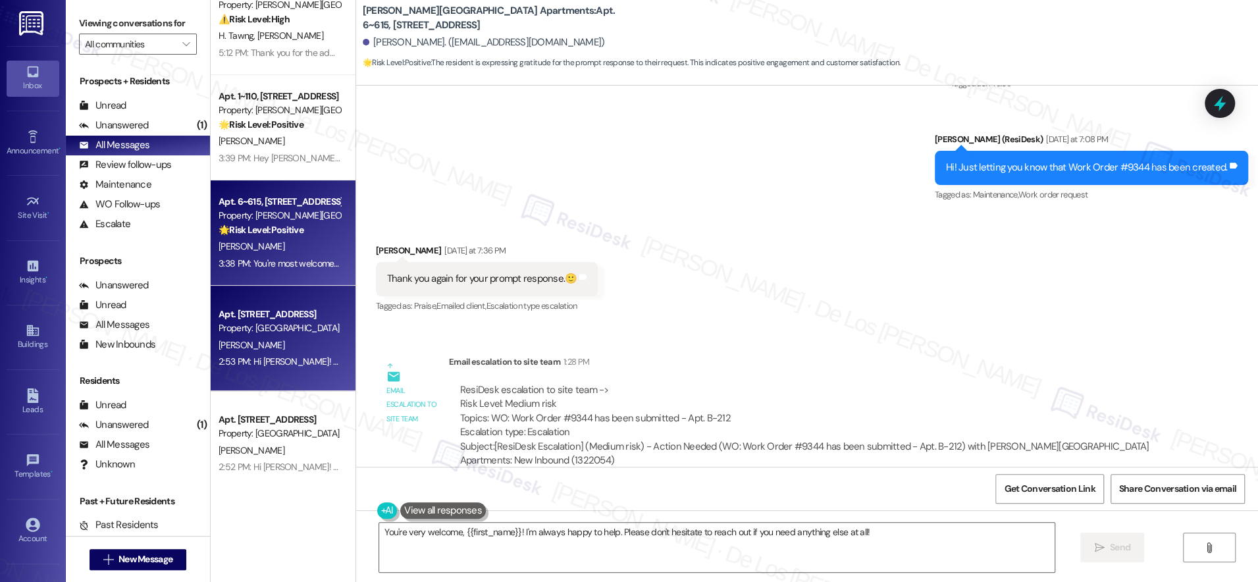
click at [294, 334] on div "Property: [GEOGRAPHIC_DATA]" at bounding box center [280, 328] width 122 height 14
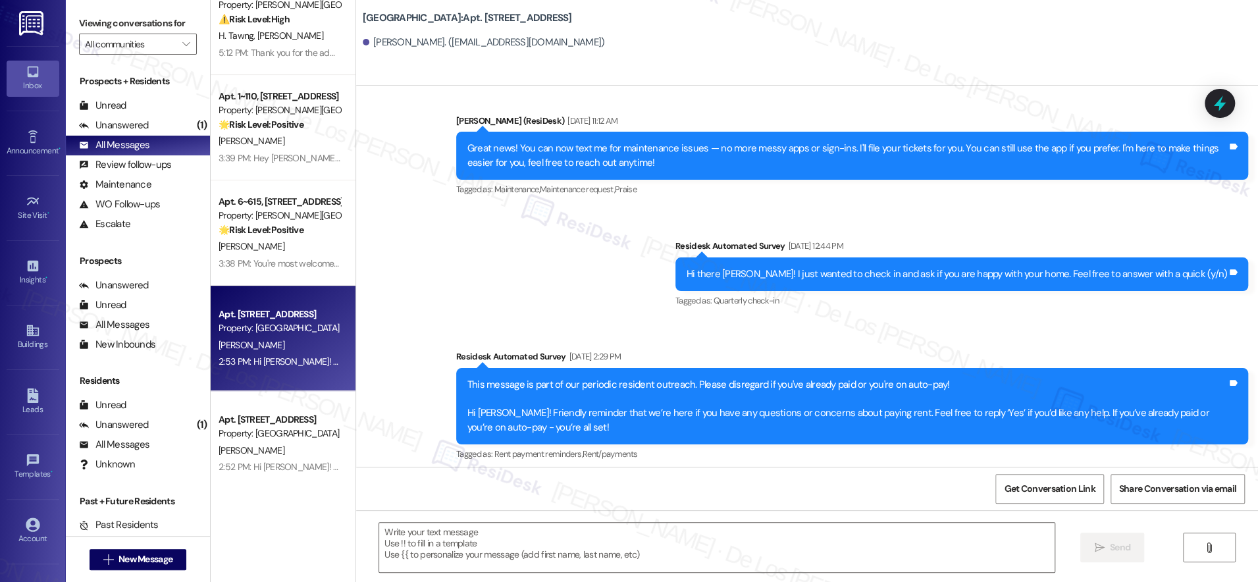
type textarea "Fetching suggested responses. Please feel free to read through the conversation…"
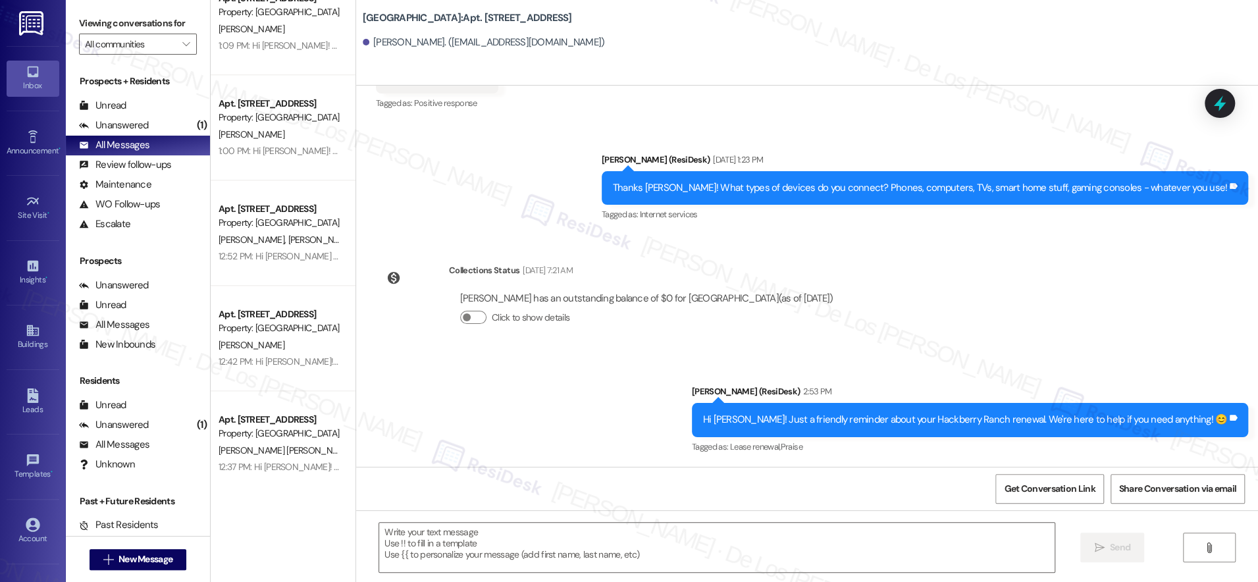
scroll to position [0, 0]
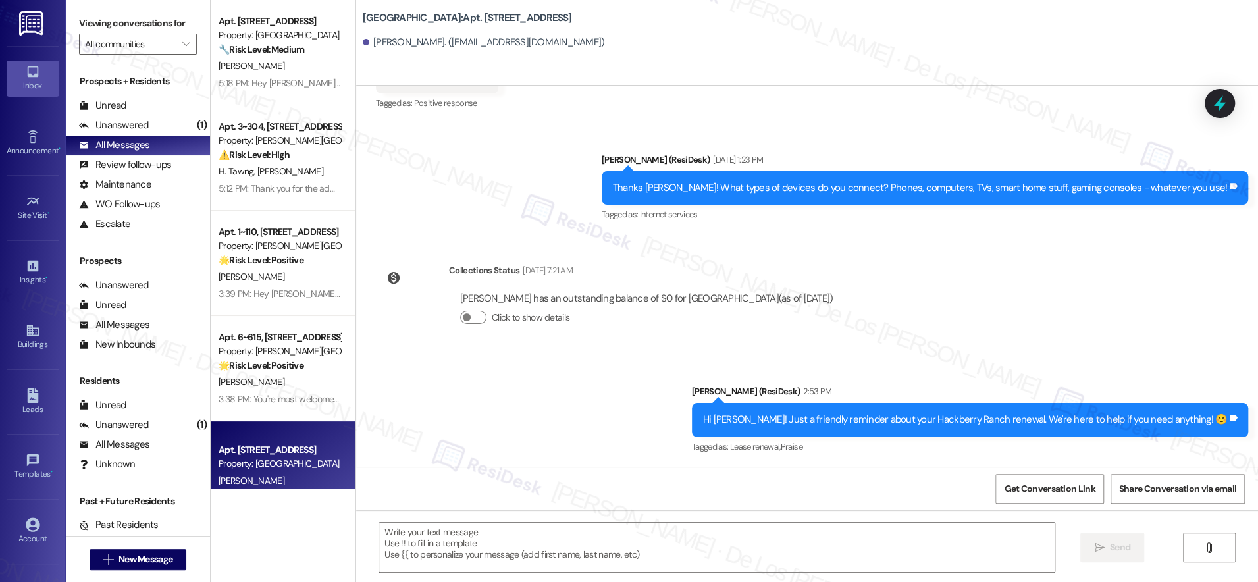
drag, startPoint x: 182, startPoint y: 122, endPoint x: 197, endPoint y: 129, distance: 16.8
click at [194, 122] on div "(1)" at bounding box center [202, 125] width 16 height 20
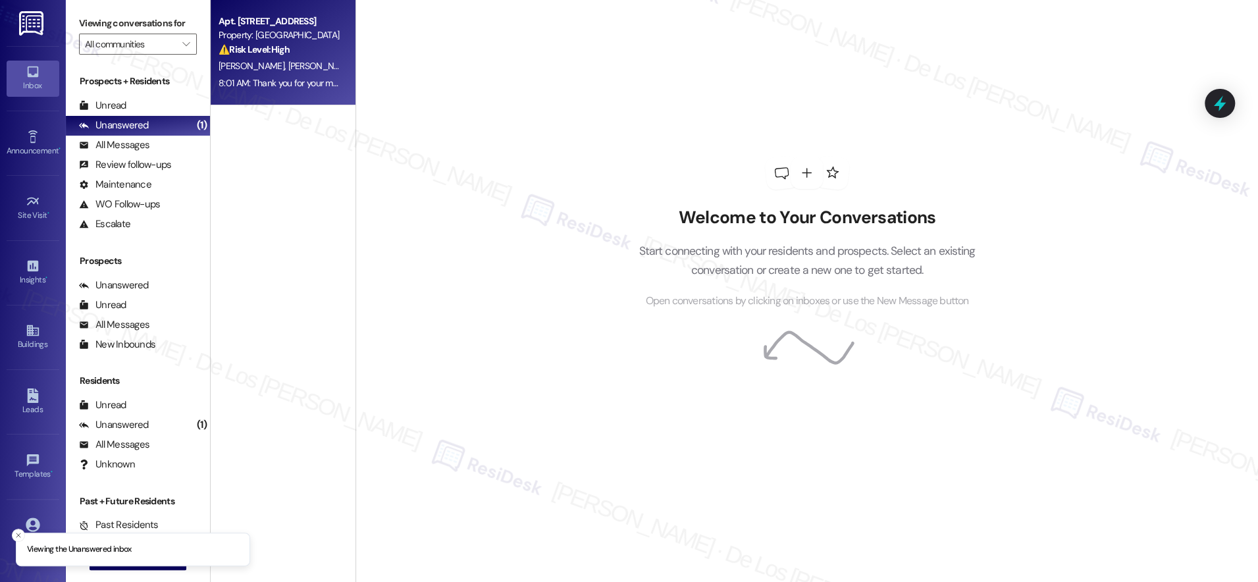
click at [307, 77] on div "8:01 AM: Thank you for your message. Our offices are currently closed, but we w…" at bounding box center [604, 83] width 770 height 12
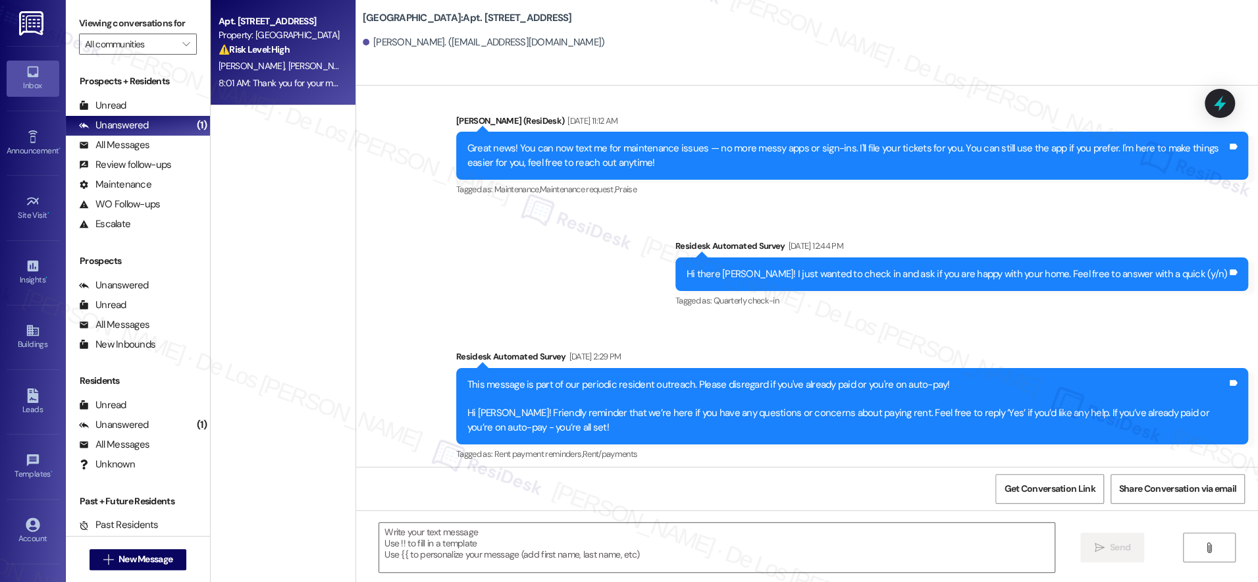
type textarea "Fetching suggested responses. Please feel free to read through the conversation…"
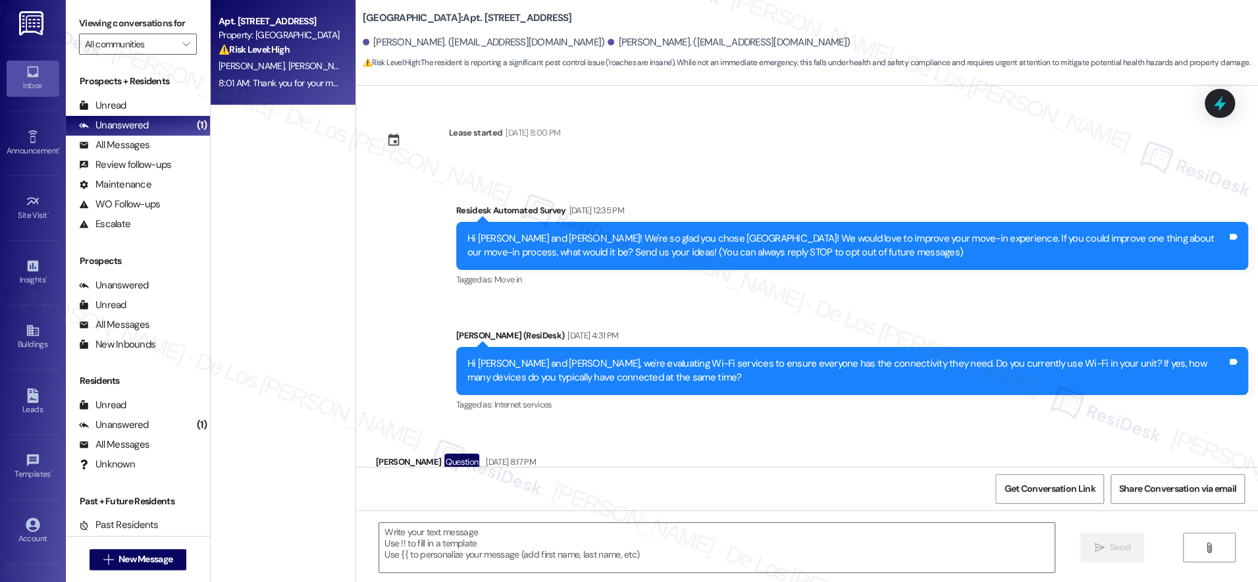
scroll to position [3295, 0]
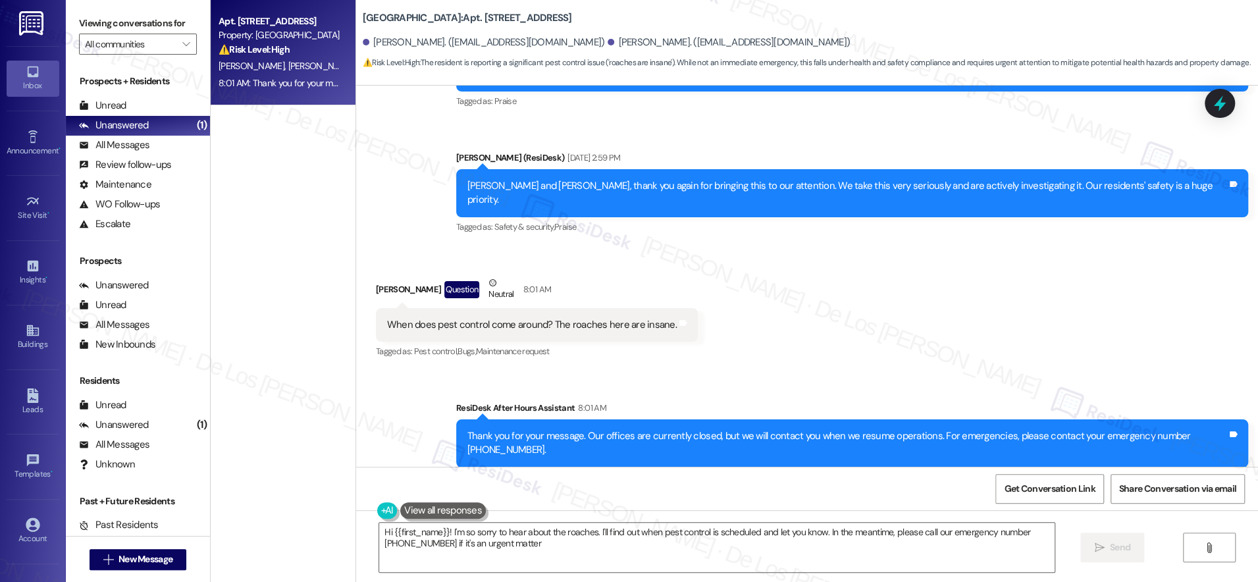
type textarea "Hi {{first_name}}! I'm so sorry to hear about the roaches. I'll find out when p…"
click at [1040, 489] on span "Get Conversation Link" at bounding box center [1049, 489] width 91 height 14
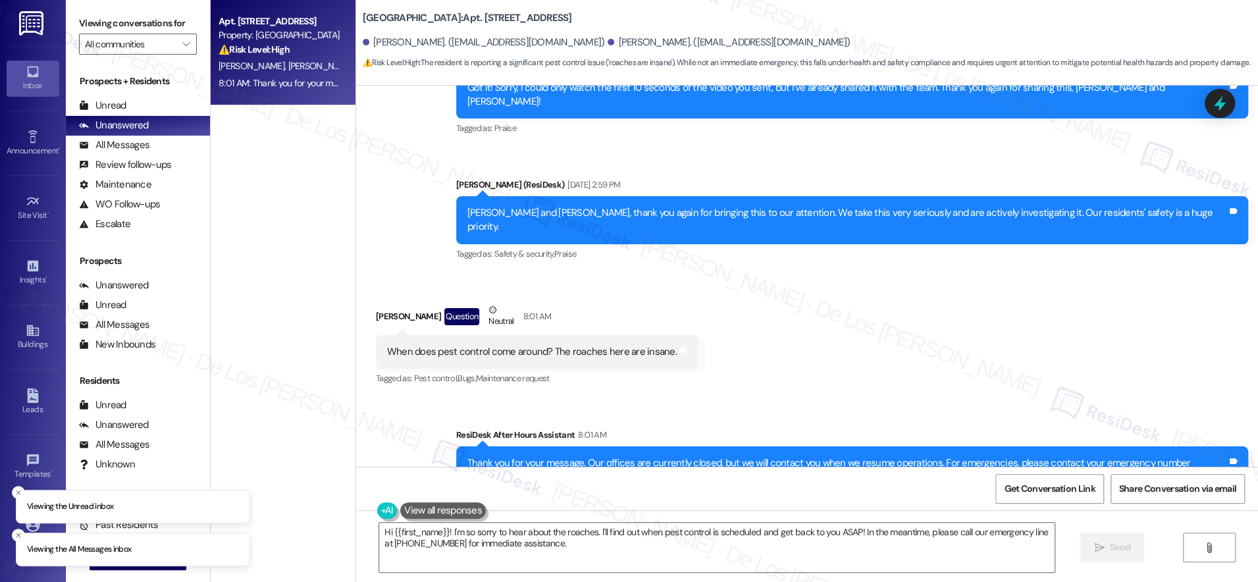
scroll to position [3295, 0]
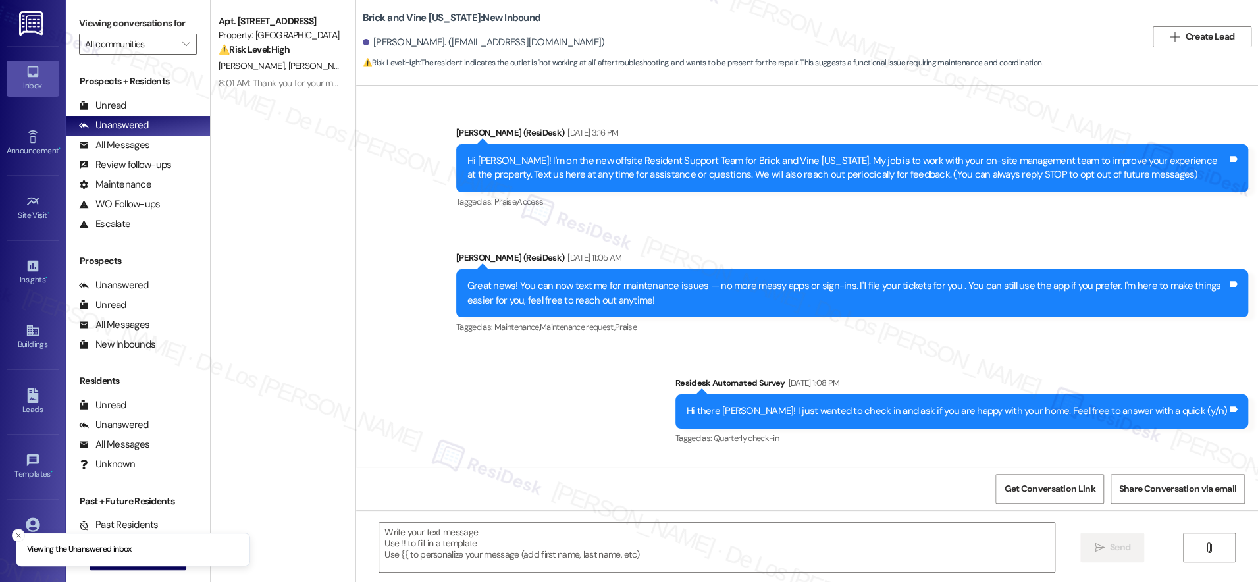
scroll to position [5889, 0]
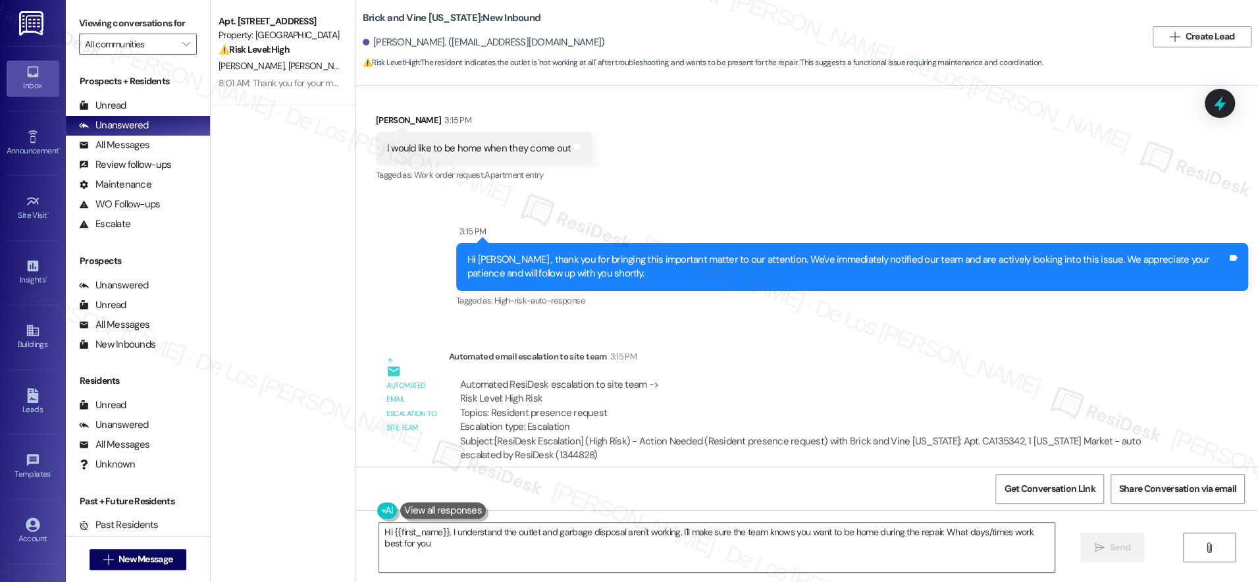
type textarea "Hi {{first_name}}, I understand the outlet and garbage disposal aren't working.…"
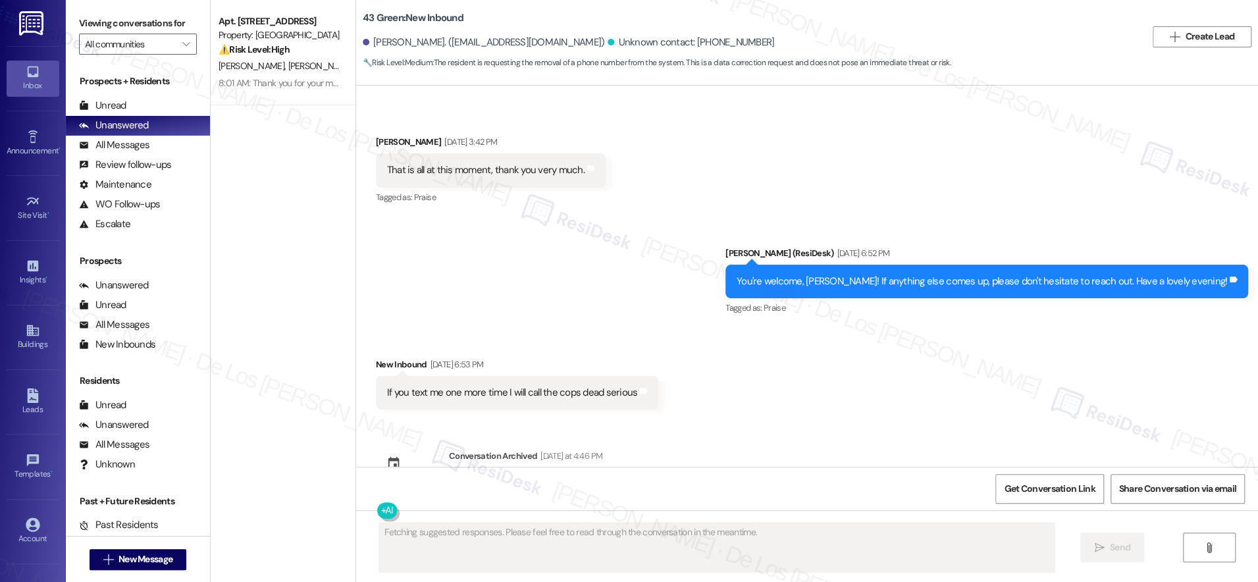
scroll to position [4613, 0]
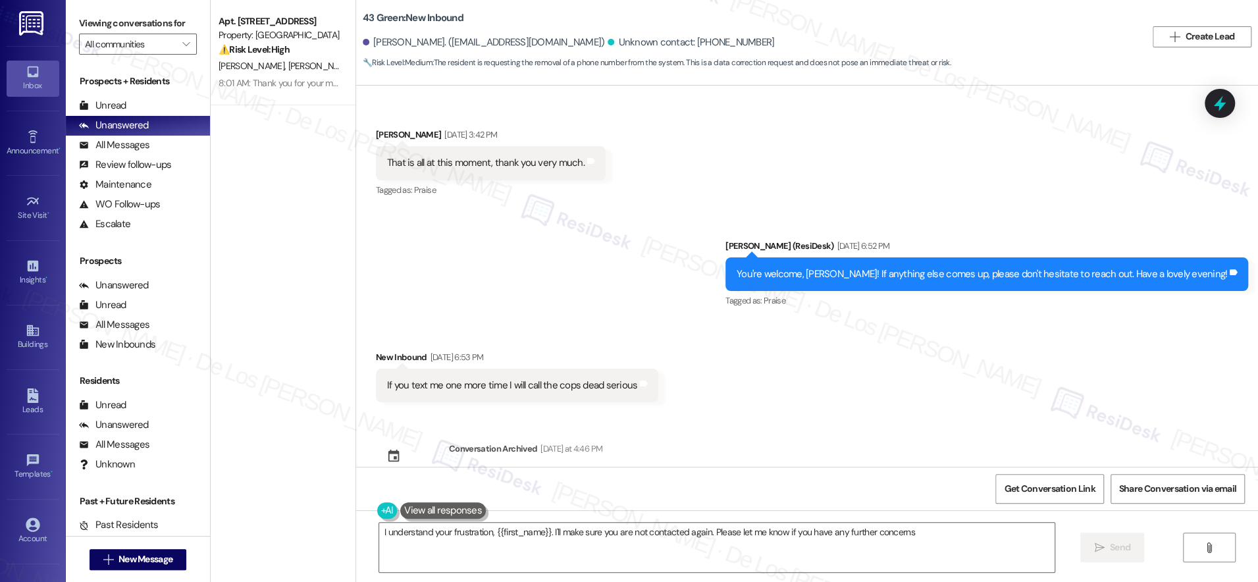
type textarea "I understand your frustration, {{first_name}}. I'll make sure you are not conta…"
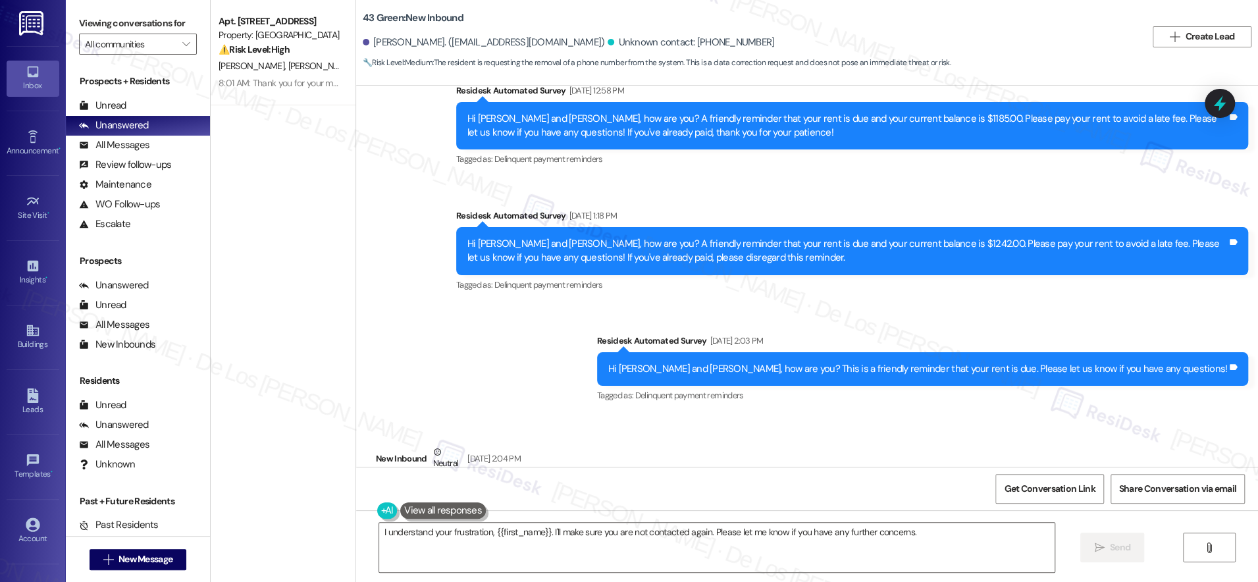
scroll to position [3121, 0]
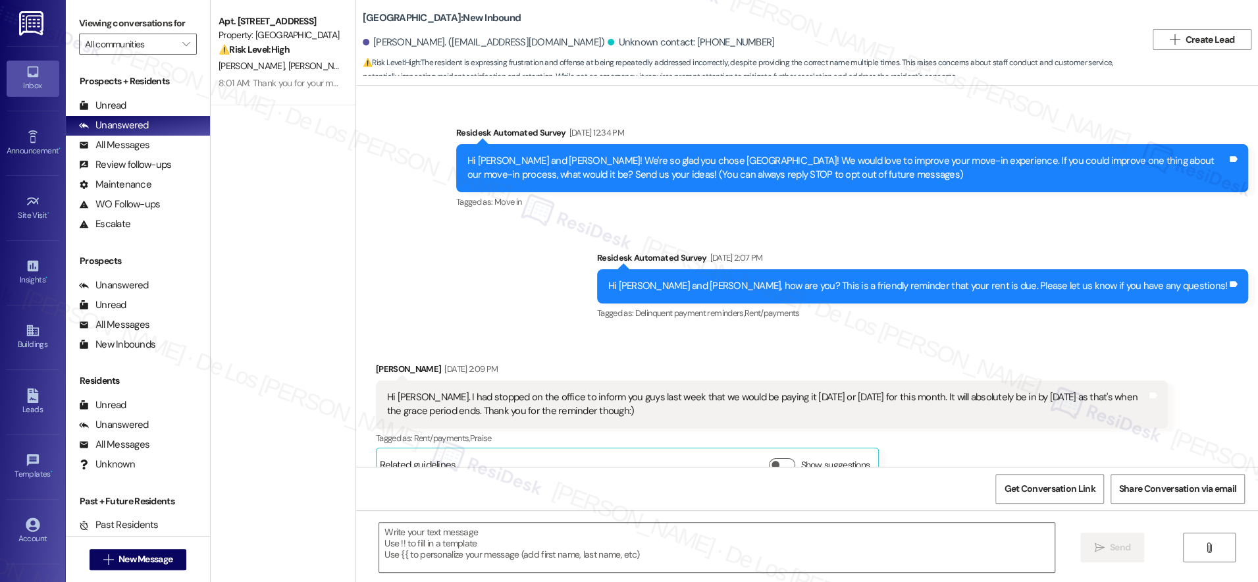
scroll to position [2148, 0]
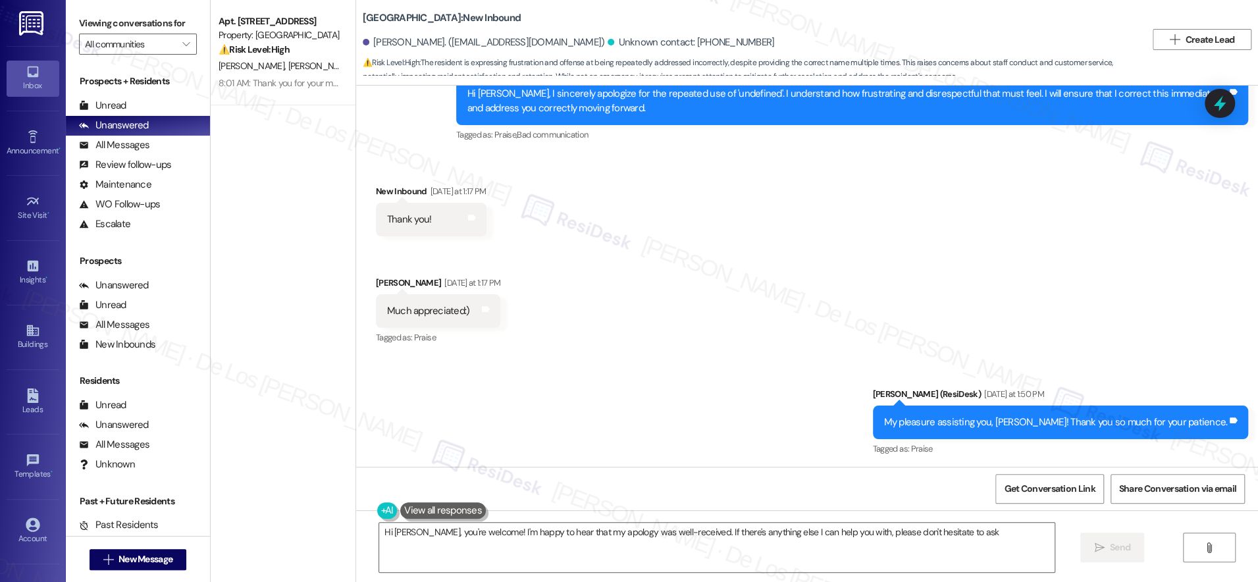
type textarea "Hi [PERSON_NAME], you're welcome! I'm happy to hear that my apology was well-re…"
